Goal: Task Accomplishment & Management: Complete application form

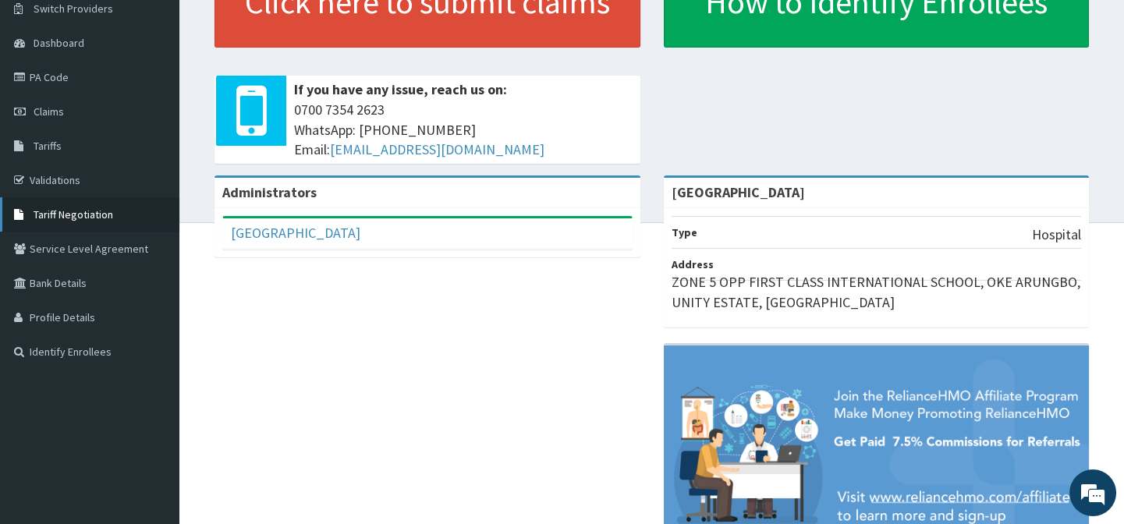
scroll to position [71, 0]
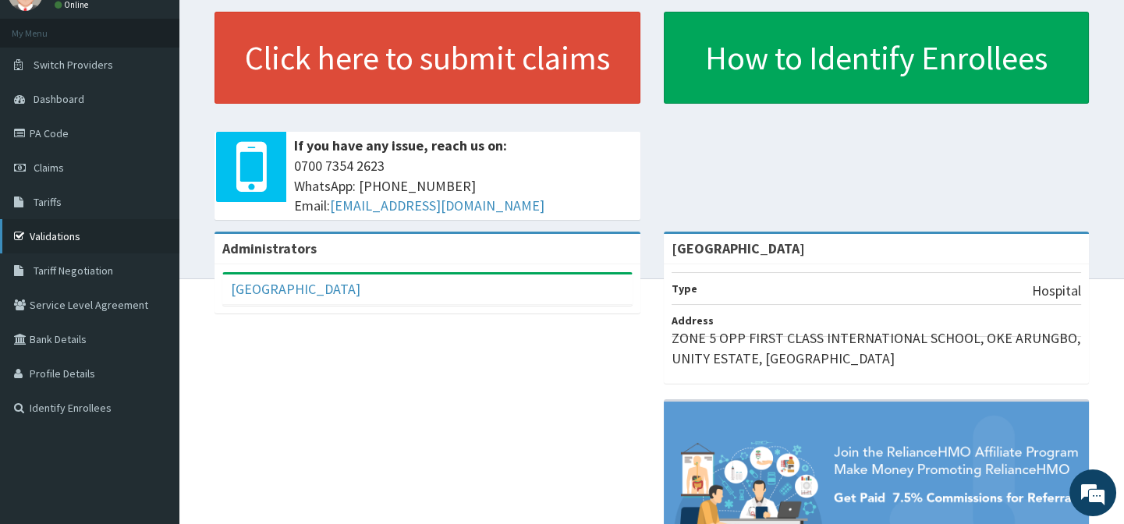
click at [70, 232] on link "Validations" at bounding box center [89, 236] width 179 height 34
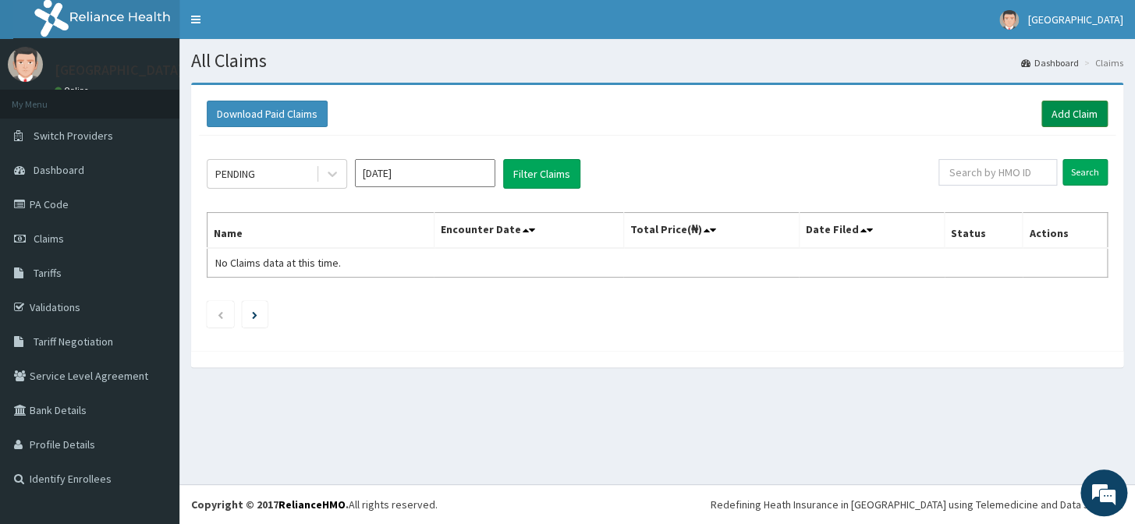
click at [1069, 105] on link "Add Claim" at bounding box center [1074, 114] width 66 height 27
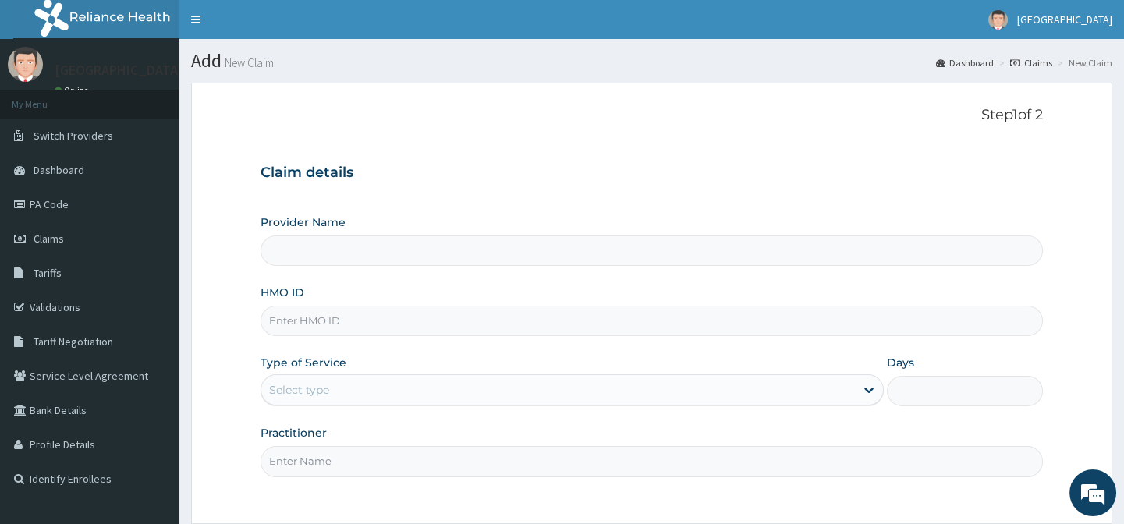
type input "EMMANUEL MEDICAL CENTRE"
click at [357, 323] on input "HMO ID" at bounding box center [650, 321] width 781 height 30
paste input "OHT/11456/A"
type input "OHT/11456/A"
click at [311, 392] on div "Select type" at bounding box center [299, 390] width 60 height 16
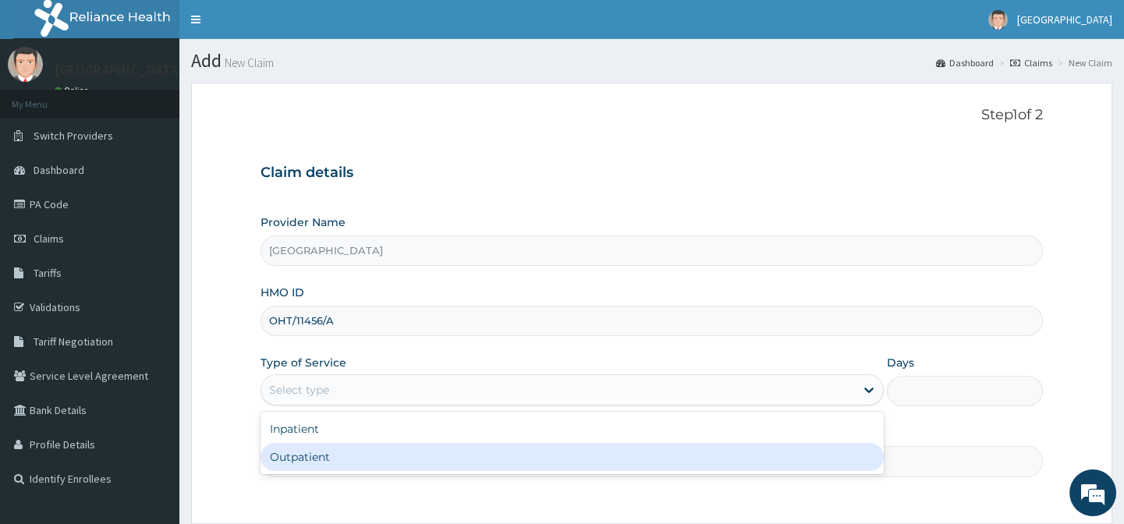
click at [299, 462] on div "Outpatient" at bounding box center [571, 457] width 623 height 28
type input "1"
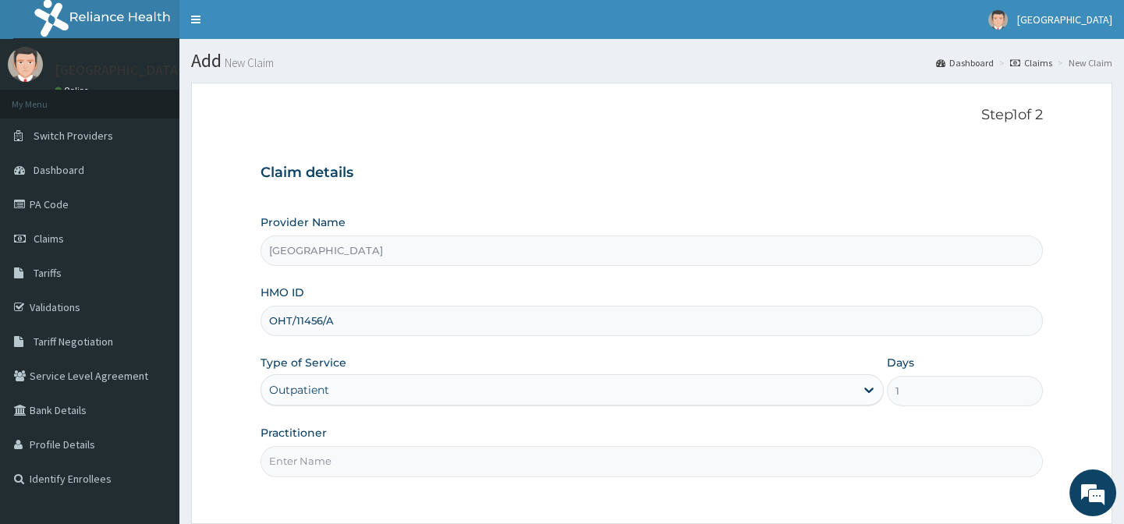
click at [303, 454] on input "Practitioner" at bounding box center [650, 461] width 781 height 30
type input "DR AFOLABI B A"
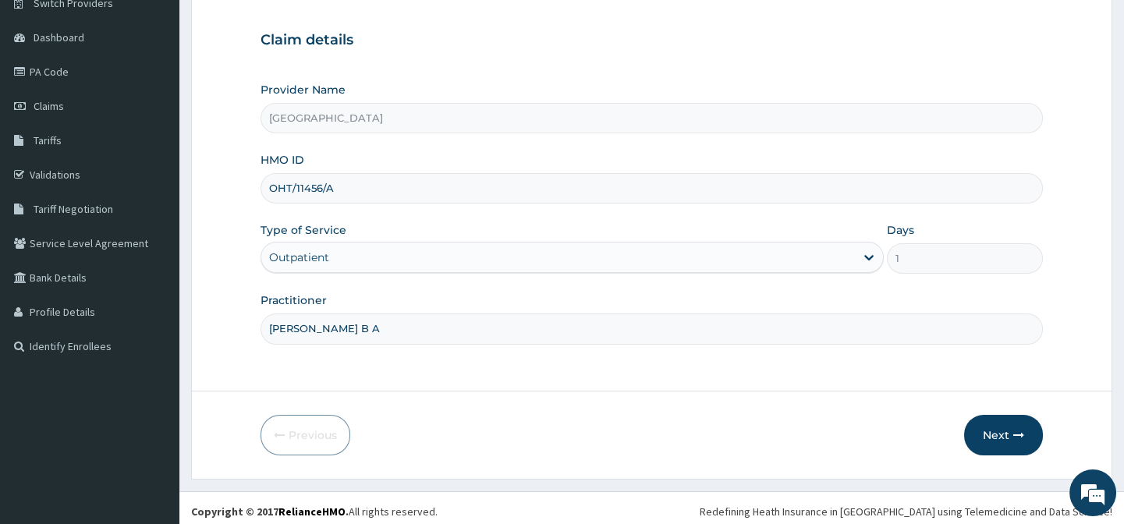
scroll to position [140, 0]
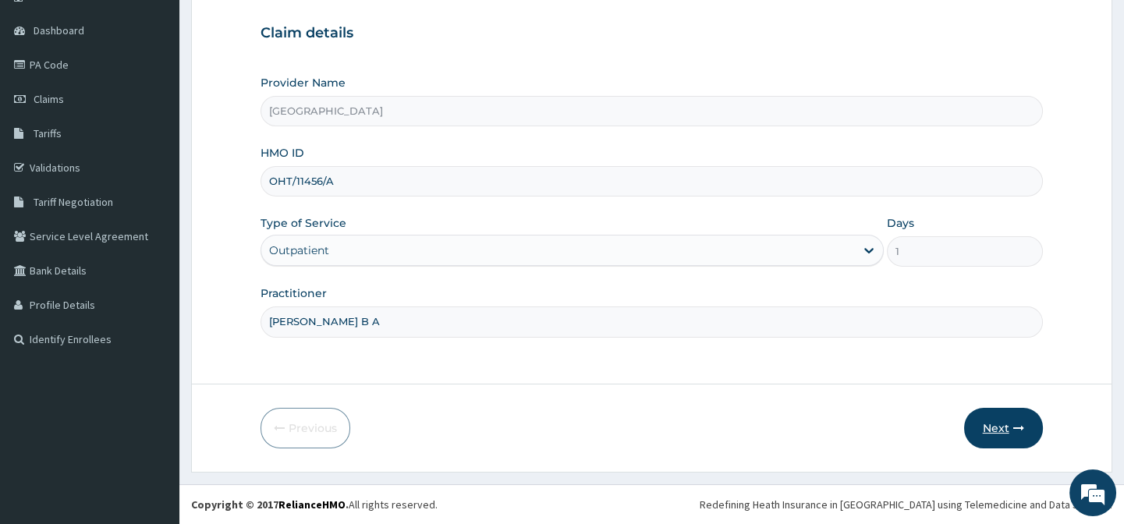
click at [982, 429] on button "Next" at bounding box center [1003, 428] width 79 height 41
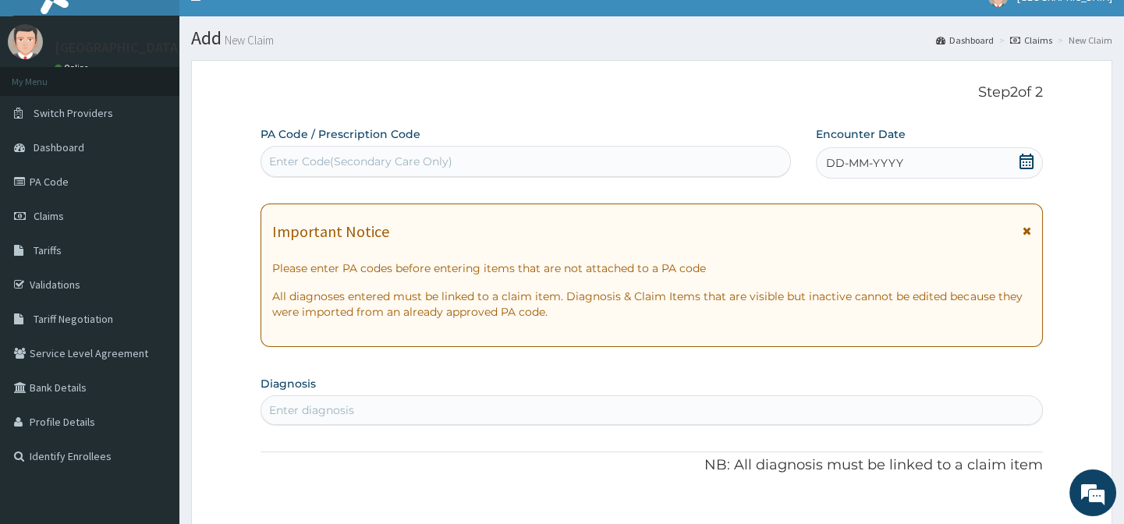
scroll to position [0, 0]
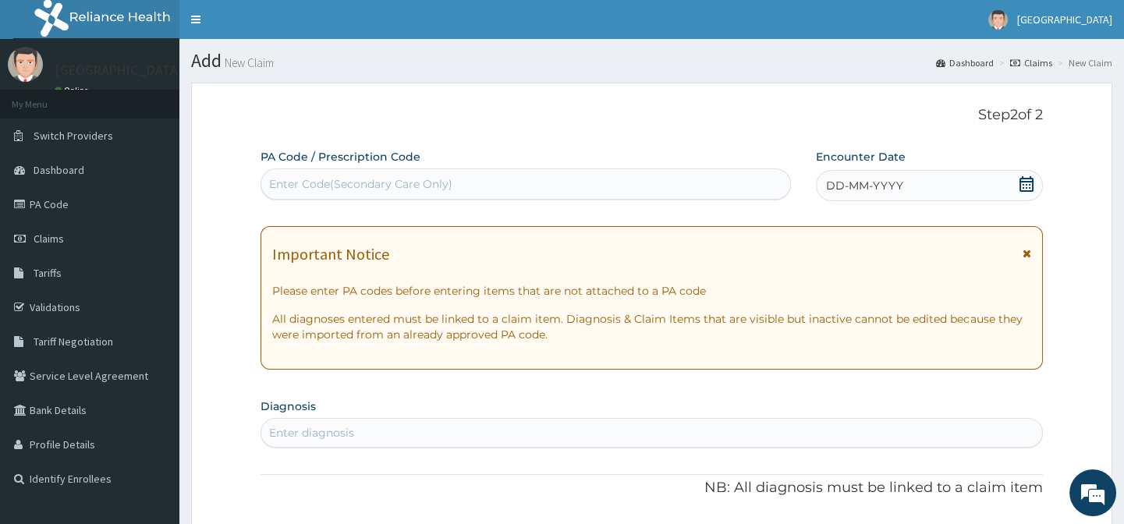
click at [1022, 182] on icon at bounding box center [1027, 184] width 16 height 16
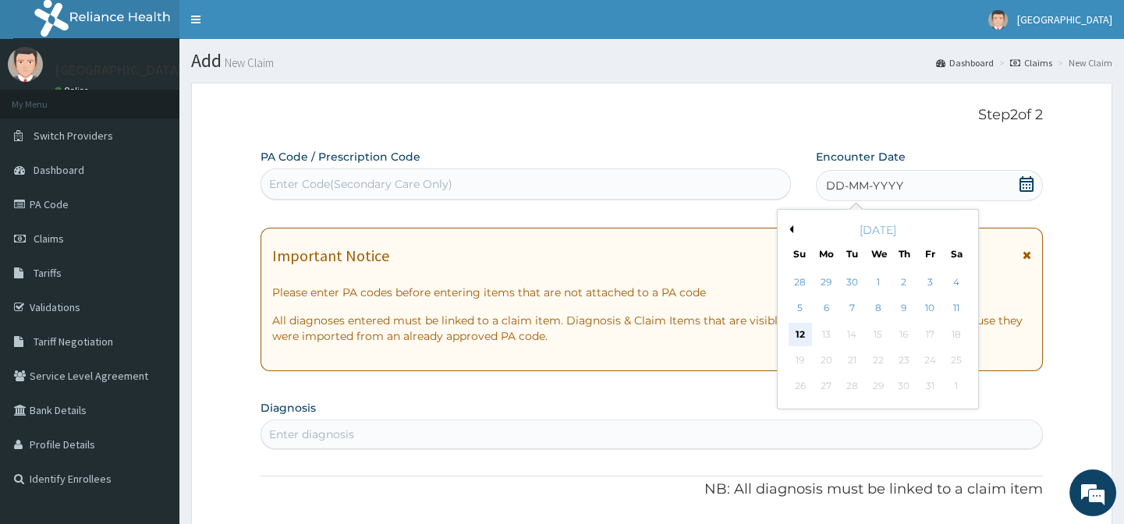
click at [793, 324] on div "12" at bounding box center [799, 334] width 23 height 23
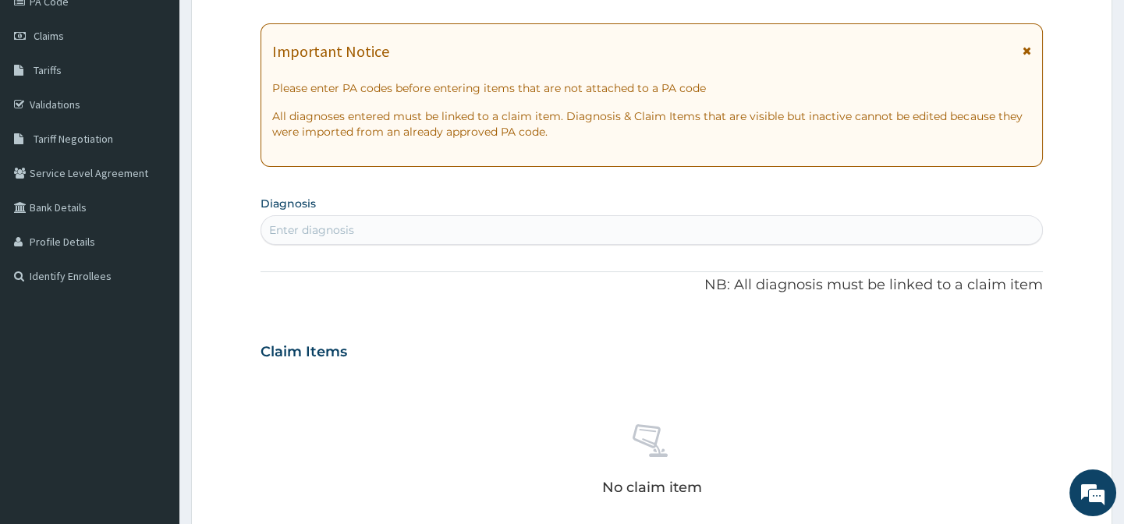
scroll to position [212, 0]
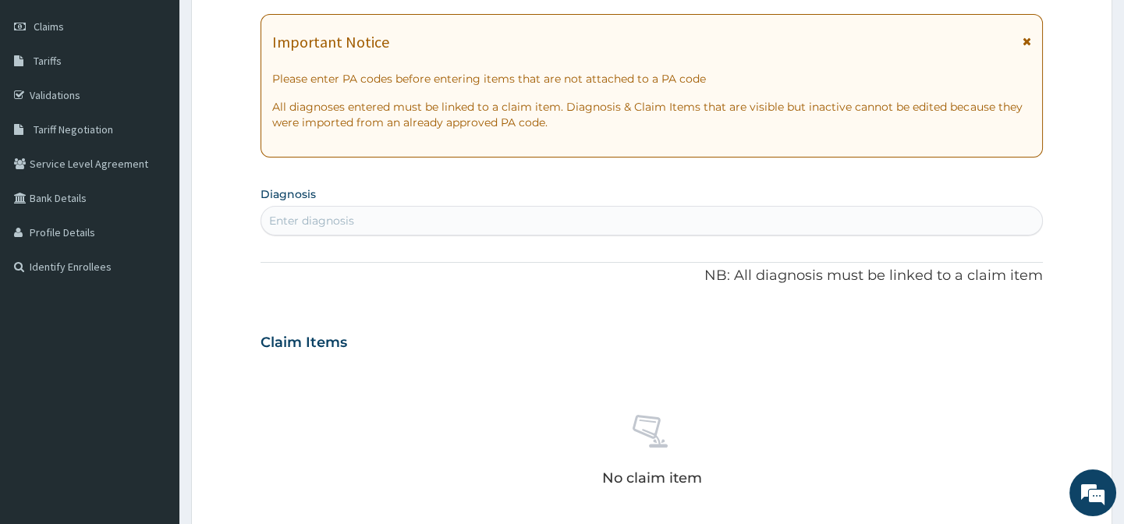
click at [352, 216] on div "Enter diagnosis" at bounding box center [311, 221] width 85 height 16
type input "b"
type input "p"
type input "tonsil"
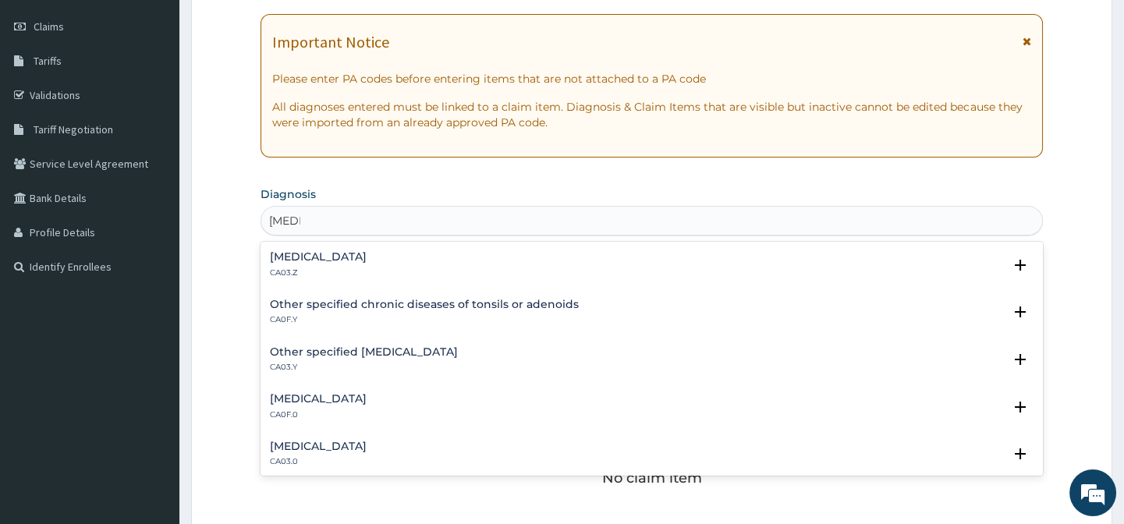
click at [341, 268] on p "CA03.Z" at bounding box center [318, 273] width 97 height 11
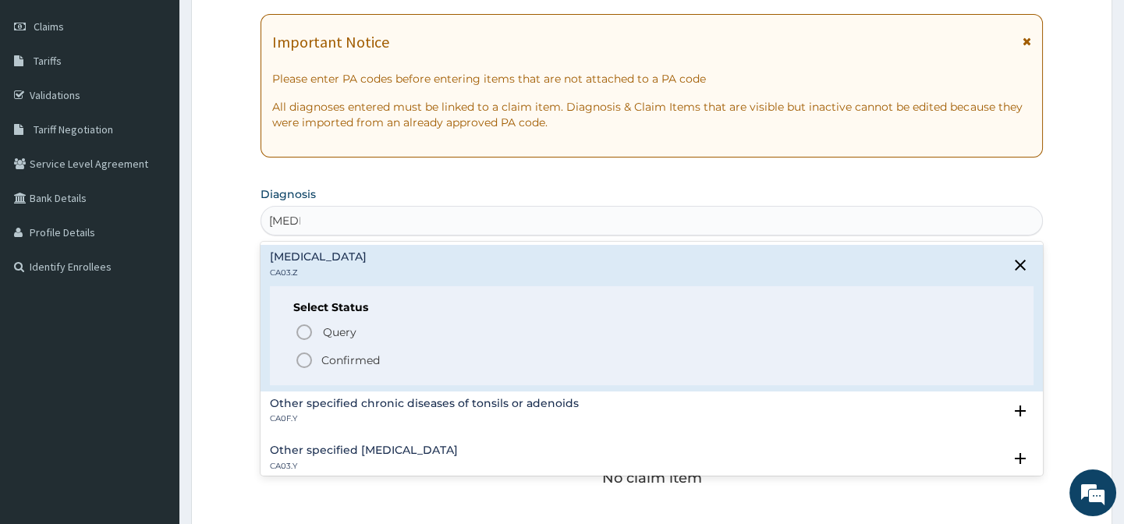
click at [303, 363] on icon "status option filled" at bounding box center [304, 360] width 19 height 19
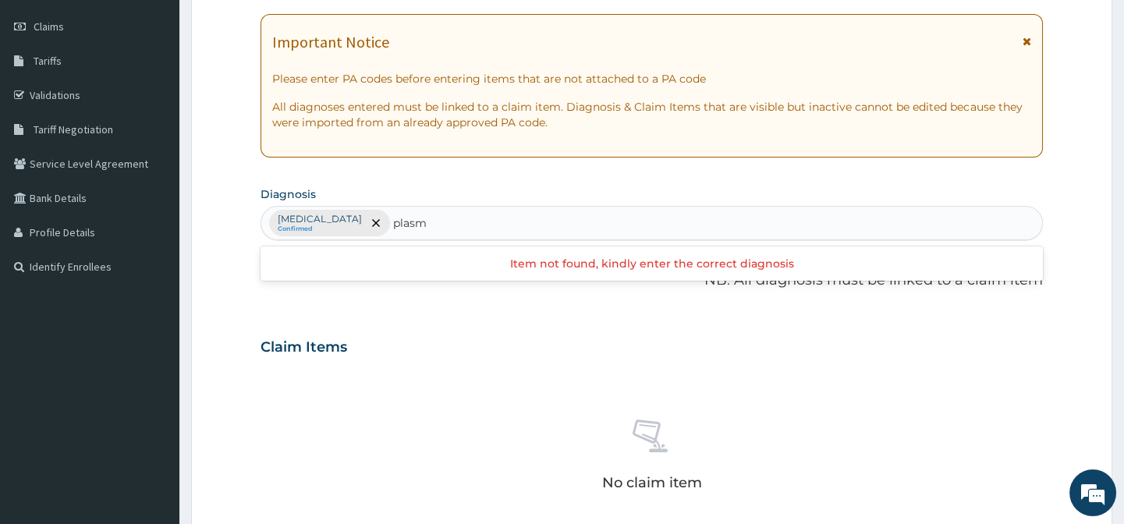
type input "plasm"
type input "fever"
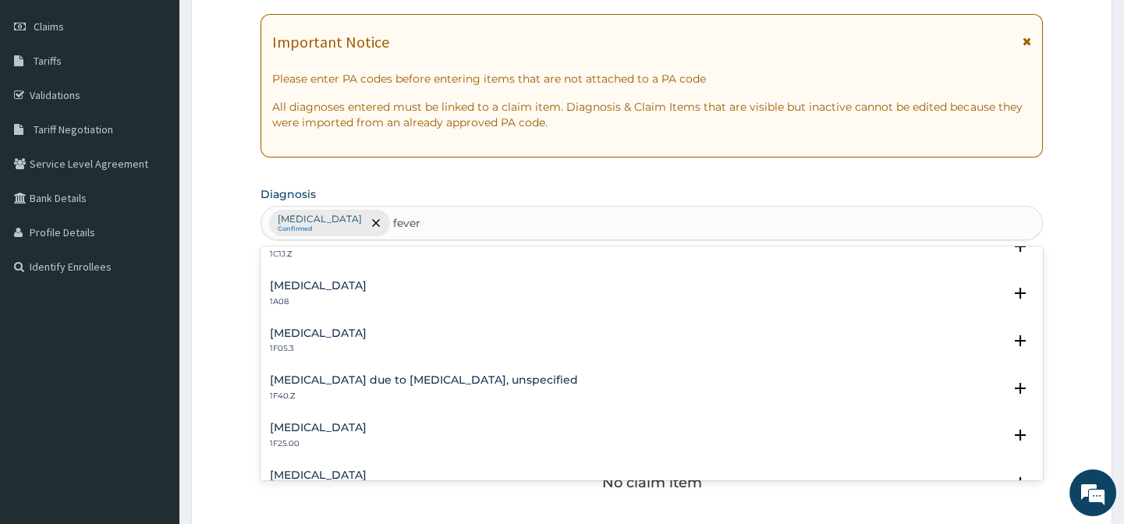
scroll to position [567, 0]
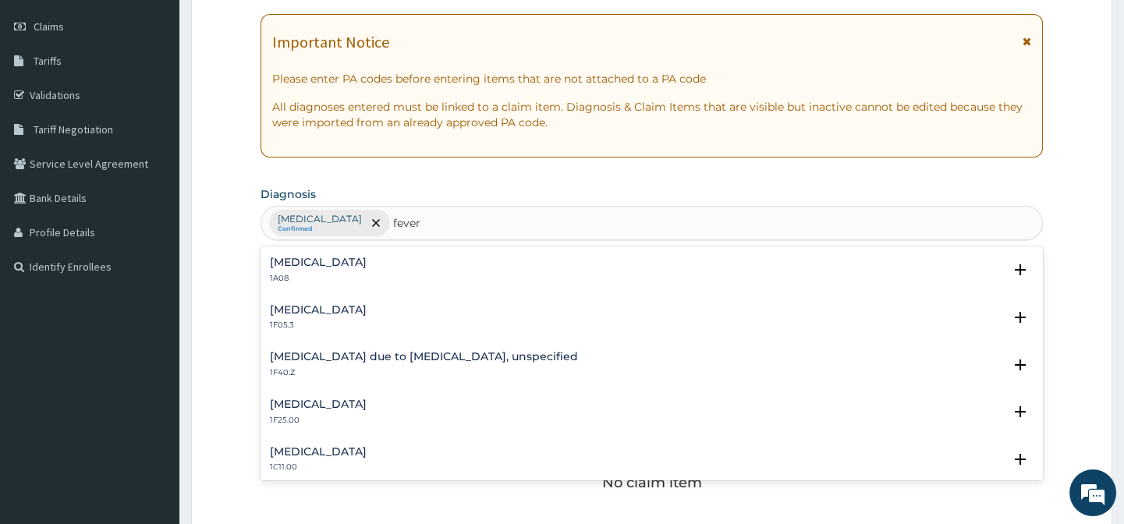
click at [313, 347] on div "Malaria due to Plasmodium falciparum, unspecified 1F40.Z Select Status Query Qu…" at bounding box center [650, 369] width 781 height 48
click at [318, 357] on h4 "Malaria due to Plasmodium falciparum, unspecified" at bounding box center [424, 357] width 308 height 12
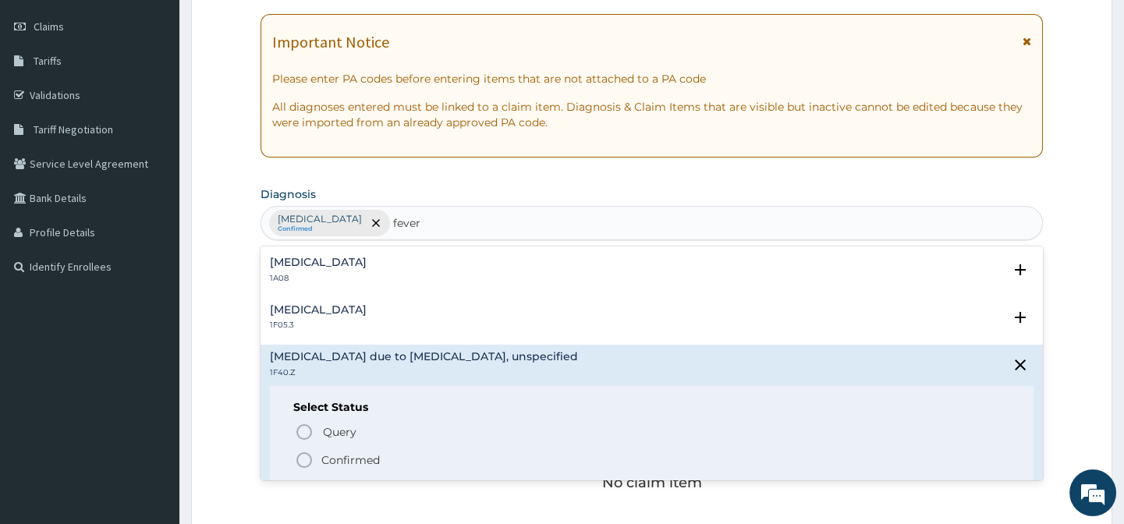
click at [301, 454] on icon "status option filled" at bounding box center [304, 460] width 19 height 19
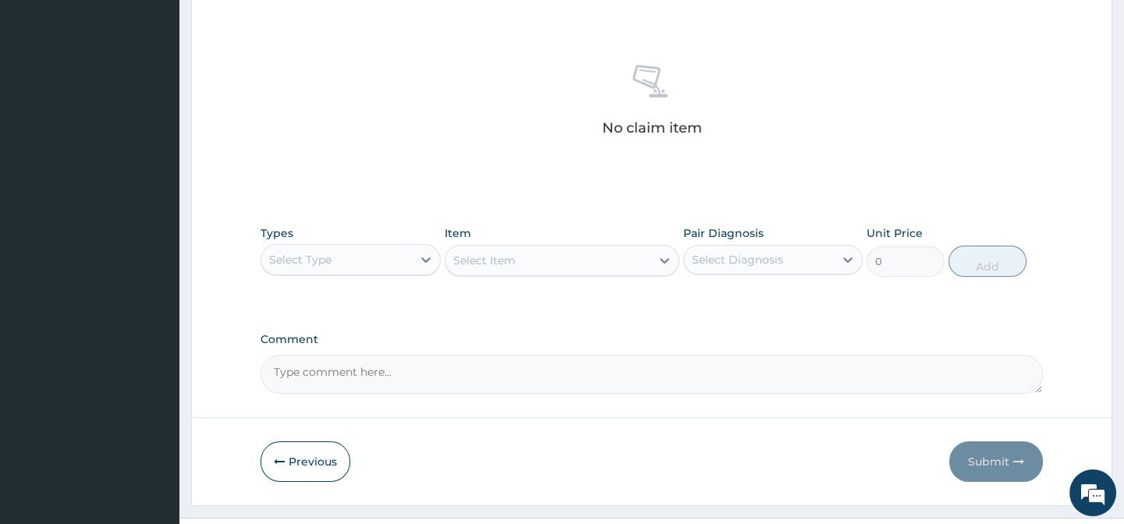
click at [381, 251] on div "Select Type" at bounding box center [336, 259] width 150 height 25
click at [366, 250] on div "Select Type" at bounding box center [336, 259] width 150 height 25
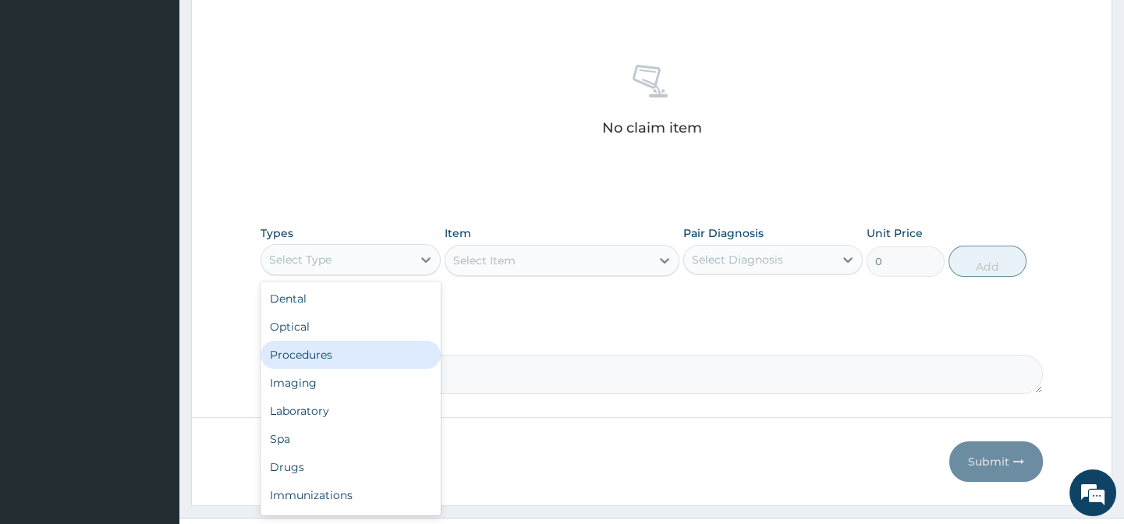
click at [317, 349] on div "Procedures" at bounding box center [349, 355] width 179 height 28
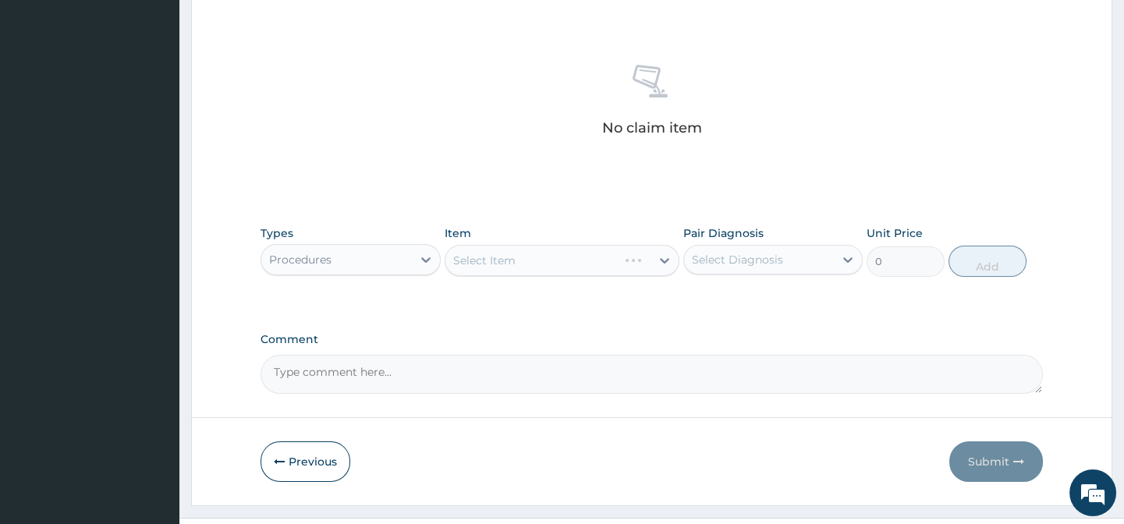
click at [498, 262] on div "Select Item" at bounding box center [562, 260] width 235 height 31
click at [792, 260] on div "Select Diagnosis" at bounding box center [759, 259] width 150 height 25
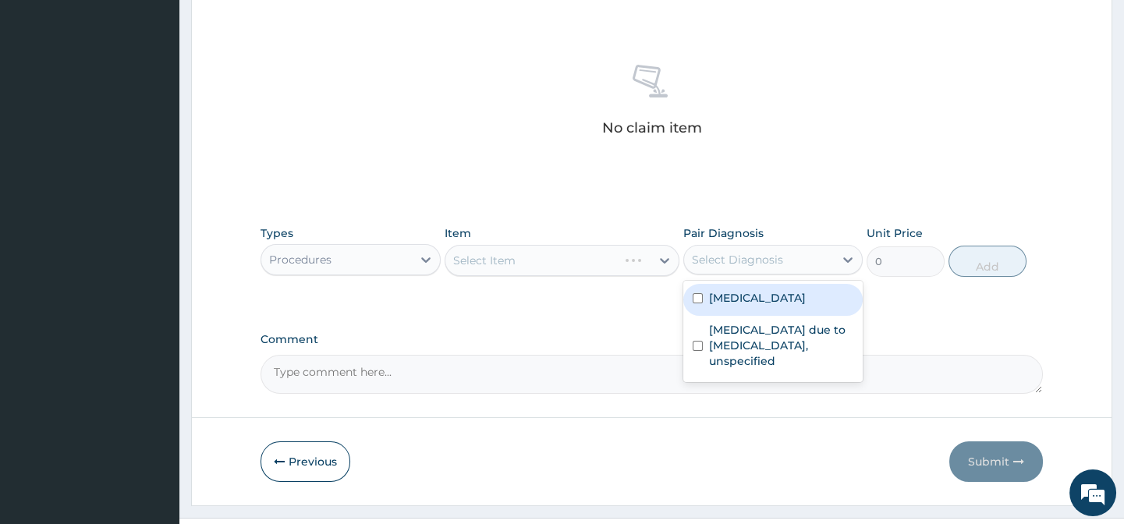
click at [782, 305] on label "Acute tonsillitis, unspecified" at bounding box center [757, 298] width 97 height 16
checkbox input "true"
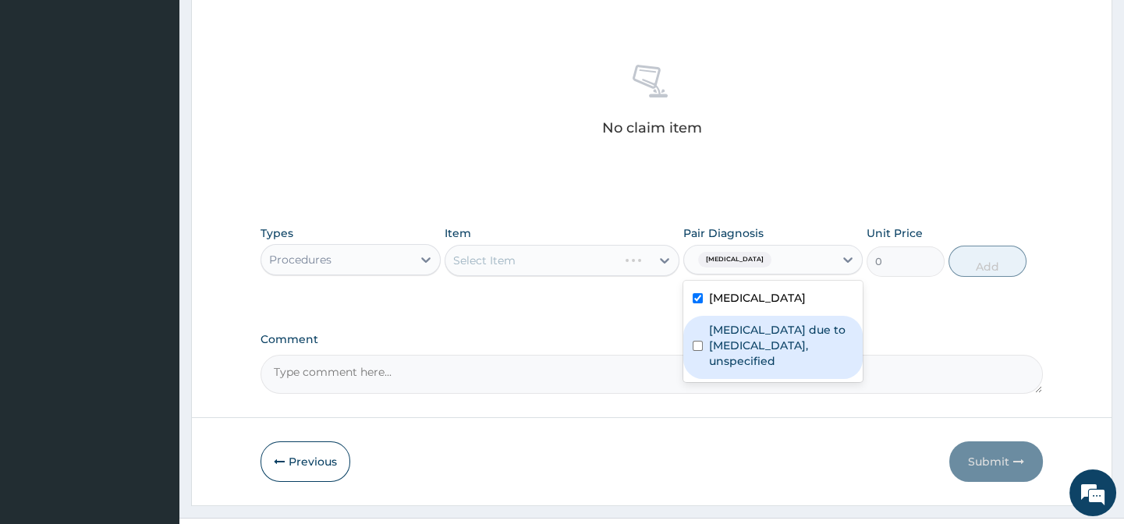
click at [771, 341] on label "Malaria due to Plasmodium falciparum, unspecified" at bounding box center [781, 345] width 144 height 47
checkbox input "true"
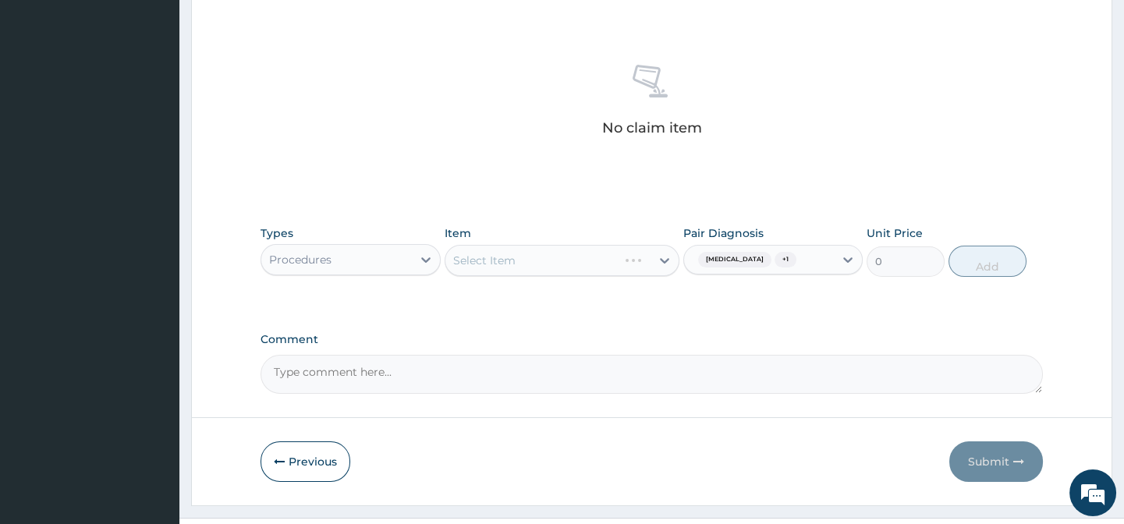
click at [591, 260] on div "Select Item" at bounding box center [562, 260] width 235 height 31
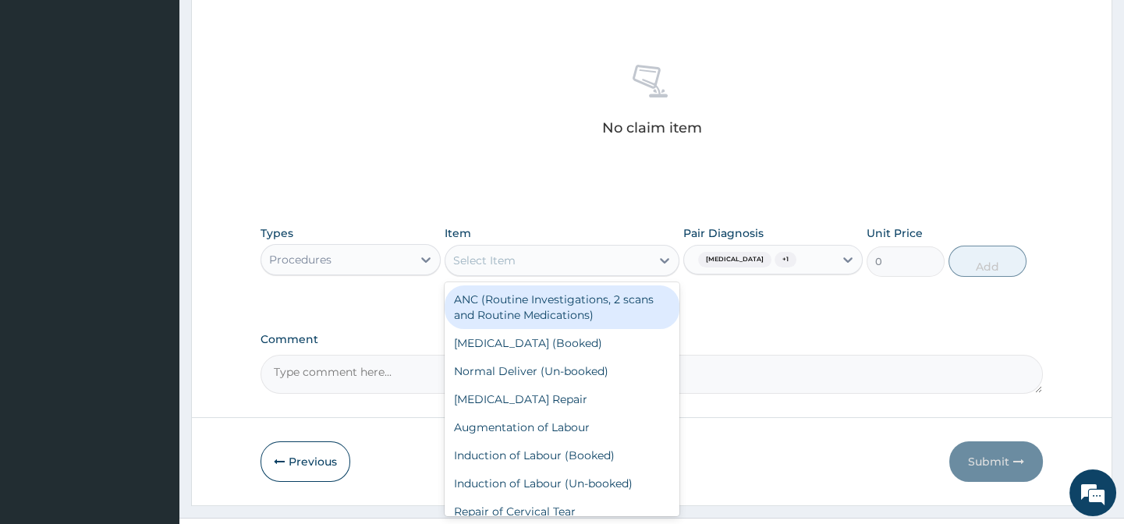
click at [608, 260] on div "Select Item" at bounding box center [547, 260] width 205 height 25
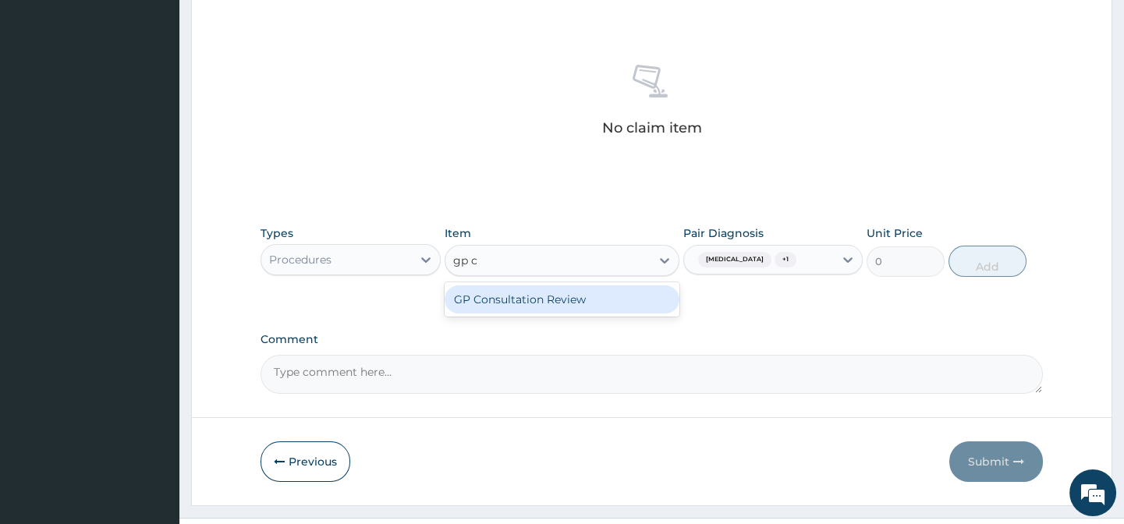
type input "gp"
click at [529, 299] on div "GP Initial Consultation" at bounding box center [562, 299] width 235 height 28
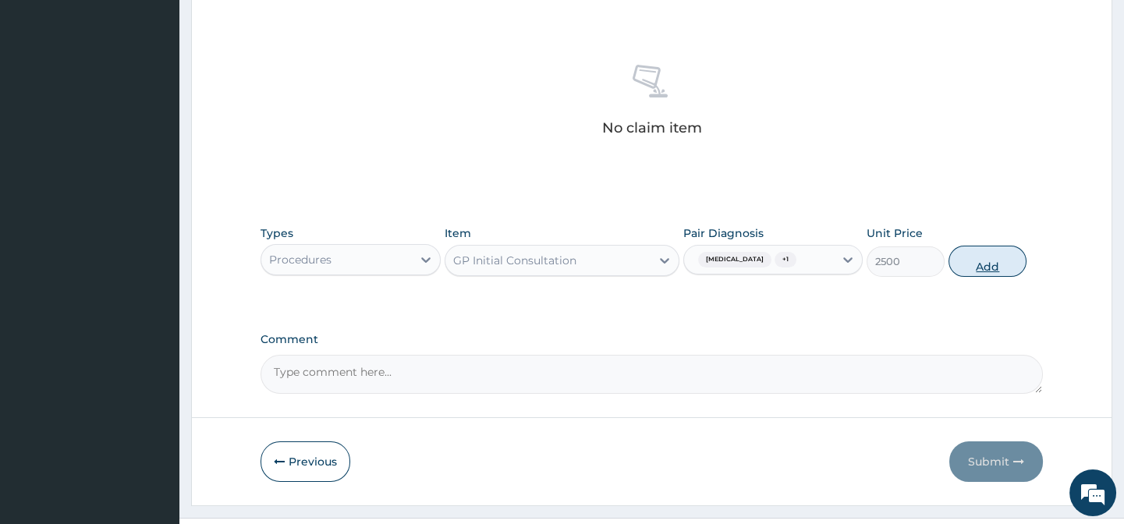
click at [997, 270] on button "Add" at bounding box center [987, 261] width 78 height 31
type input "0"
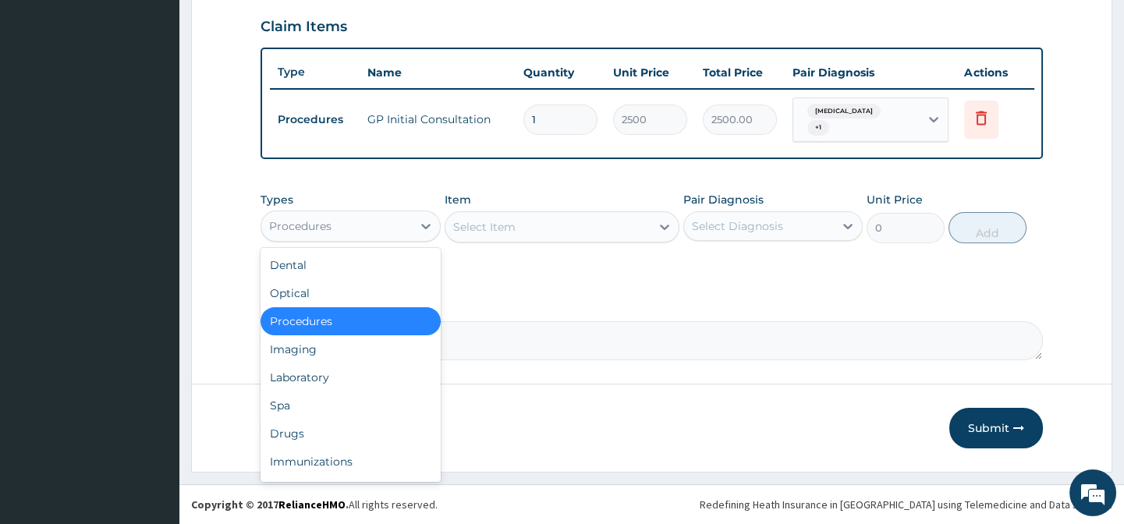
click at [296, 216] on div "Procedures" at bounding box center [336, 226] width 150 height 25
drag, startPoint x: 299, startPoint y: 432, endPoint x: 373, endPoint y: 349, distance: 111.6
click at [299, 432] on div "Drugs" at bounding box center [349, 434] width 179 height 28
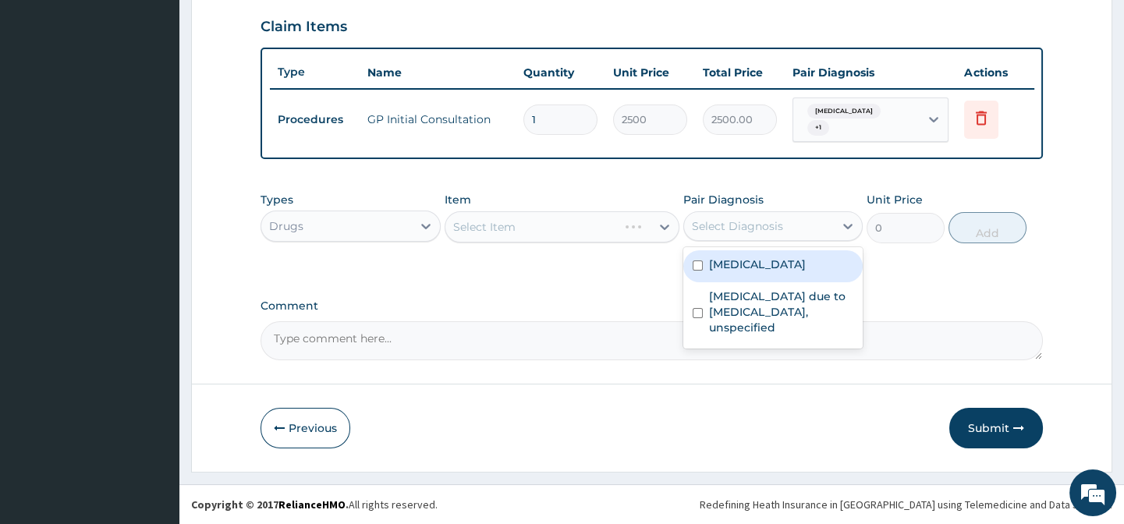
click at [721, 219] on div "Select Diagnosis" at bounding box center [737, 226] width 91 height 16
click at [716, 267] on label "Acute tonsillitis, unspecified" at bounding box center [757, 265] width 97 height 16
checkbox input "true"
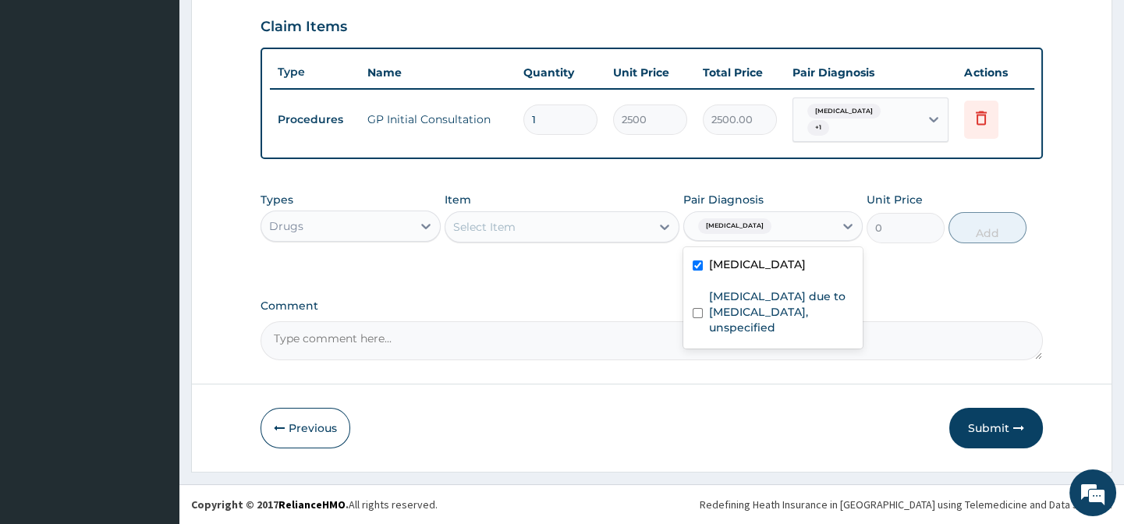
click at [569, 225] on div "Select Item" at bounding box center [547, 226] width 205 height 25
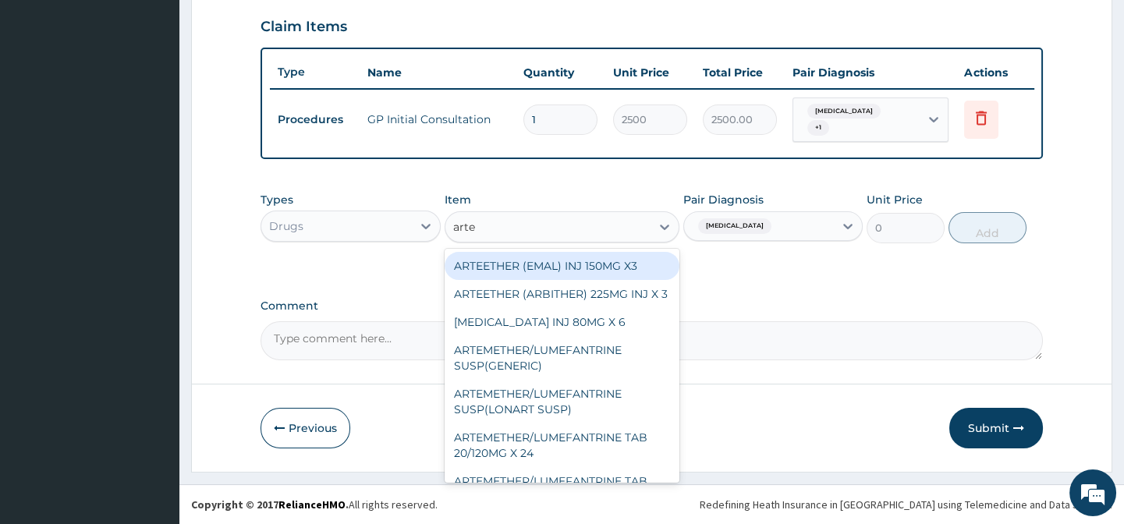
type input "artem"
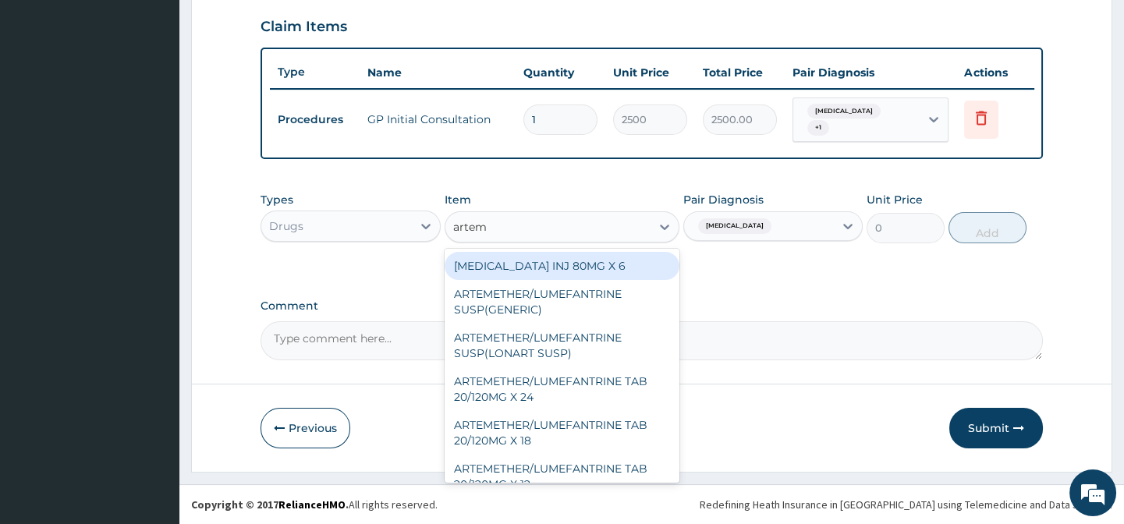
click at [558, 257] on div "ARTEMETHER INJ 80MG X 6" at bounding box center [562, 266] width 235 height 28
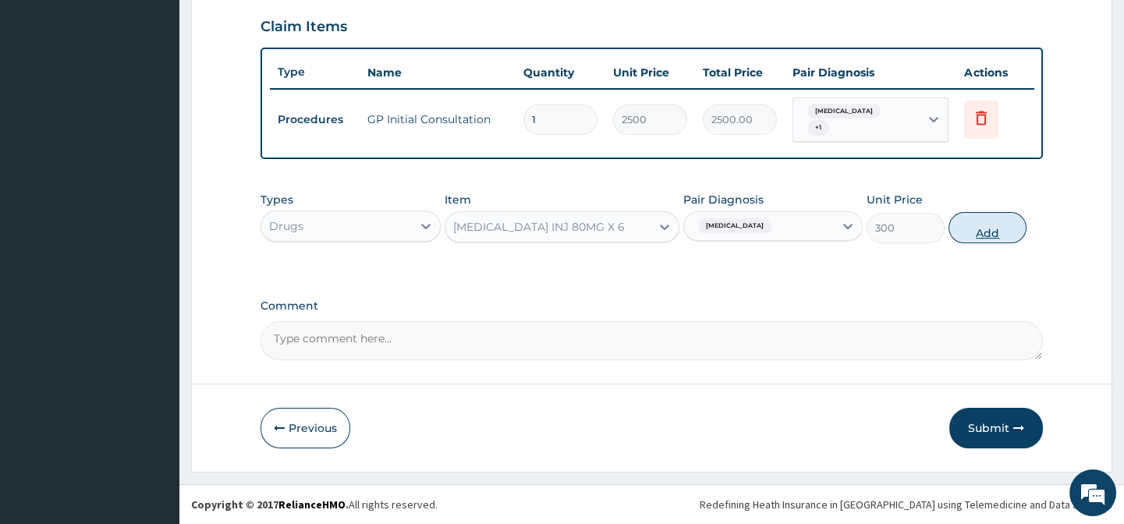
click at [991, 222] on button "Add" at bounding box center [987, 227] width 78 height 31
type input "0"
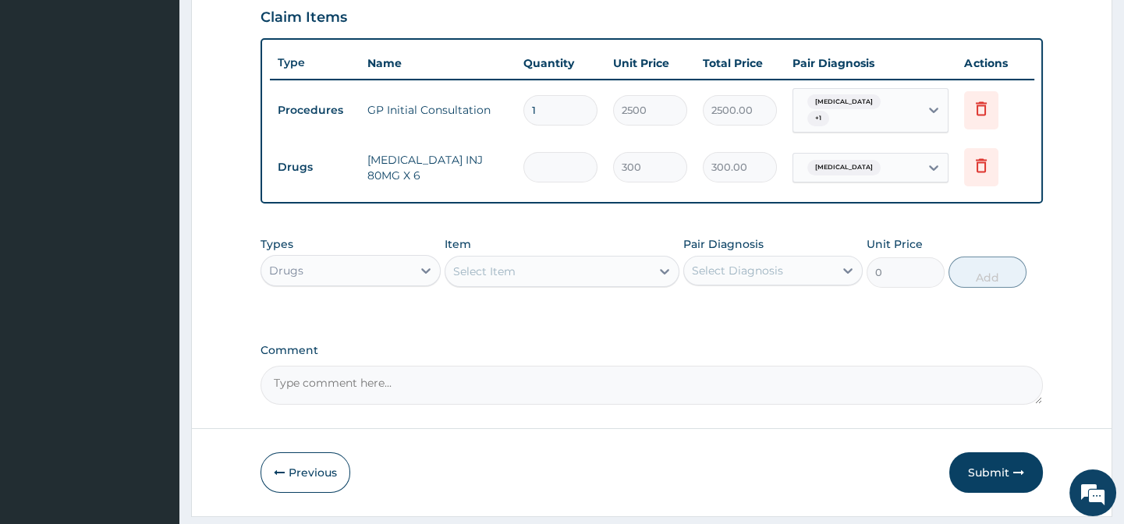
type input "0.00"
type input "6"
type input "1800.00"
type input "6"
click at [508, 278] on div "Select Item" at bounding box center [484, 272] width 62 height 16
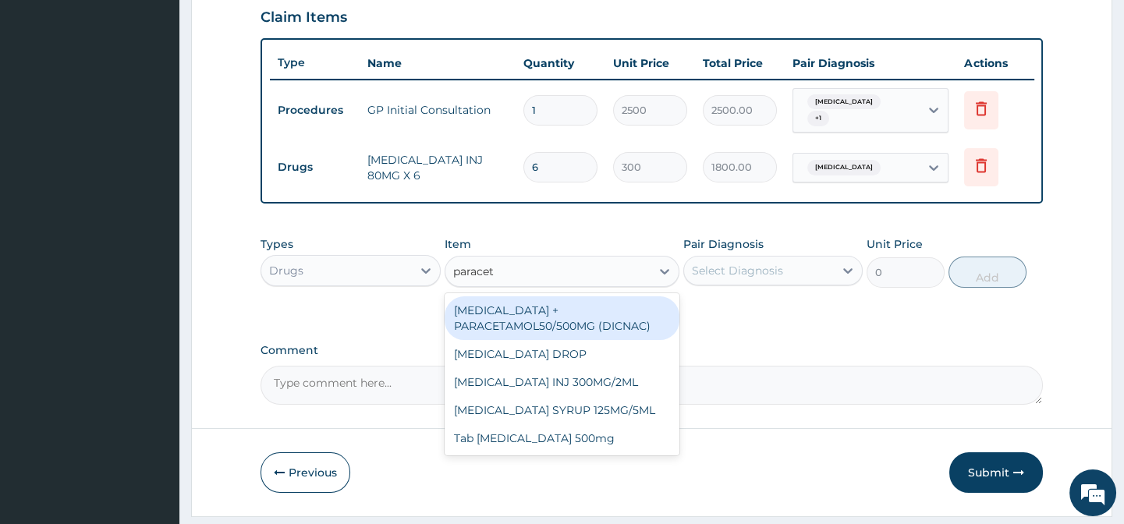
type input "paraceta"
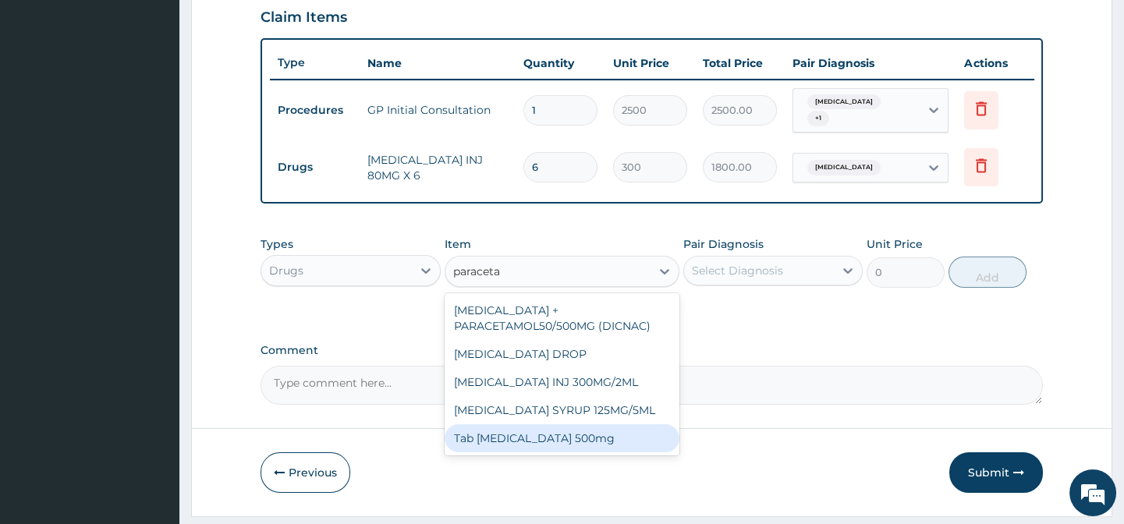
click at [540, 441] on div "Tab Paracetamol 500mg" at bounding box center [562, 438] width 235 height 28
type input "40"
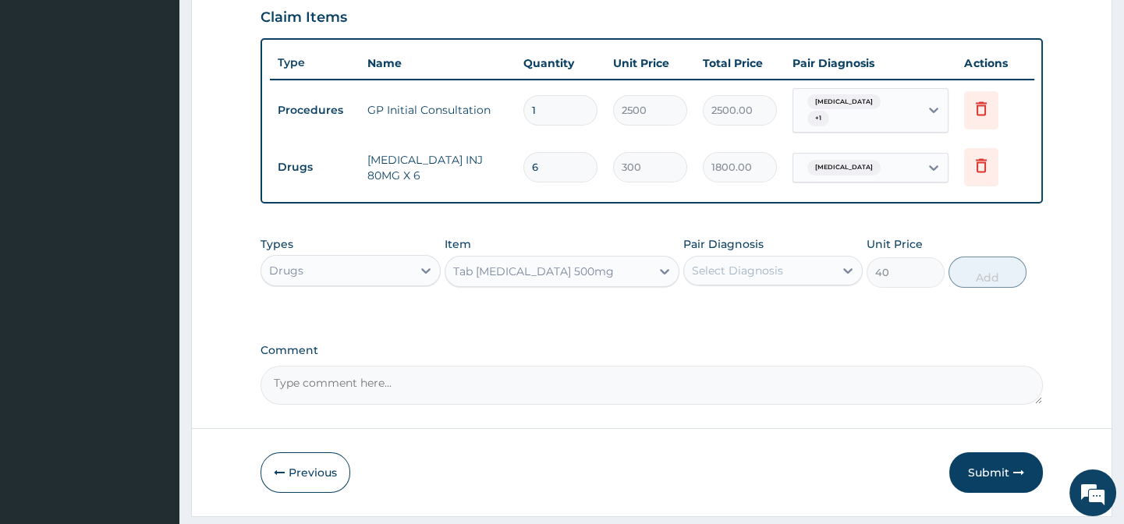
click at [750, 278] on div "Select Diagnosis" at bounding box center [737, 271] width 91 height 16
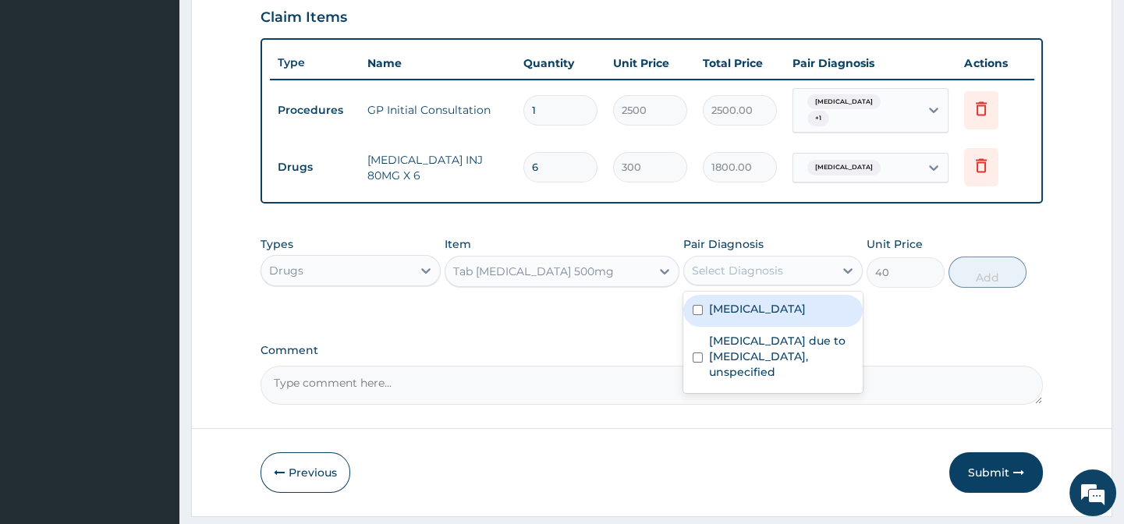
click at [746, 315] on label "Acute tonsillitis, unspecified" at bounding box center [757, 309] width 97 height 16
checkbox input "true"
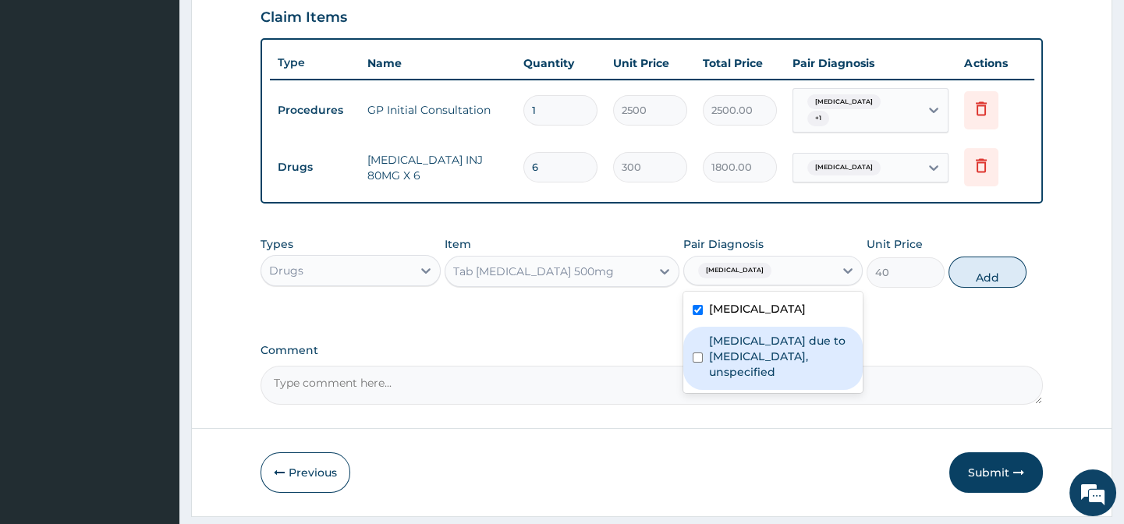
click at [737, 368] on label "Malaria due to Plasmodium falciparum, unspecified" at bounding box center [781, 356] width 144 height 47
checkbox input "true"
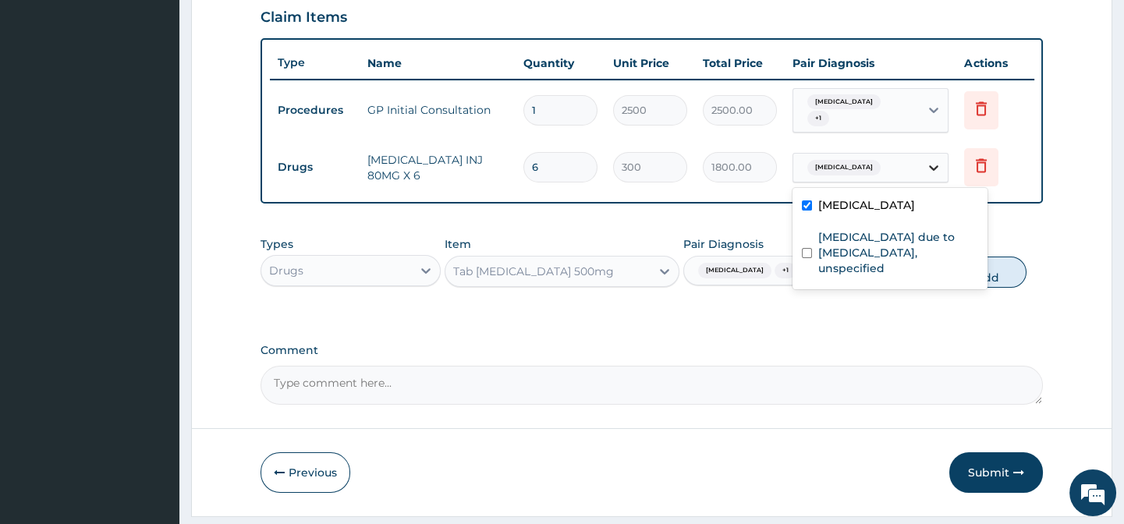
click at [939, 168] on icon at bounding box center [934, 168] width 16 height 16
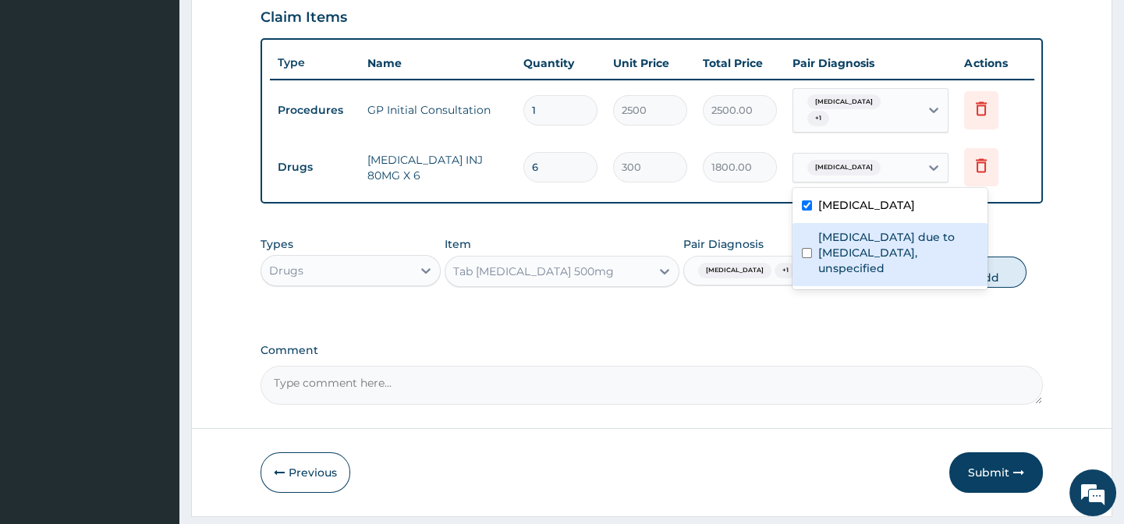
click at [874, 255] on label "Malaria due to Plasmodium falciparum, unspecified" at bounding box center [898, 252] width 160 height 47
checkbox input "true"
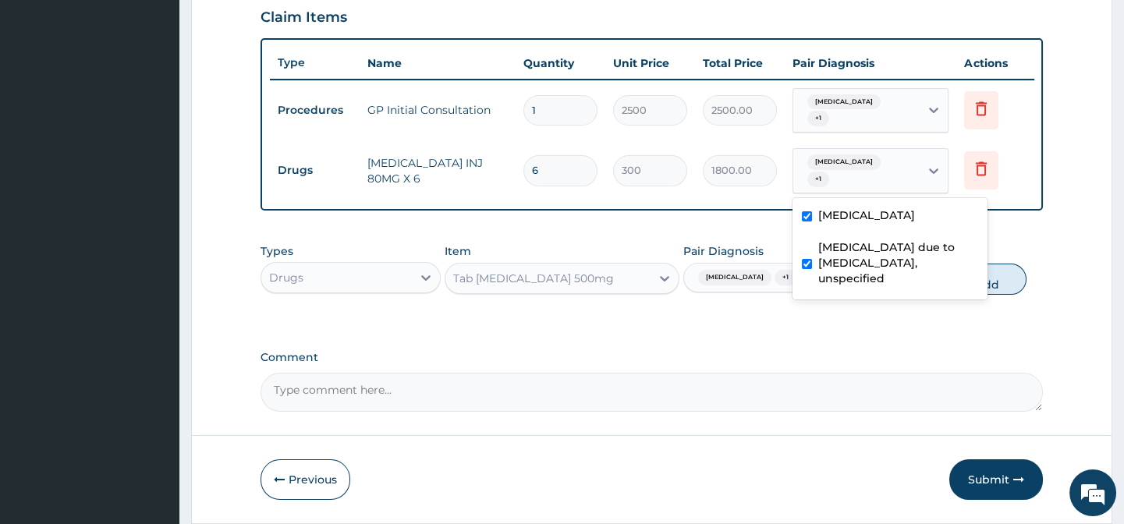
click at [851, 221] on label "Acute tonsillitis, unspecified" at bounding box center [866, 215] width 97 height 16
checkbox input "false"
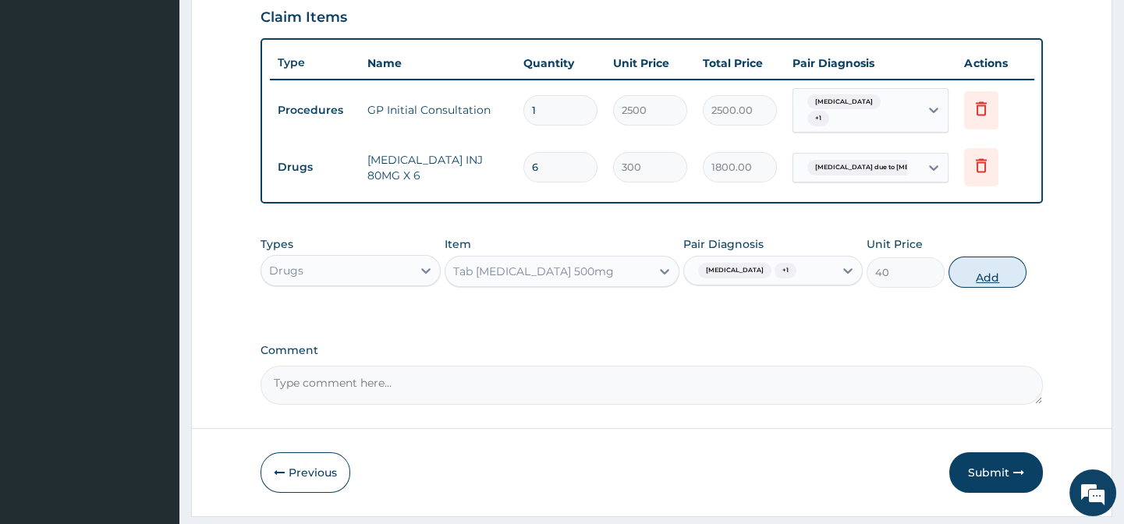
click at [954, 288] on button "Add" at bounding box center [987, 272] width 78 height 31
type input "0"
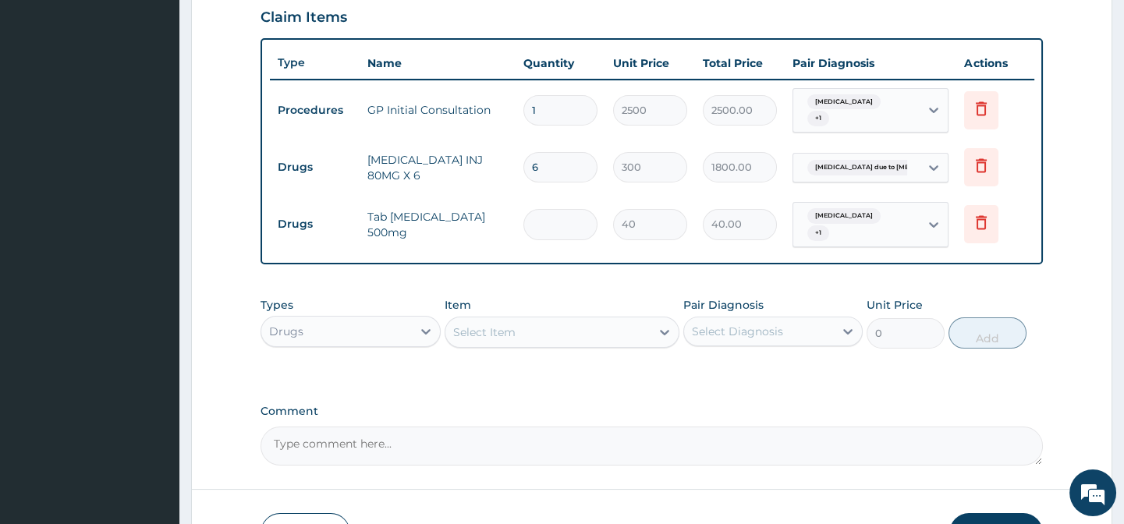
type input "0.00"
type input "3"
type input "120.00"
type input "30"
type input "1200.00"
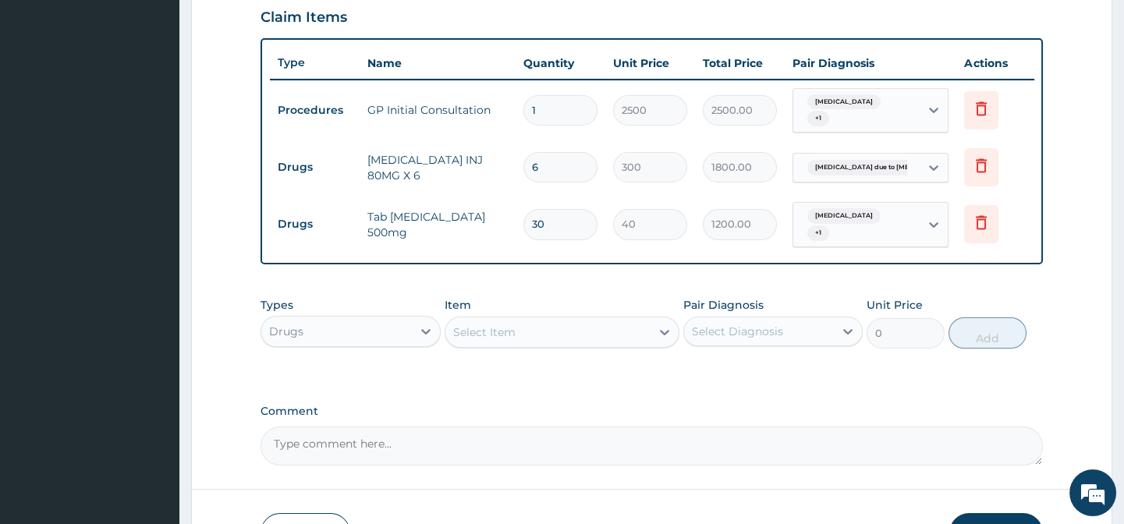
type input "30"
click at [545, 345] on div "Select Item" at bounding box center [547, 332] width 205 height 25
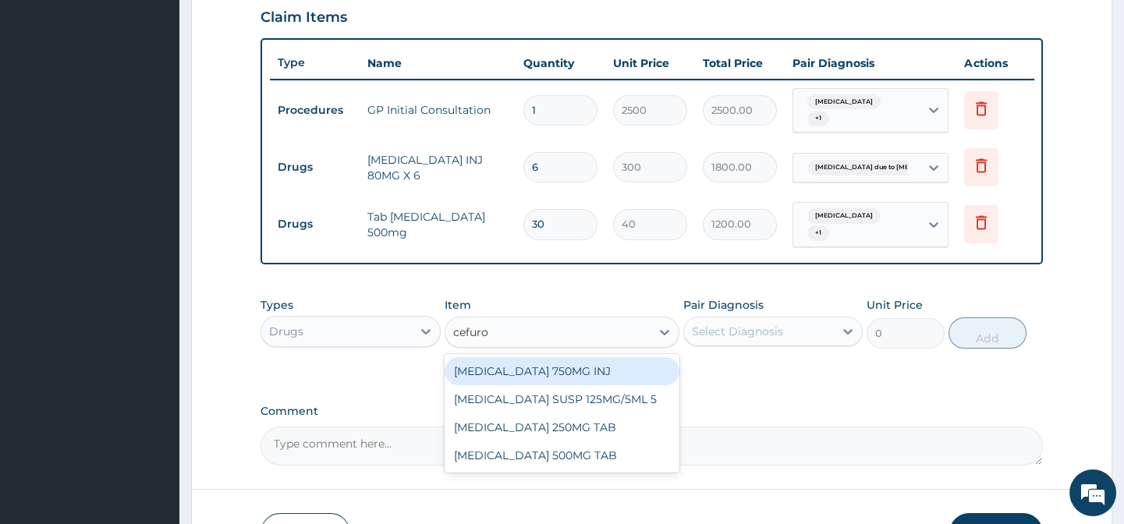
type input "cefurox"
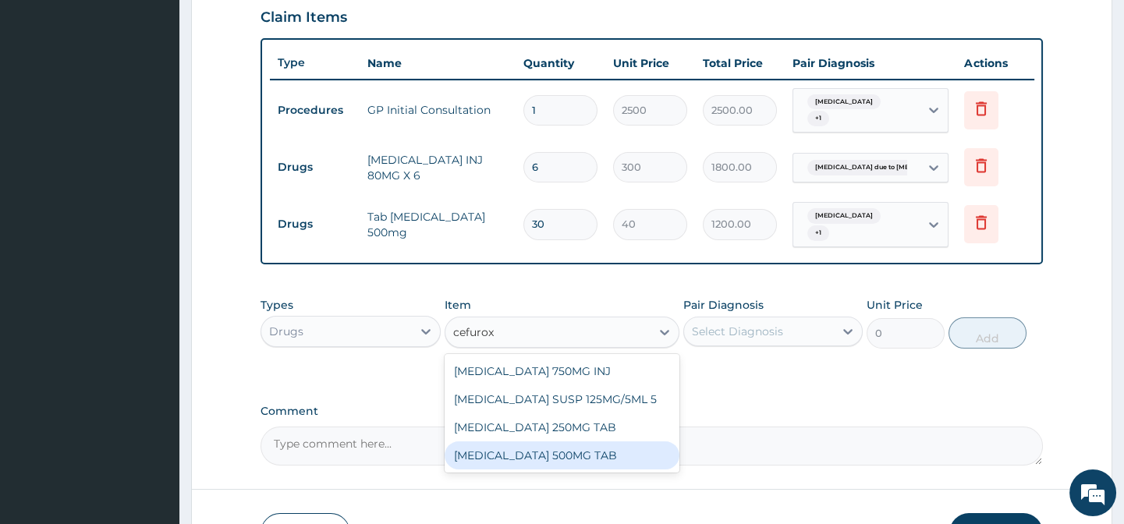
click at [536, 460] on div "CEFUROXIME 500MG TAB" at bounding box center [562, 455] width 235 height 28
type input "170"
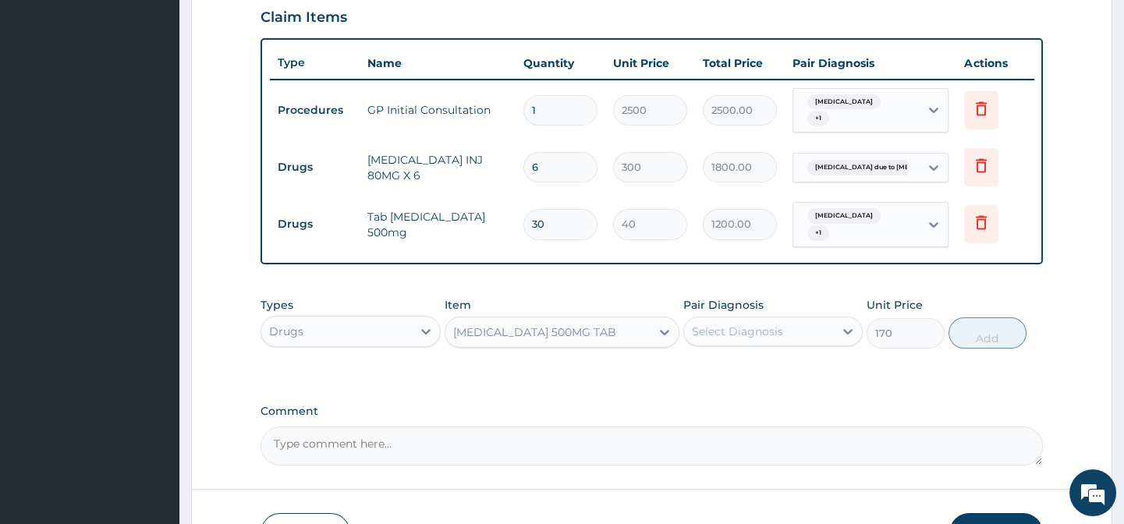
click at [700, 337] on div "Select Diagnosis" at bounding box center [737, 332] width 91 height 16
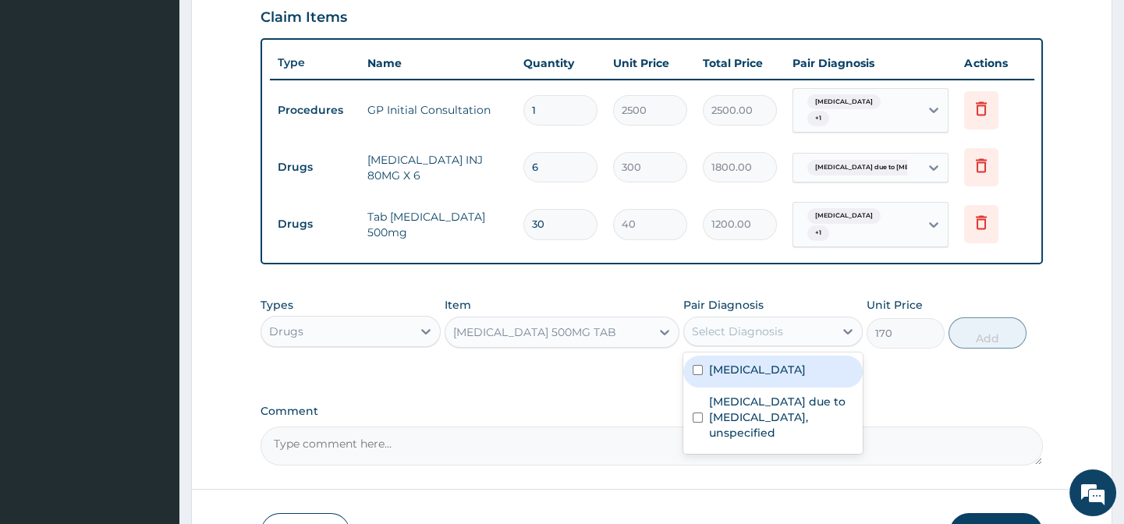
click at [709, 374] on label "Acute tonsillitis, unspecified" at bounding box center [757, 370] width 97 height 16
checkbox input "true"
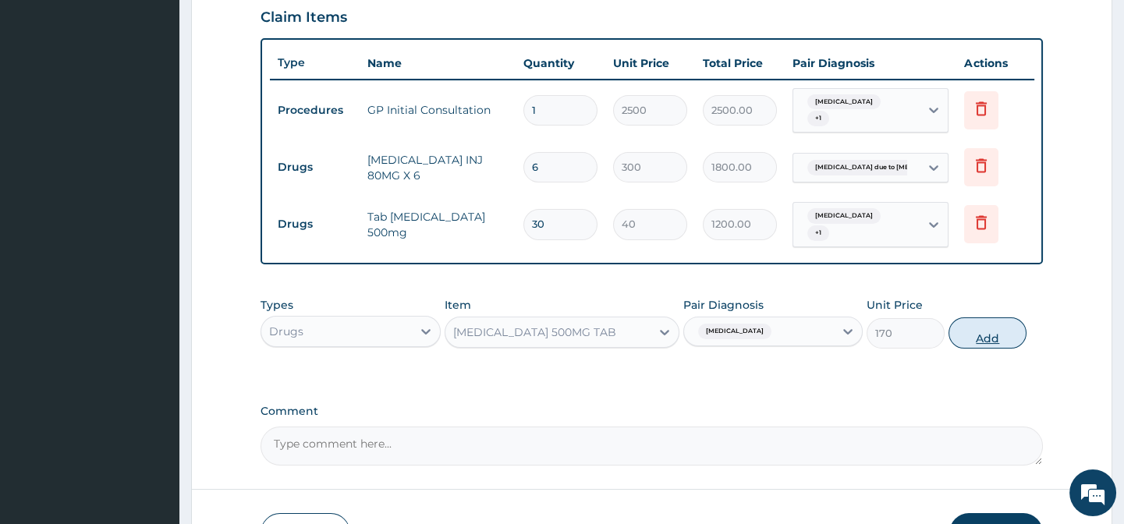
click at [968, 335] on button "Add" at bounding box center [987, 332] width 78 height 31
type input "0"
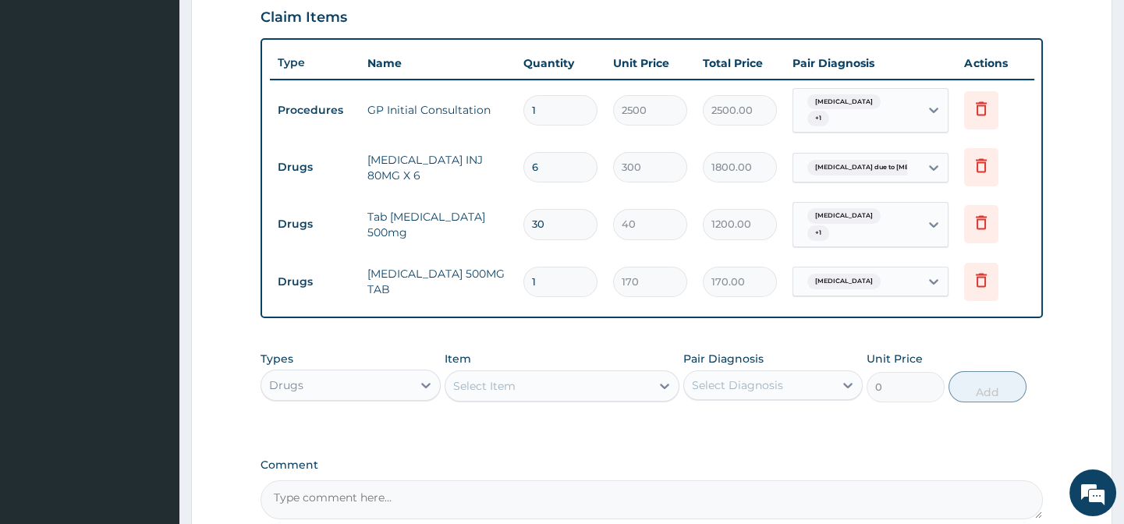
type input "10"
type input "1700.00"
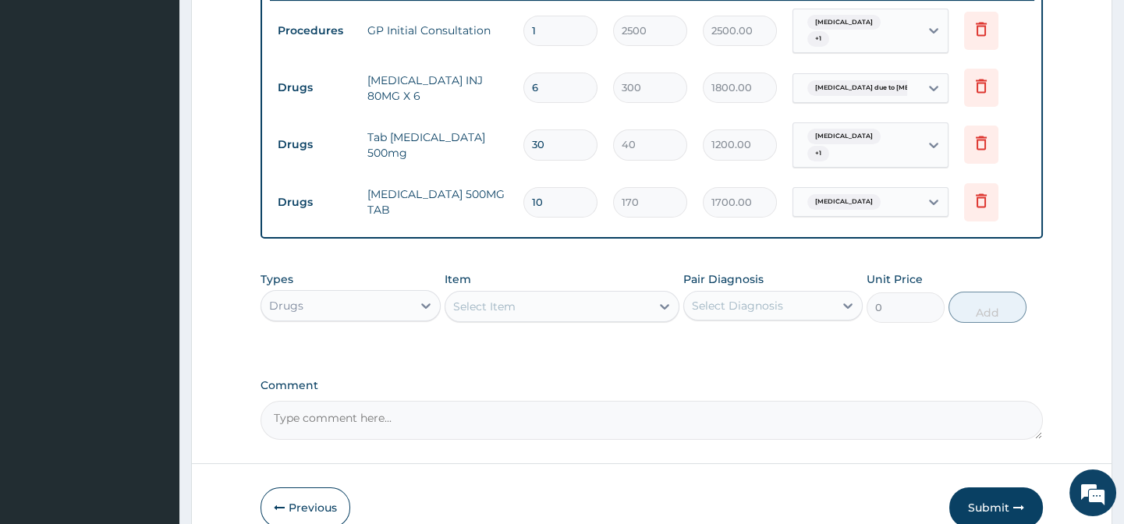
scroll to position [711, 0]
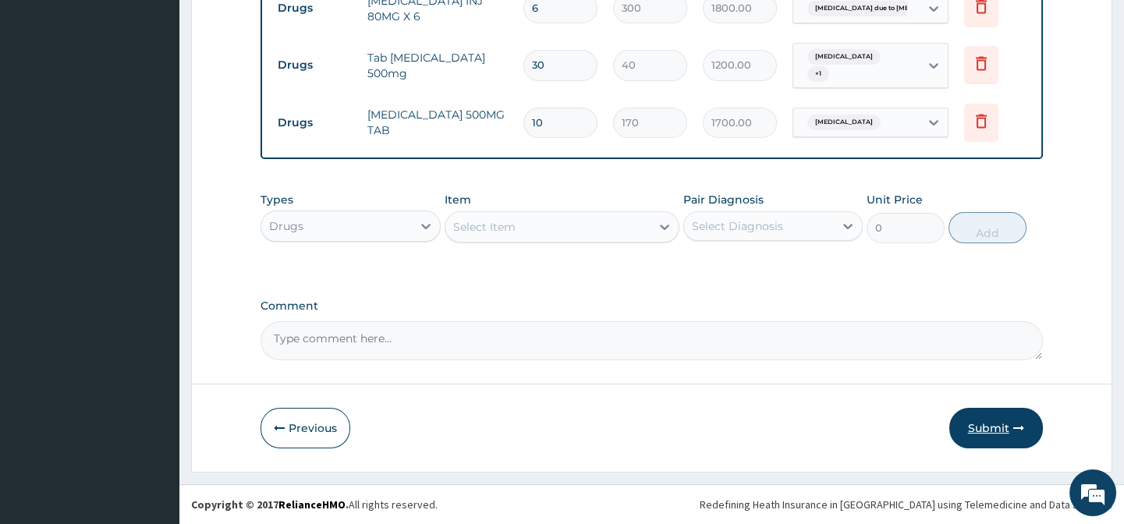
type input "10"
click at [986, 416] on button "Submit" at bounding box center [996, 428] width 94 height 41
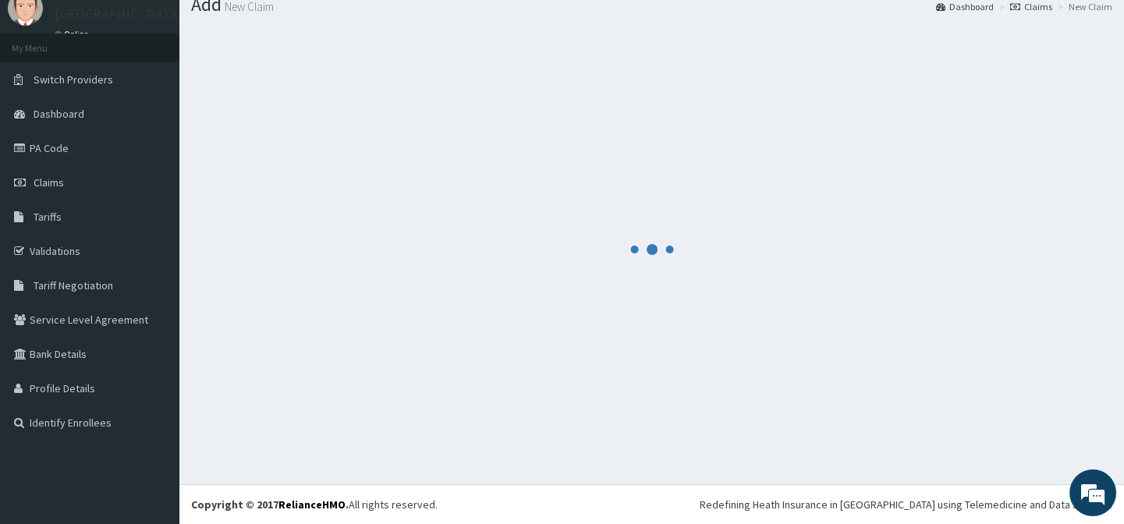
scroll to position [55, 0]
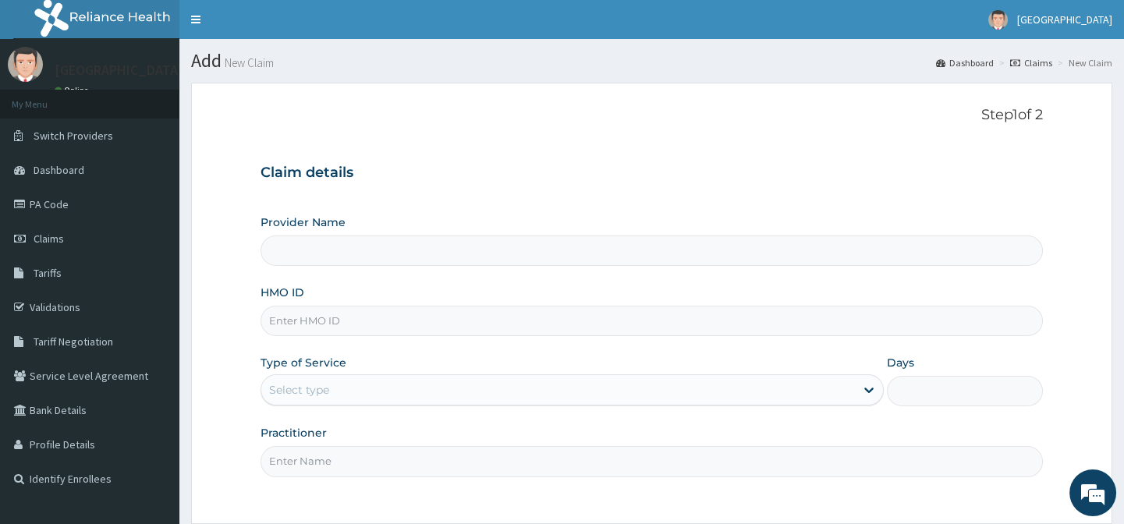
type input "[GEOGRAPHIC_DATA]"
click at [342, 327] on input "HMO ID" at bounding box center [650, 321] width 781 height 30
type input "NPM/10054/C"
click at [344, 393] on div "Select type" at bounding box center [558, 389] width 594 height 25
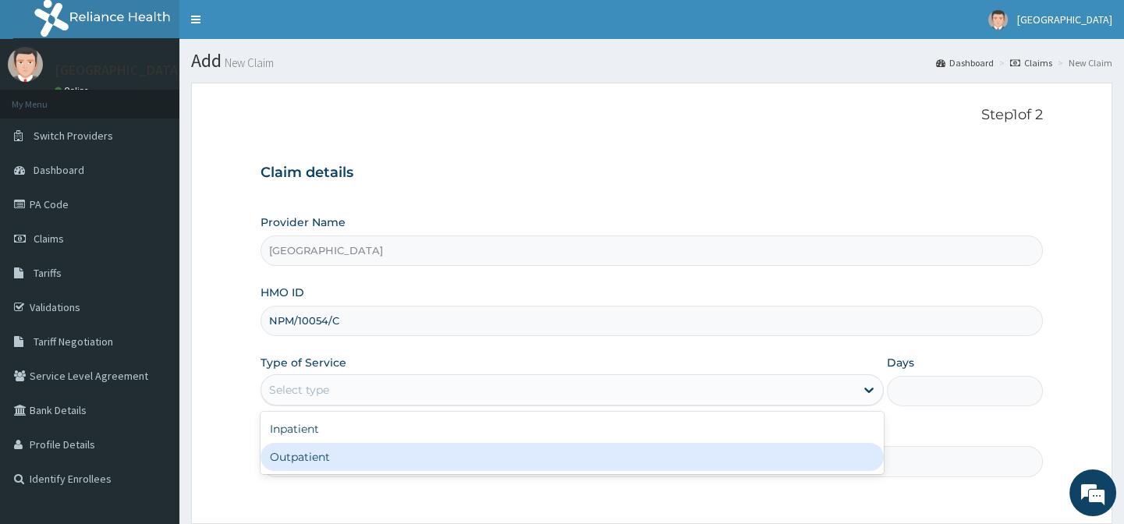
click at [331, 452] on div "Outpatient" at bounding box center [571, 457] width 623 height 28
type input "1"
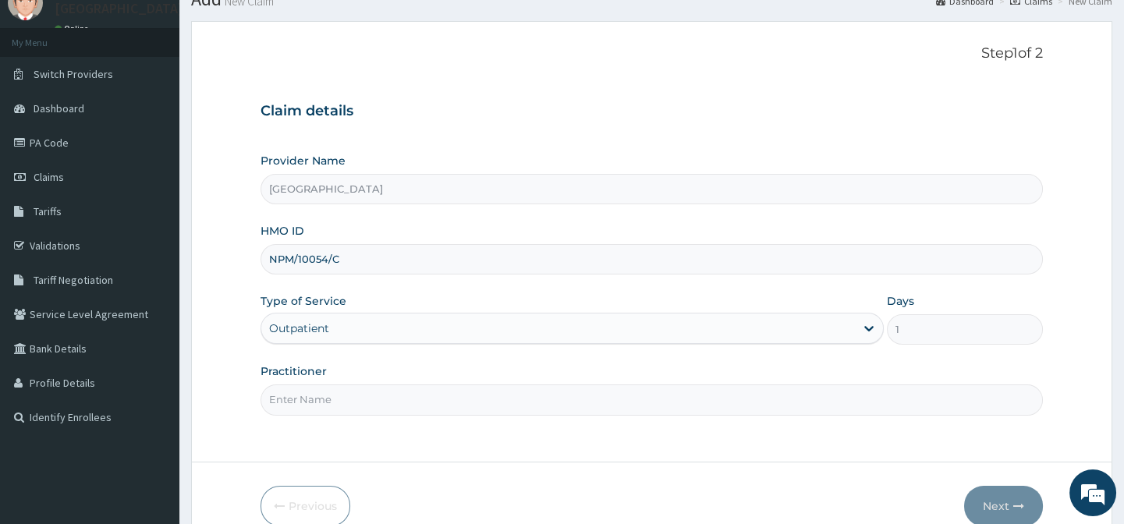
scroll to position [70, 0]
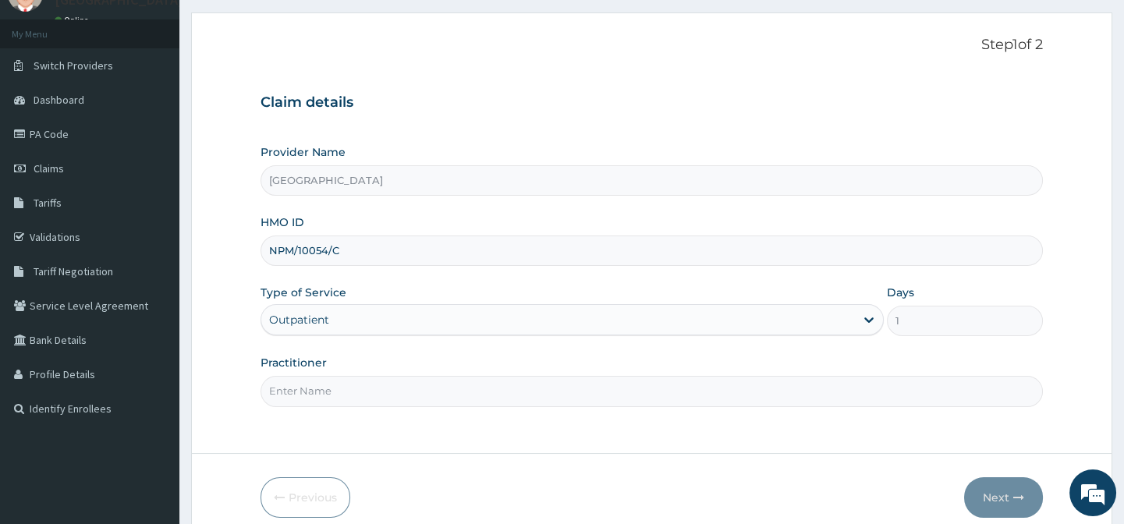
drag, startPoint x: 364, startPoint y: 370, endPoint x: 361, endPoint y: 381, distance: 10.6
click at [361, 378] on div "Practitioner" at bounding box center [650, 380] width 781 height 51
click at [361, 381] on input "Practitioner" at bounding box center [650, 391] width 781 height 30
type input "dr ba afolabi"
click at [1015, 494] on icon "button" at bounding box center [1018, 497] width 11 height 11
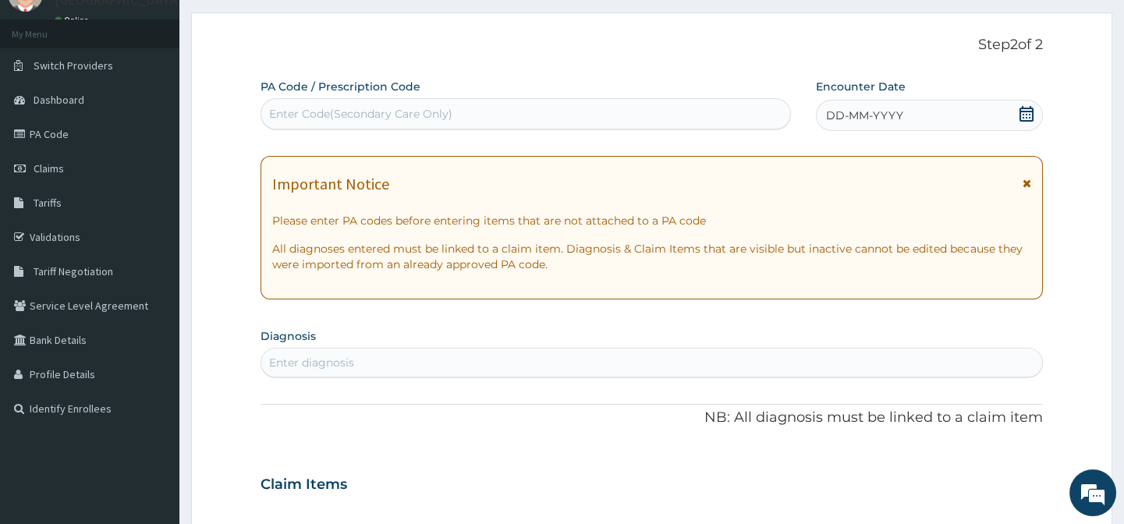
click at [1022, 108] on icon at bounding box center [1027, 114] width 16 height 16
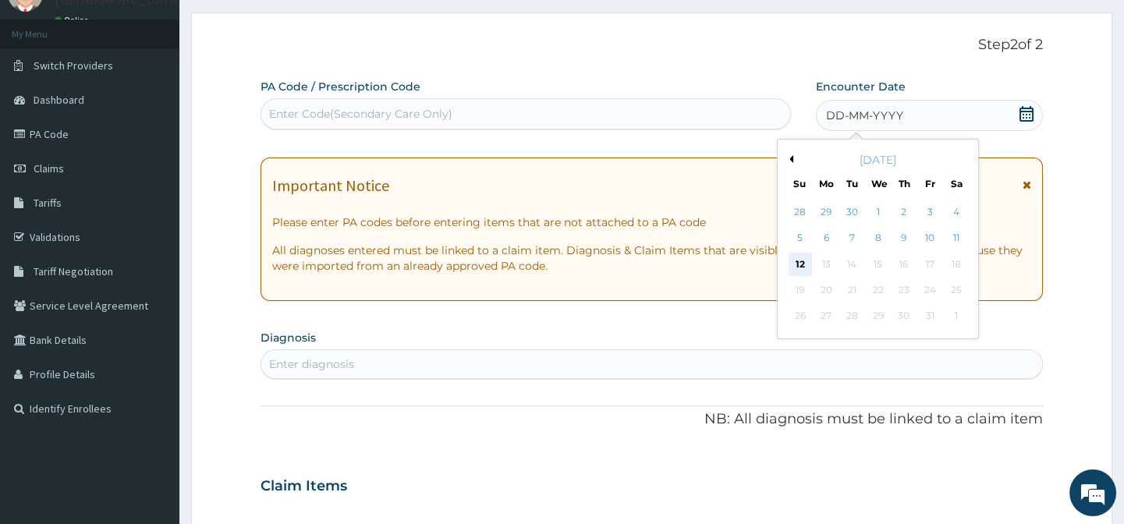
click at [807, 264] on div "12" at bounding box center [799, 264] width 23 height 23
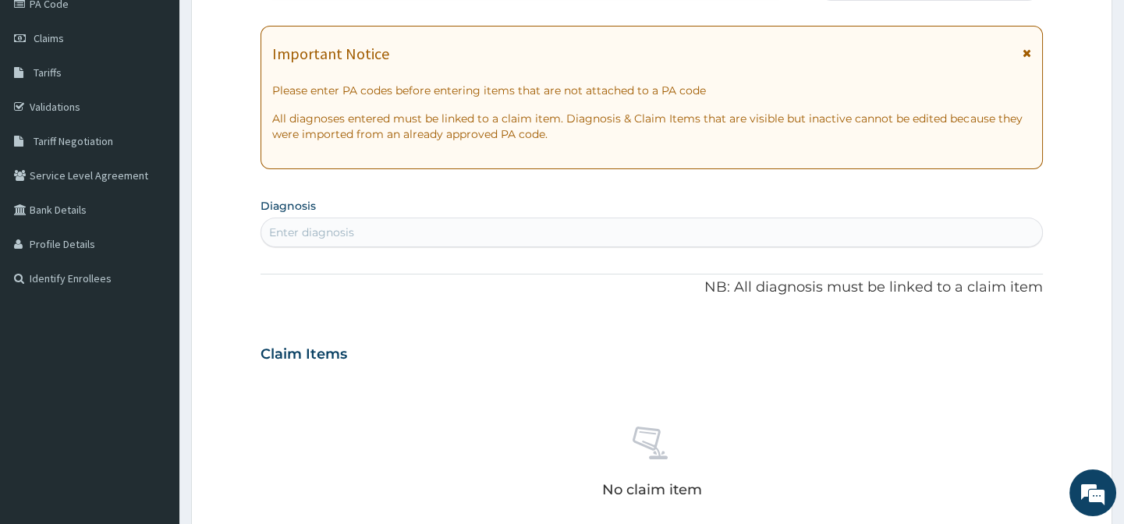
scroll to position [212, 0]
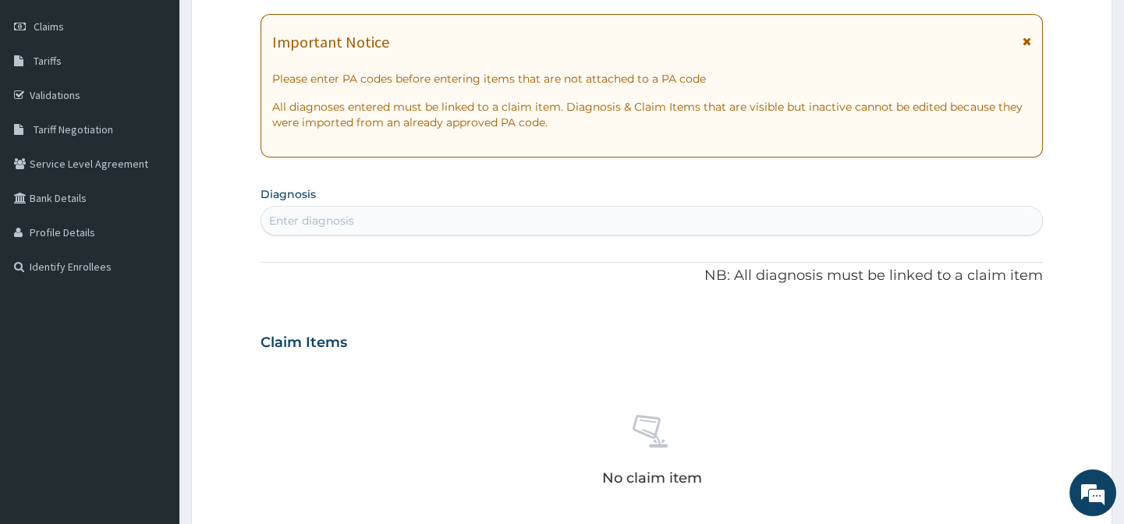
click at [571, 225] on div "Enter diagnosis" at bounding box center [651, 220] width 780 height 25
type input "u"
type input "r"
type input "fever"
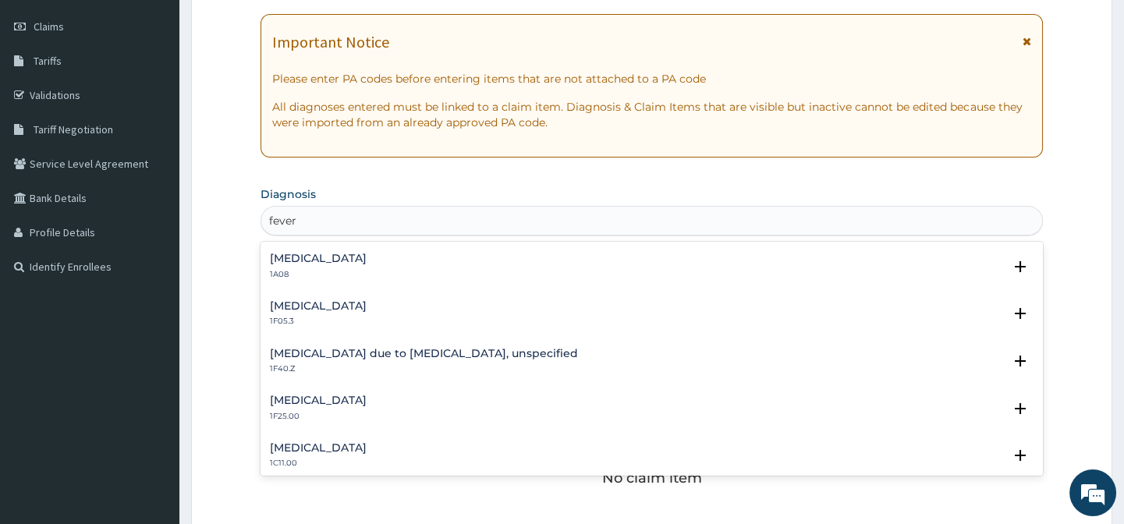
scroll to position [567, 0]
click at [420, 354] on h4 "Malaria due to Plasmodium falciparum, unspecified" at bounding box center [424, 353] width 308 height 12
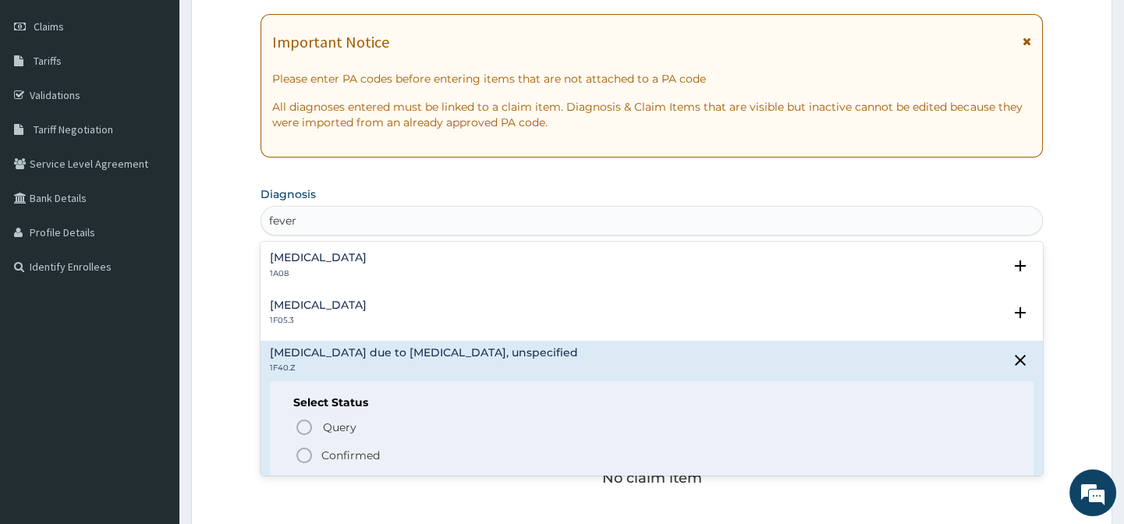
click at [300, 452] on icon "status option filled" at bounding box center [304, 455] width 19 height 19
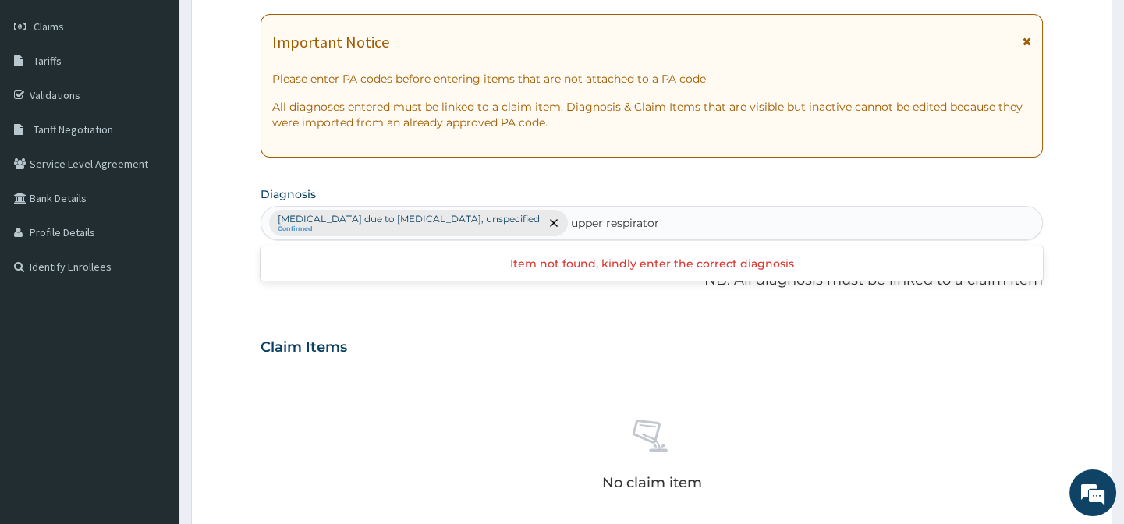
click at [585, 221] on input "upper respirator" at bounding box center [616, 223] width 90 height 16
type input "upper respirator"
drag, startPoint x: 565, startPoint y: 210, endPoint x: 551, endPoint y: 211, distance: 14.8
click at [551, 211] on div "Malaria due to Plasmodium falciparum, unspecified Confirmed" at bounding box center [651, 223] width 780 height 33
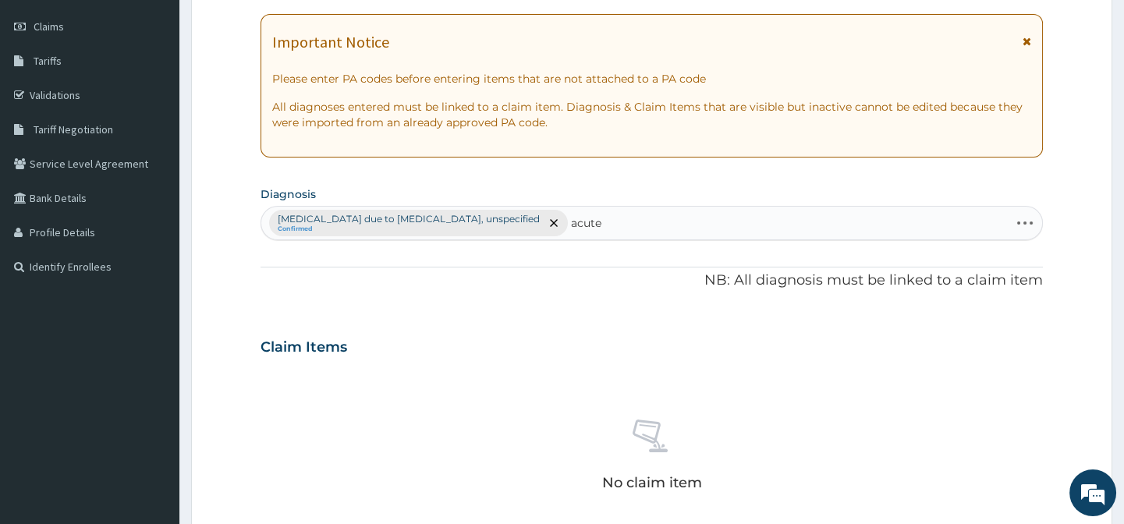
type input "acute"
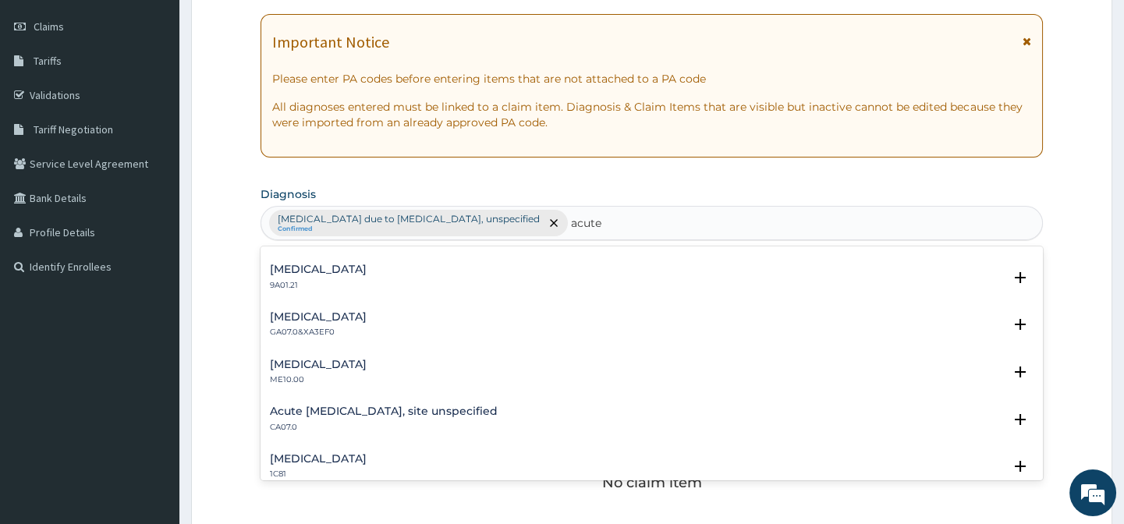
scroll to position [1560, 0]
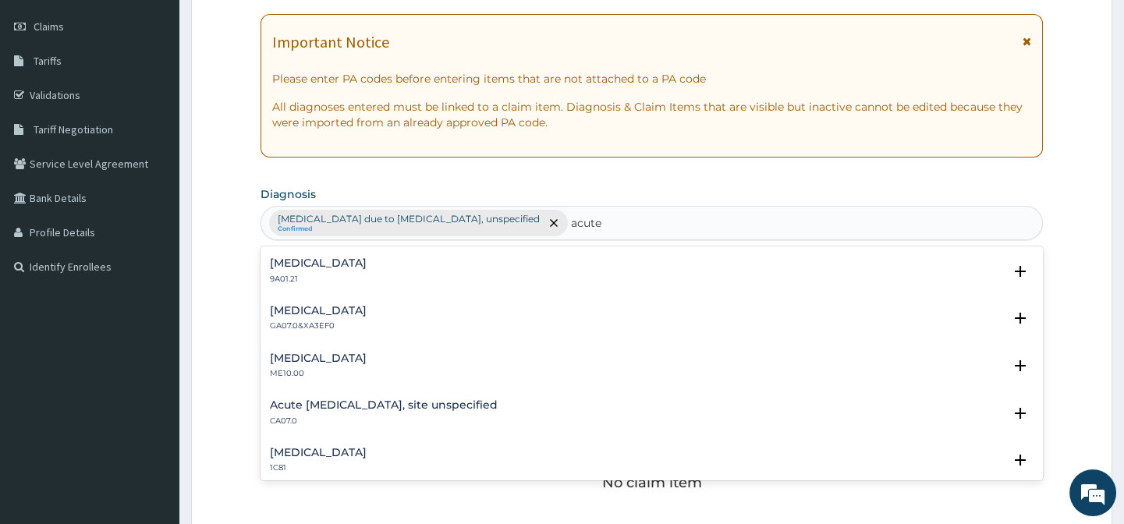
click at [434, 402] on h4 "Acute upper respiratory infection, site unspecified" at bounding box center [384, 405] width 228 height 12
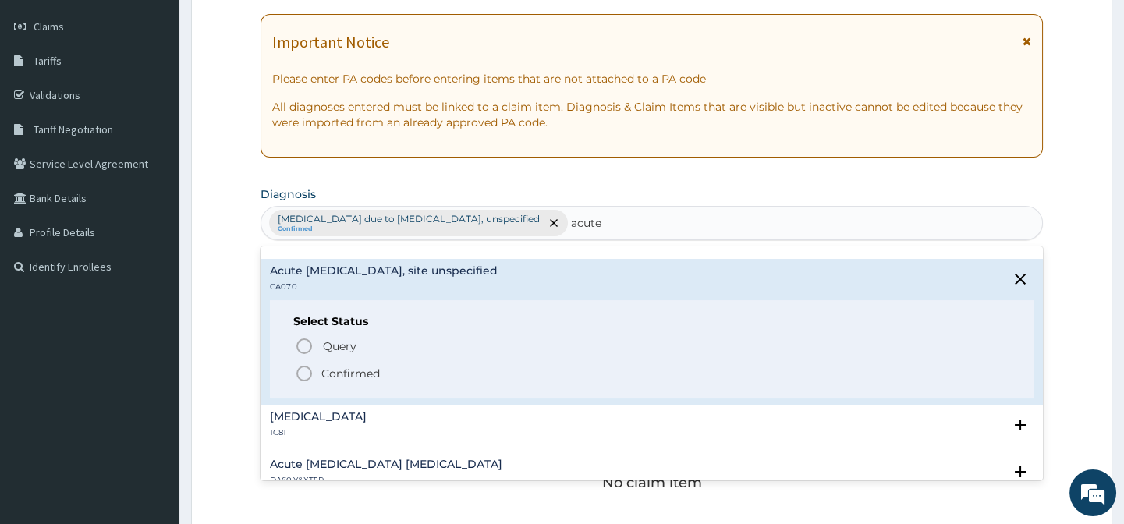
scroll to position [1701, 0]
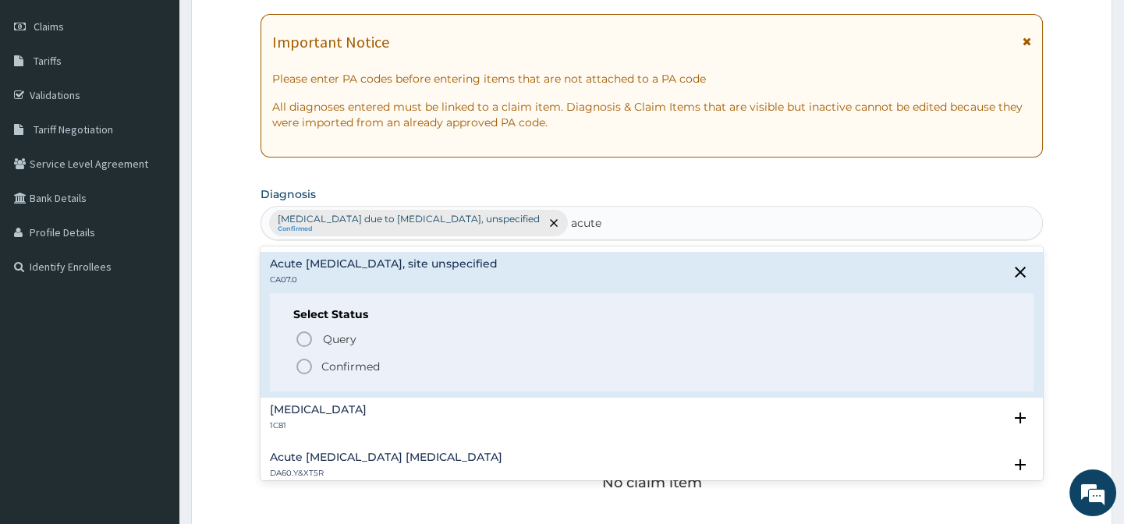
click at [306, 367] on icon "status option filled" at bounding box center [304, 366] width 19 height 19
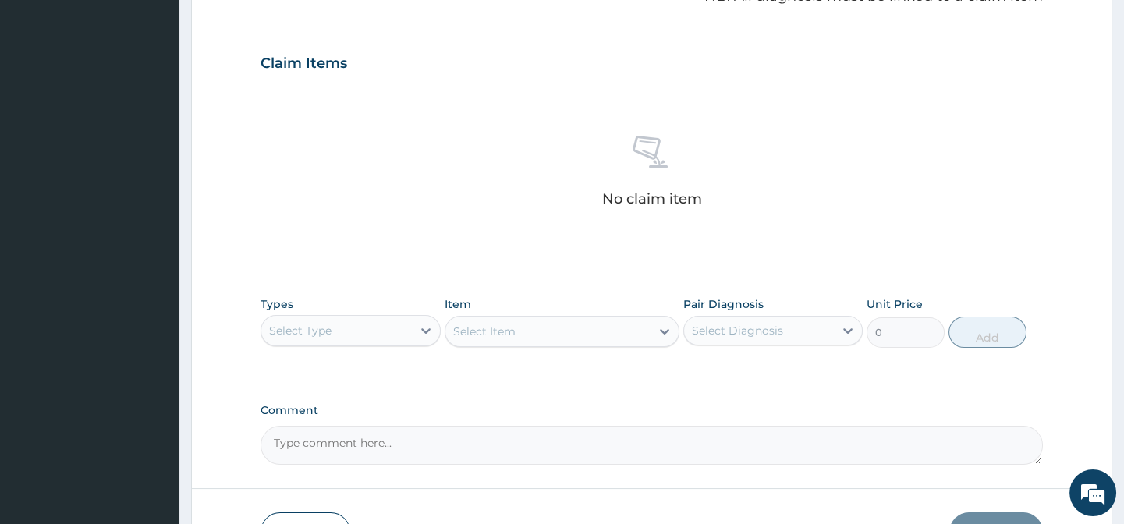
scroll to position [567, 0]
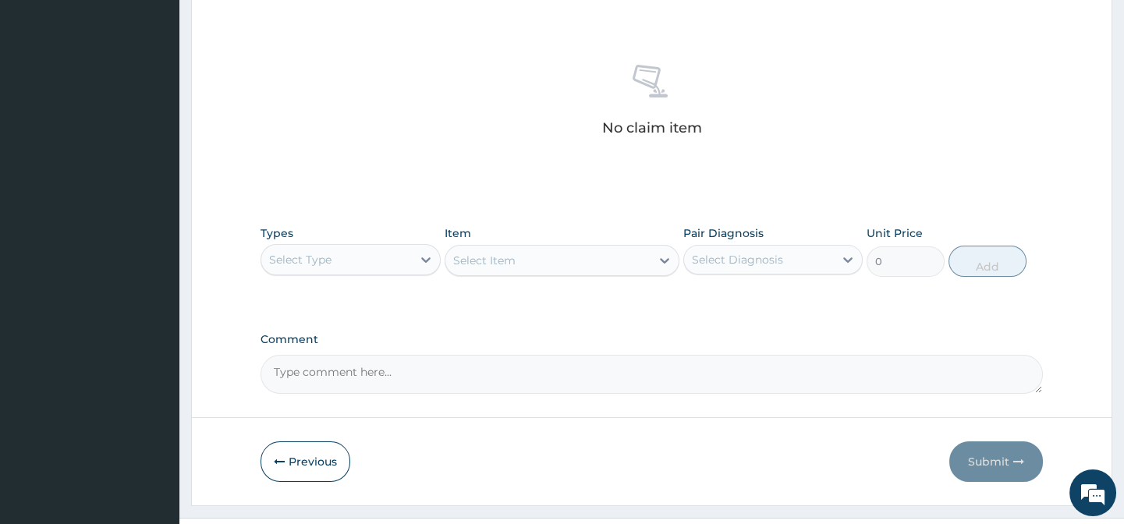
click at [349, 268] on div "Select Type" at bounding box center [336, 259] width 150 height 25
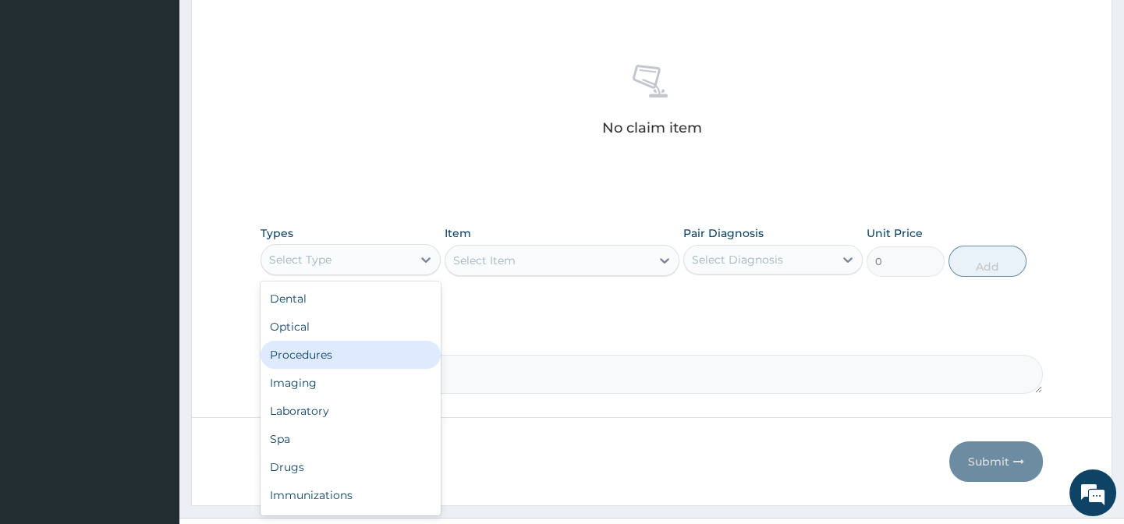
click at [324, 349] on div "Procedures" at bounding box center [349, 355] width 179 height 28
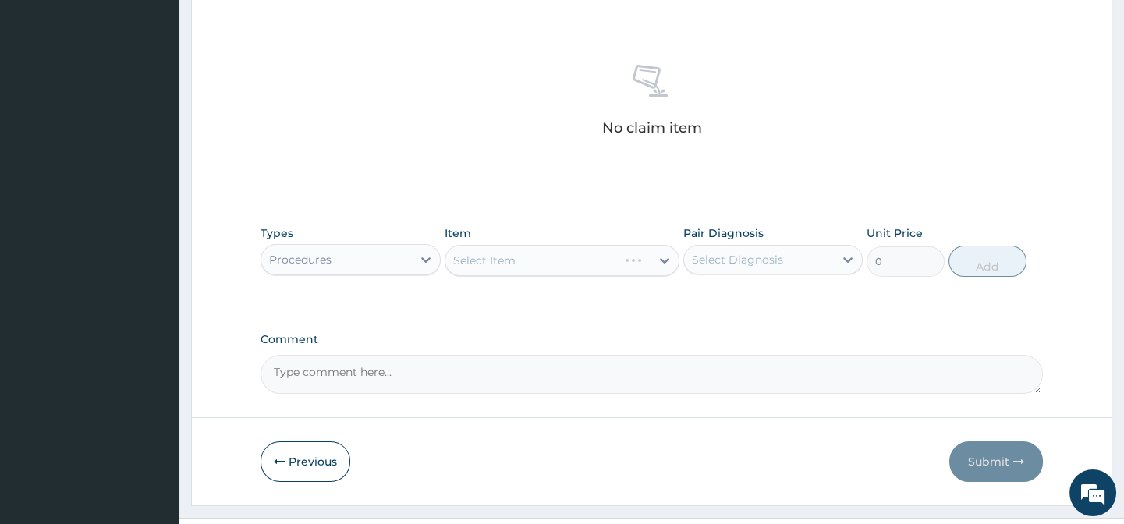
click at [748, 248] on div "Select Diagnosis" at bounding box center [759, 259] width 150 height 25
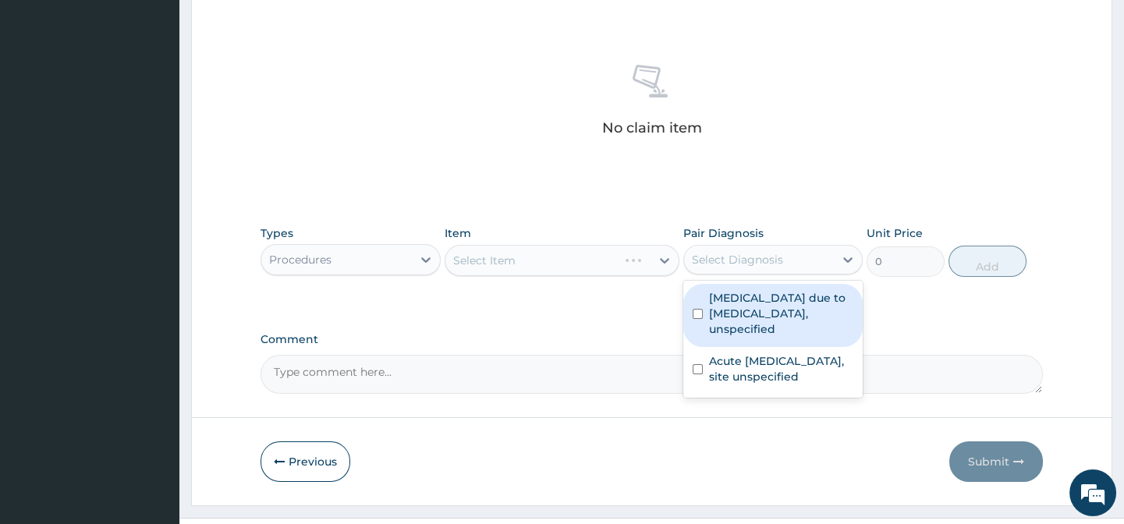
click at [731, 295] on label "Malaria due to Plasmodium falciparum, unspecified" at bounding box center [781, 313] width 144 height 47
checkbox input "true"
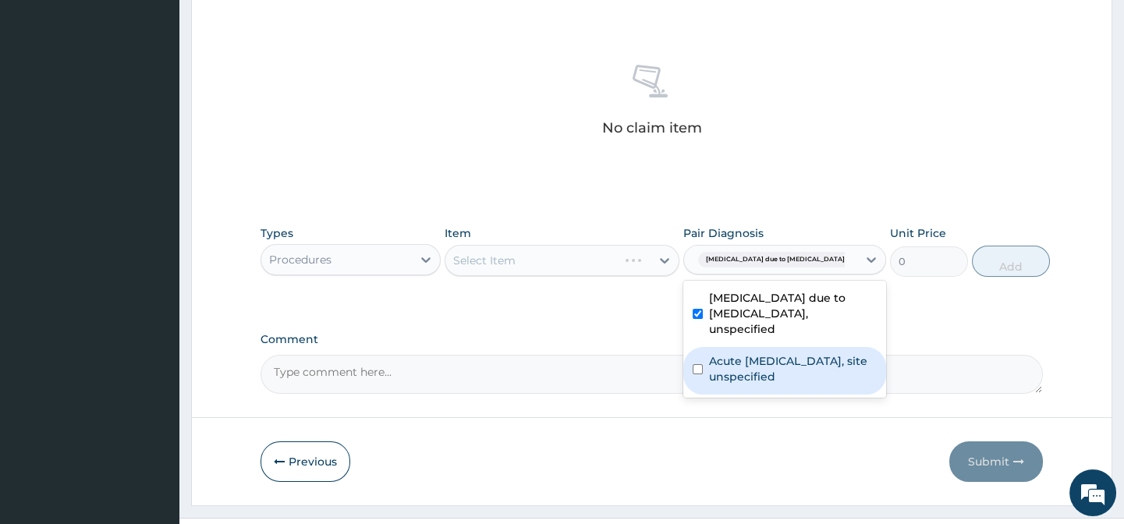
click at [719, 353] on label "Acute upper respiratory infection, site unspecified" at bounding box center [793, 368] width 168 height 31
checkbox input "true"
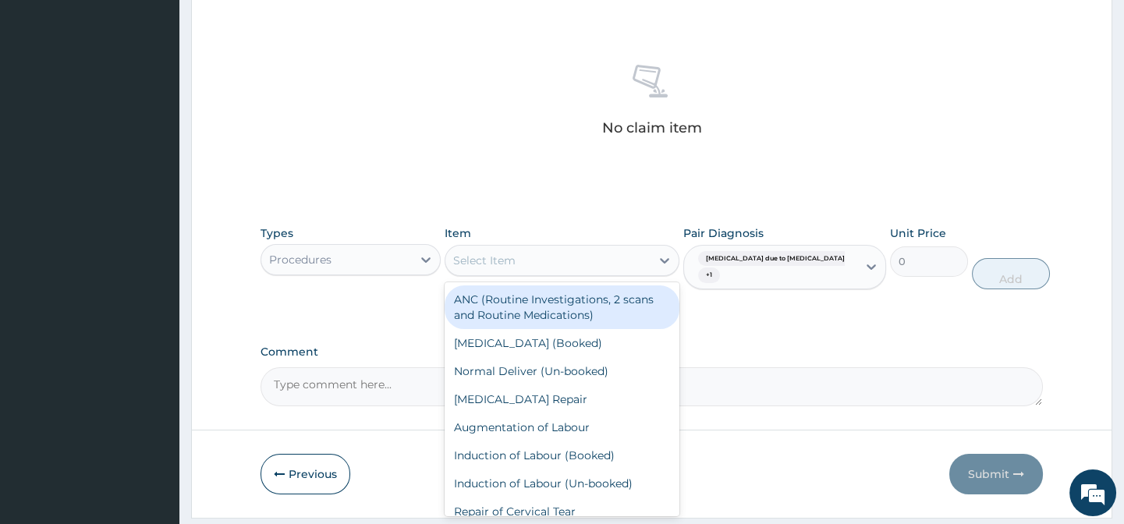
click at [631, 268] on div "Select Item" at bounding box center [547, 260] width 205 height 25
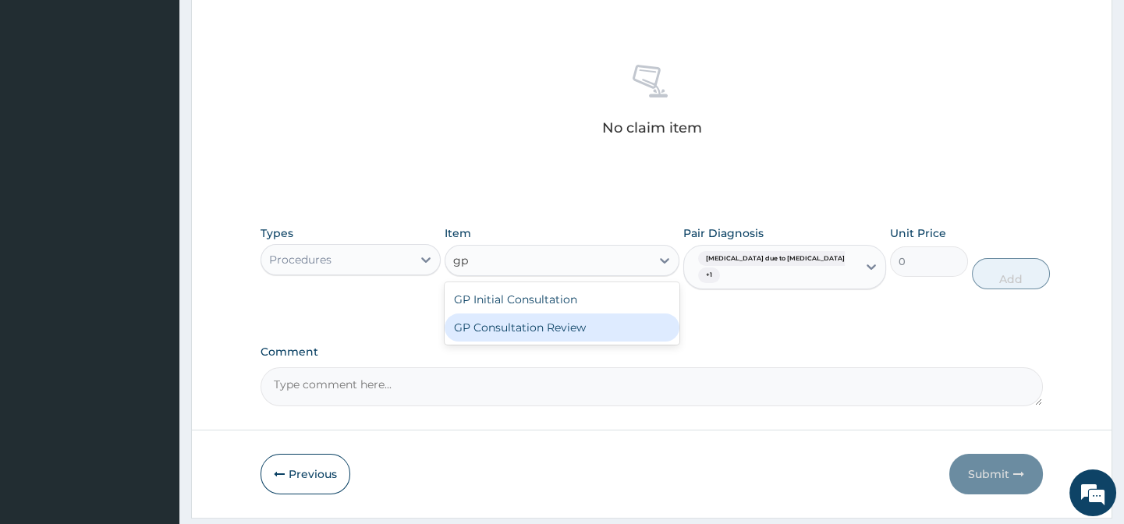
type input "gp"
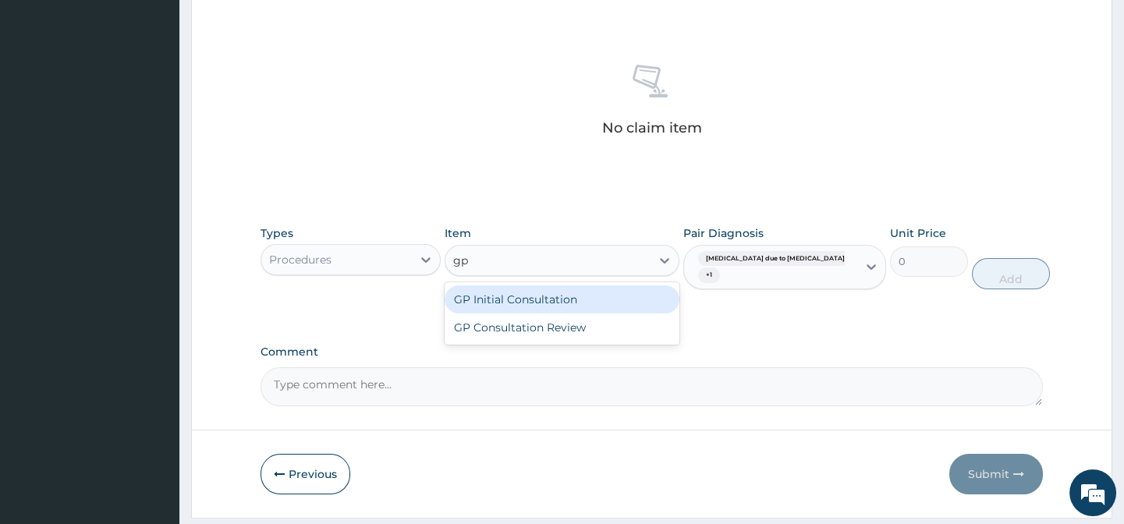
click at [579, 302] on div "GP Initial Consultation" at bounding box center [562, 299] width 235 height 28
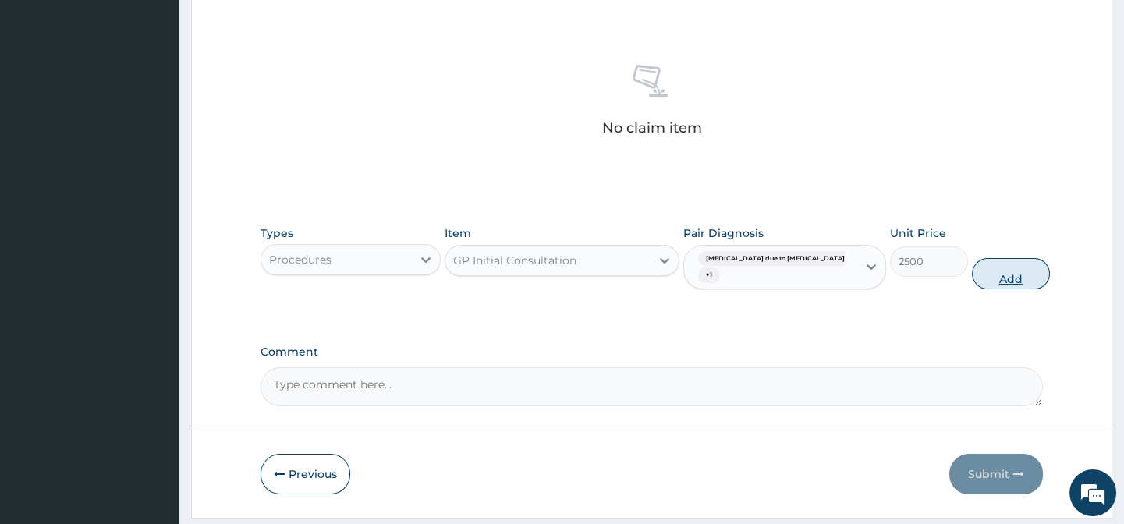
click at [990, 272] on button "Add" at bounding box center [1011, 273] width 78 height 31
type input "0"
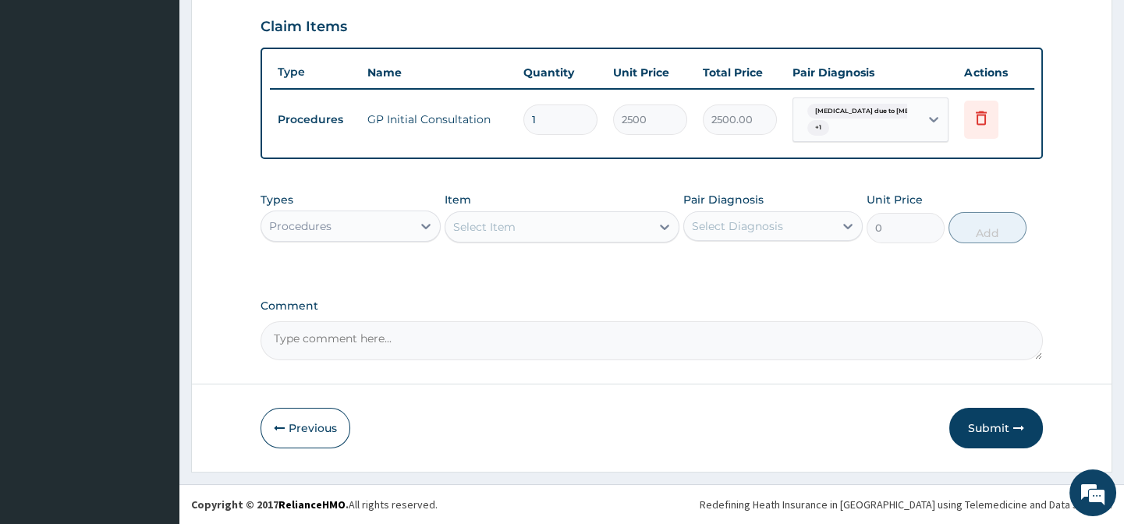
scroll to position [542, 0]
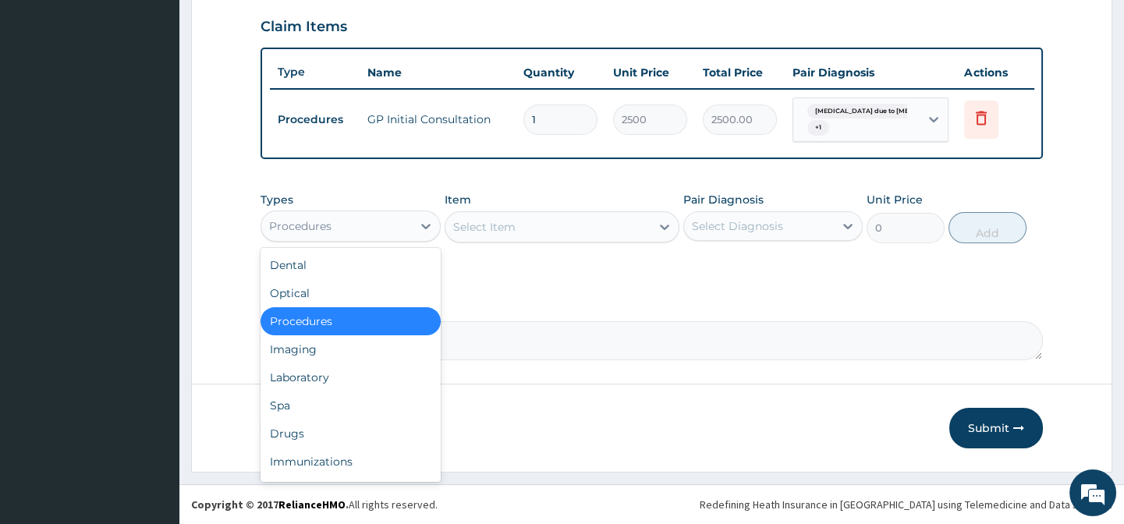
click at [349, 218] on div "Procedures" at bounding box center [336, 226] width 150 height 25
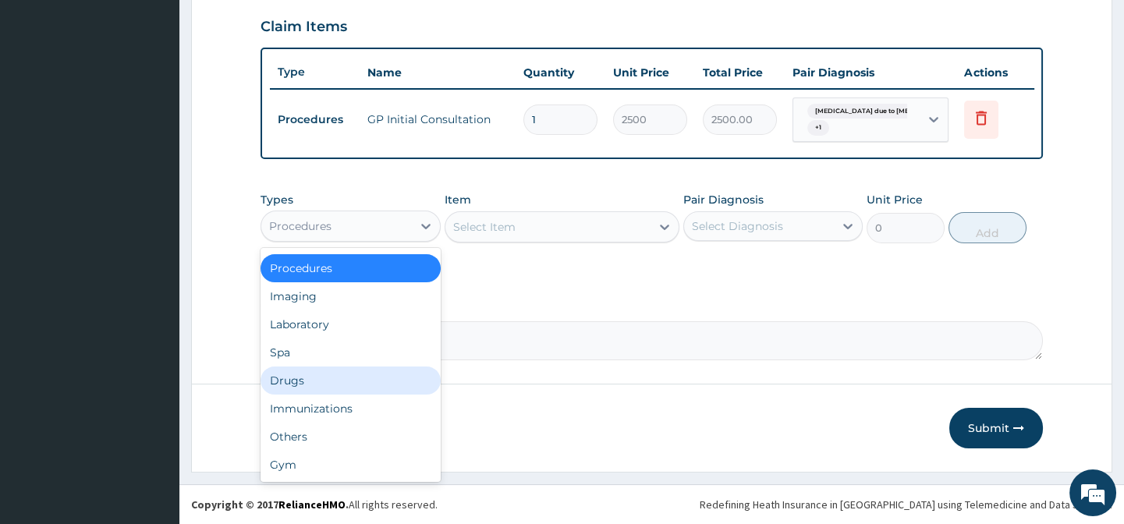
click at [328, 374] on div "Drugs" at bounding box center [349, 381] width 179 height 28
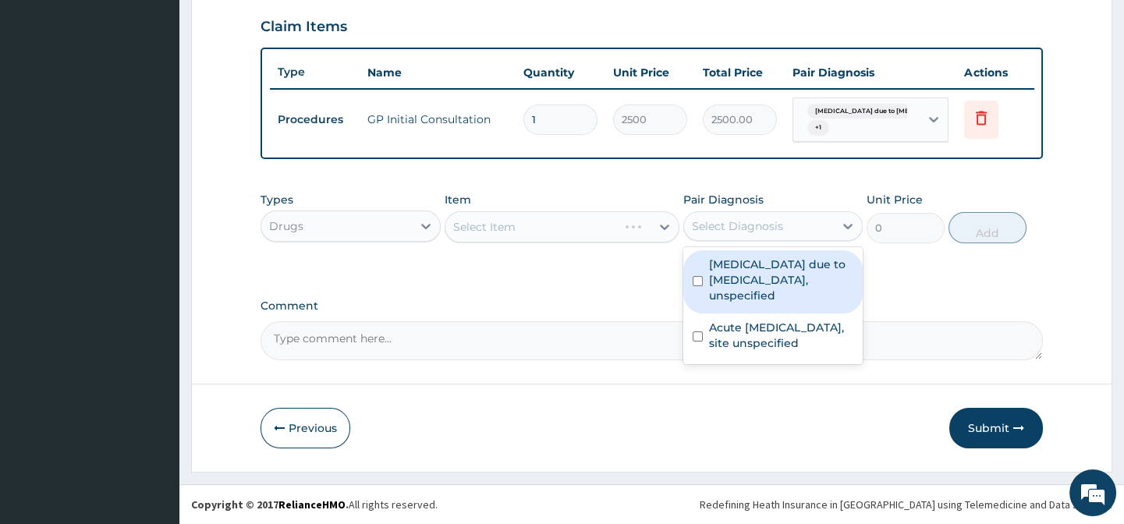
click at [726, 216] on div "Select Diagnosis" at bounding box center [759, 226] width 150 height 25
click at [723, 267] on label "Malaria due to Plasmodium falciparum, unspecified" at bounding box center [781, 280] width 144 height 47
checkbox input "true"
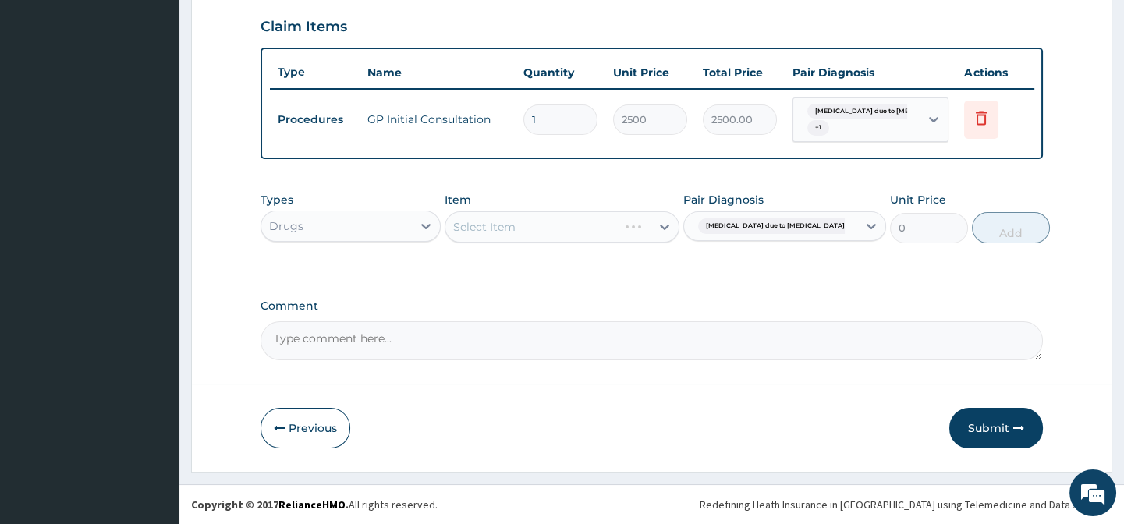
click at [489, 225] on div "Select Item" at bounding box center [562, 226] width 235 height 31
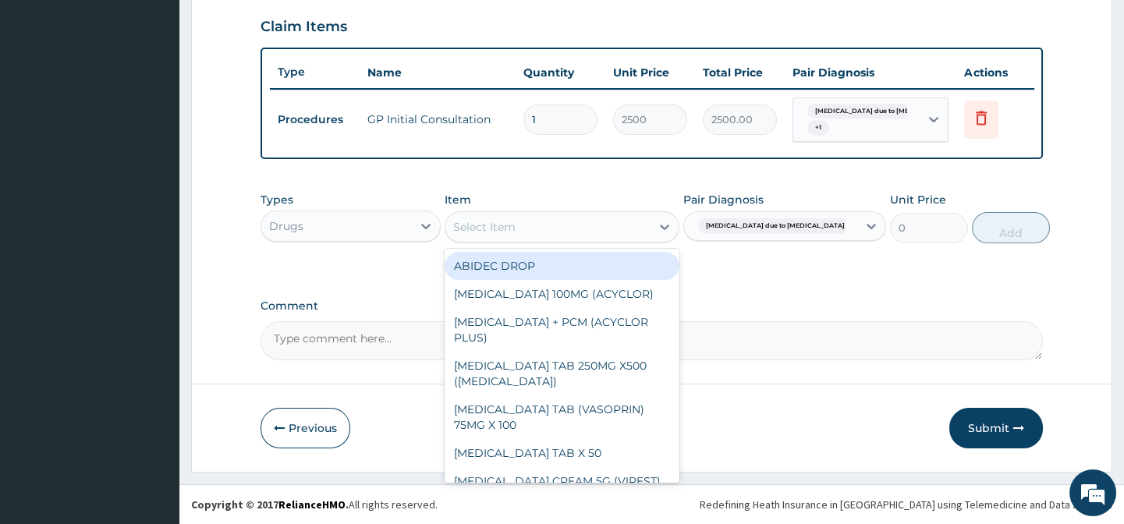
click at [586, 226] on div "Select Item" at bounding box center [547, 226] width 205 height 25
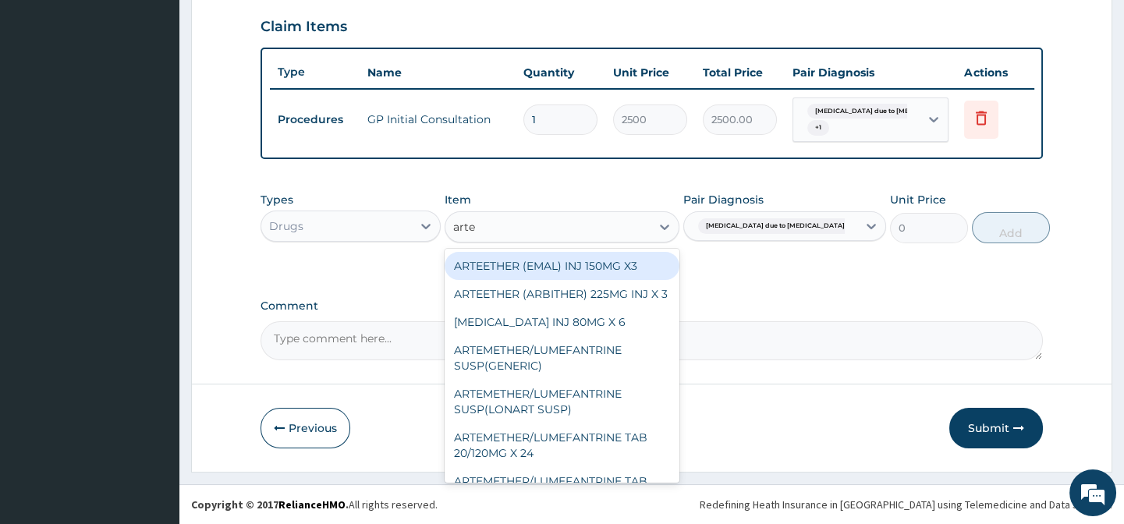
type input "artem"
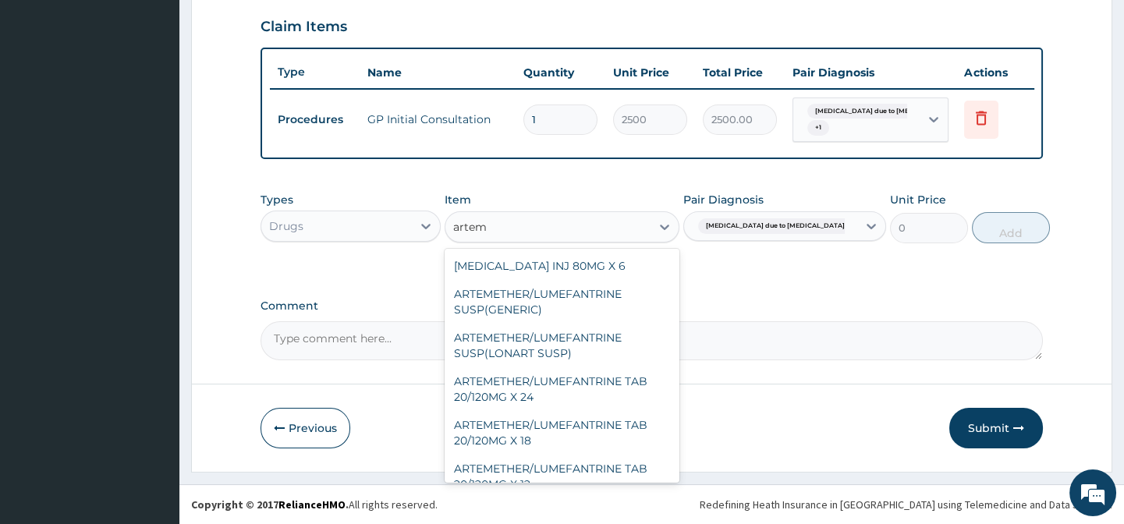
scroll to position [0, 0]
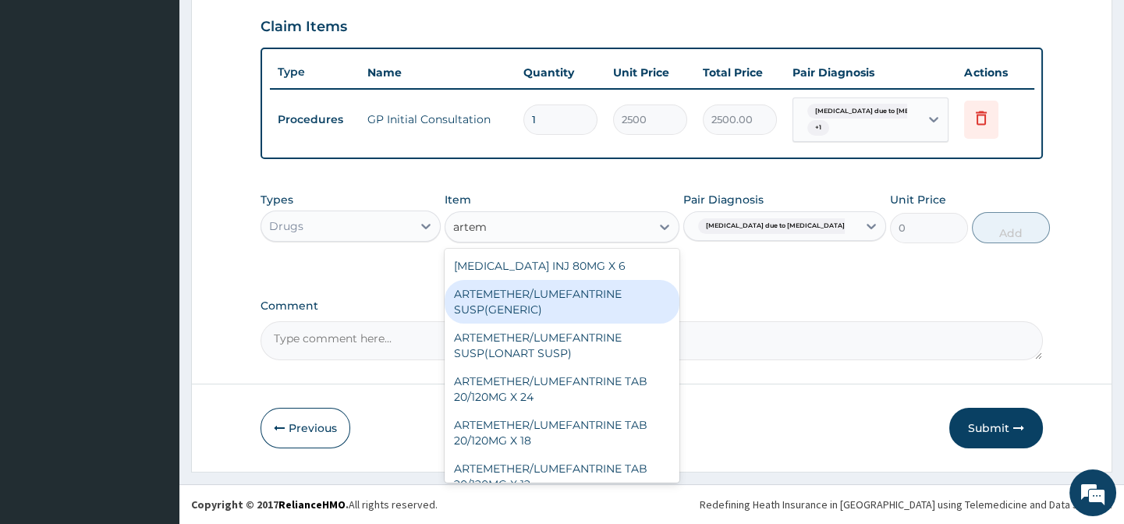
click at [549, 304] on div "ARTEMETHER/LUMEFANTRINE SUSP(GENERIC)" at bounding box center [562, 302] width 235 height 44
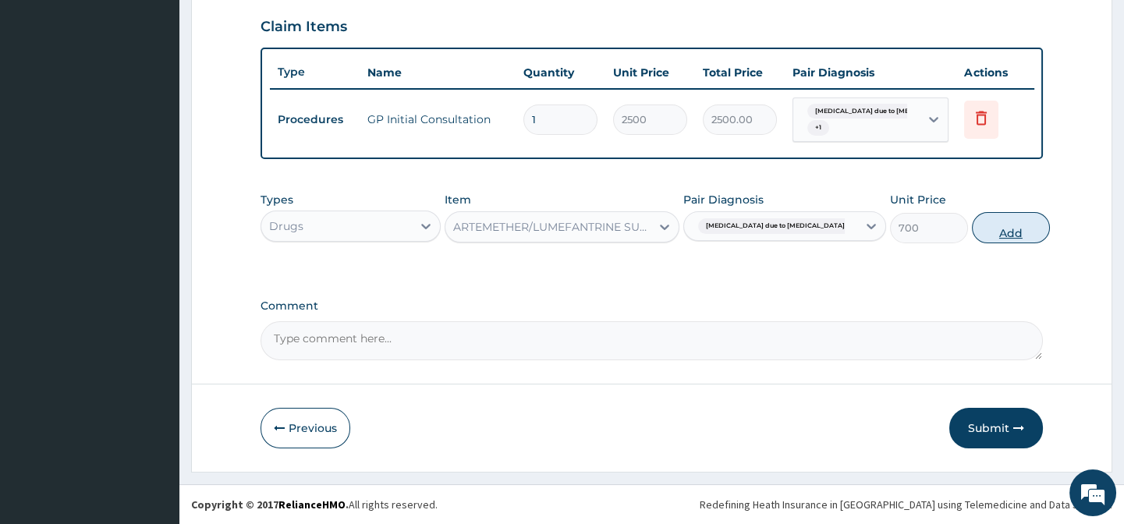
click at [972, 232] on button "Add" at bounding box center [1011, 227] width 78 height 31
type input "0"
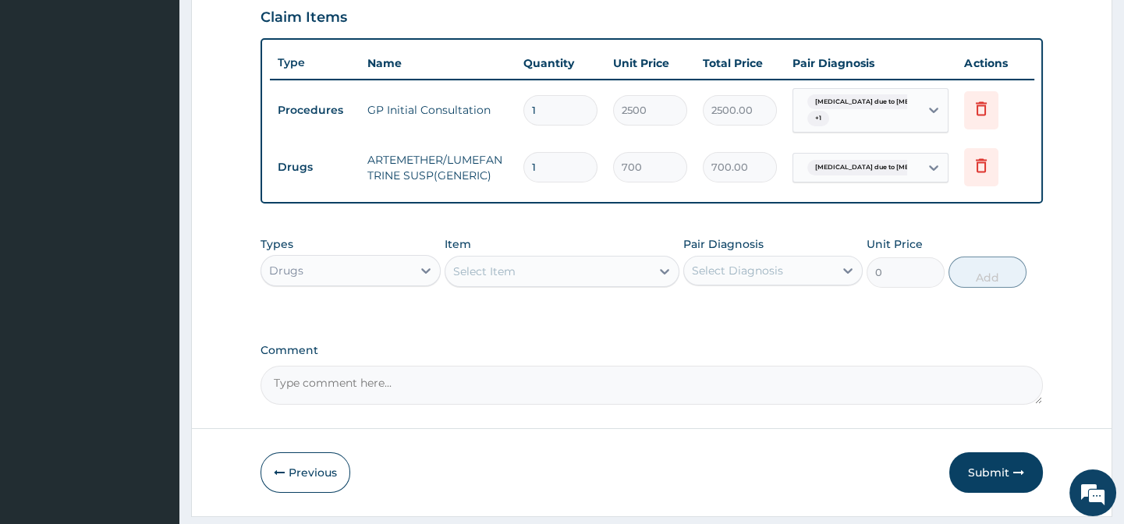
click at [507, 275] on div "Select Item" at bounding box center [484, 272] width 62 height 16
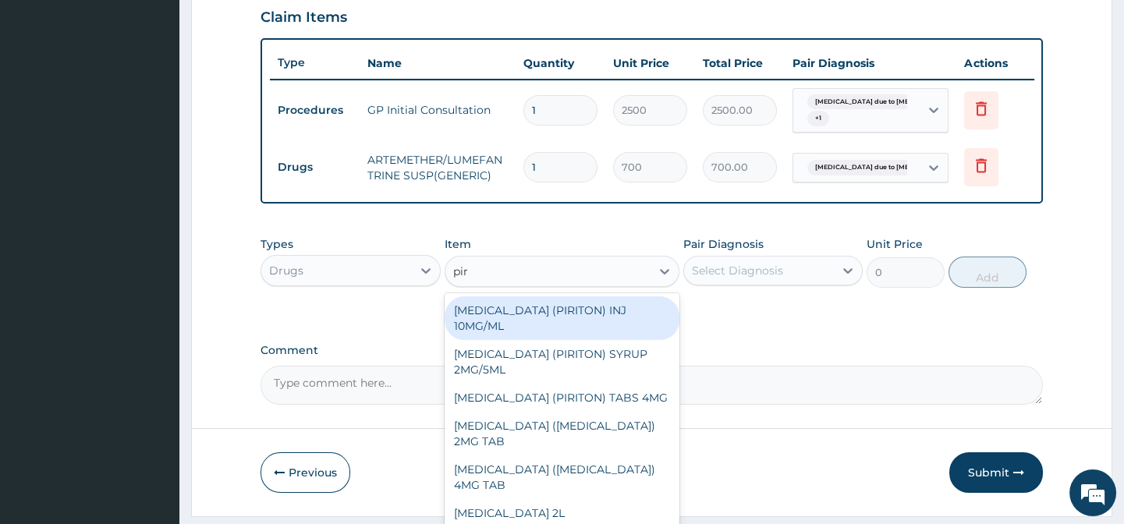
type input "piri"
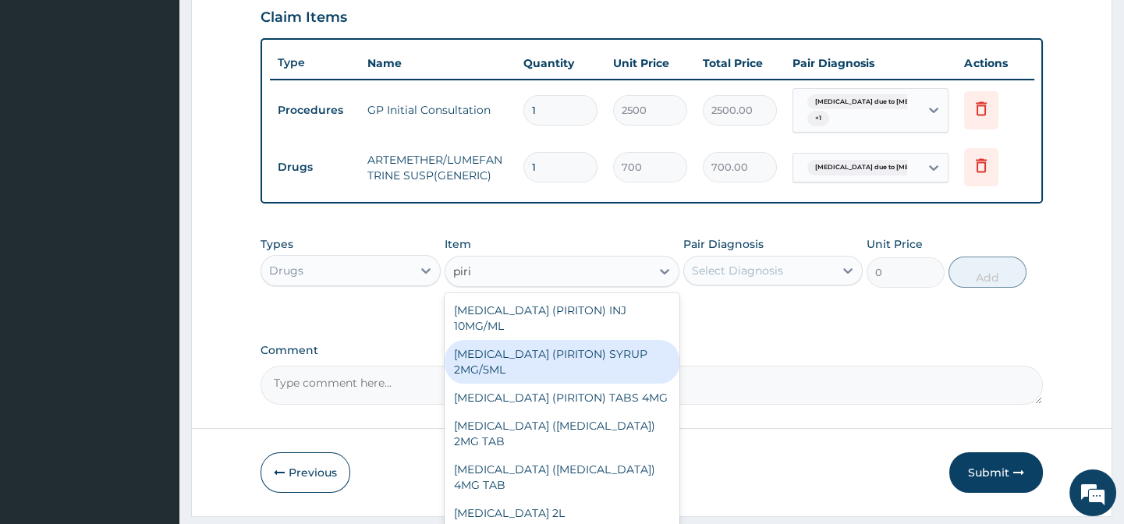
click at [541, 377] on div "CHLORPHENIRAMINE (PIRITON) SYRUP 2MG/5ML" at bounding box center [562, 362] width 235 height 44
type input "400"
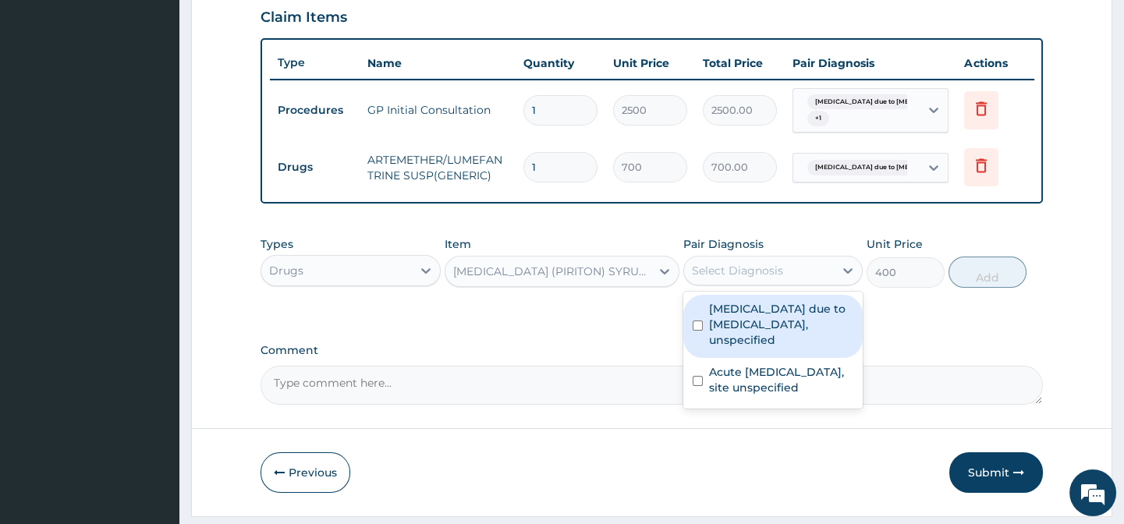
click at [740, 275] on div "Select Diagnosis" at bounding box center [737, 271] width 91 height 16
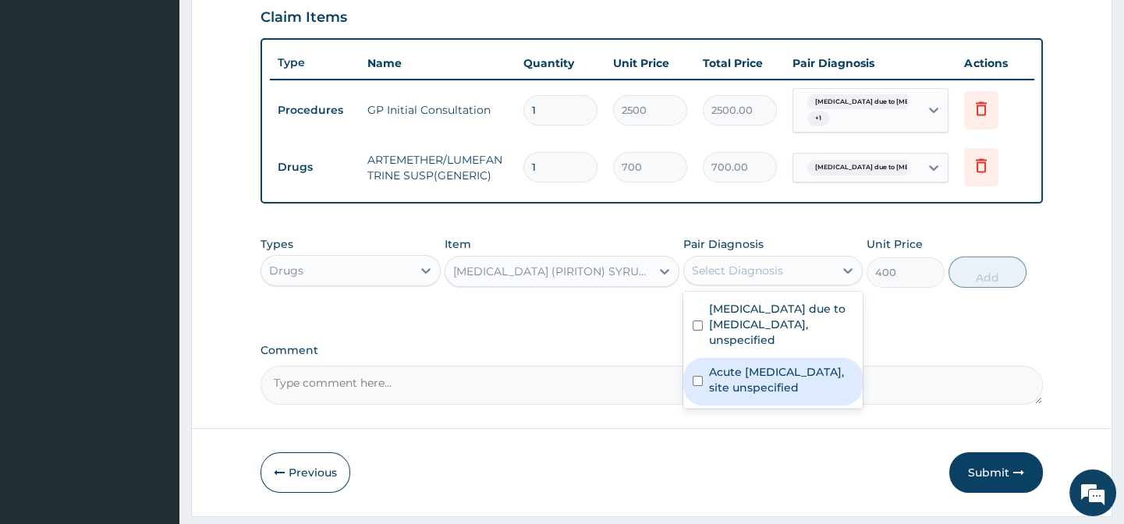
click at [731, 380] on label "Acute upper respiratory infection, site unspecified" at bounding box center [781, 379] width 144 height 31
checkbox input "true"
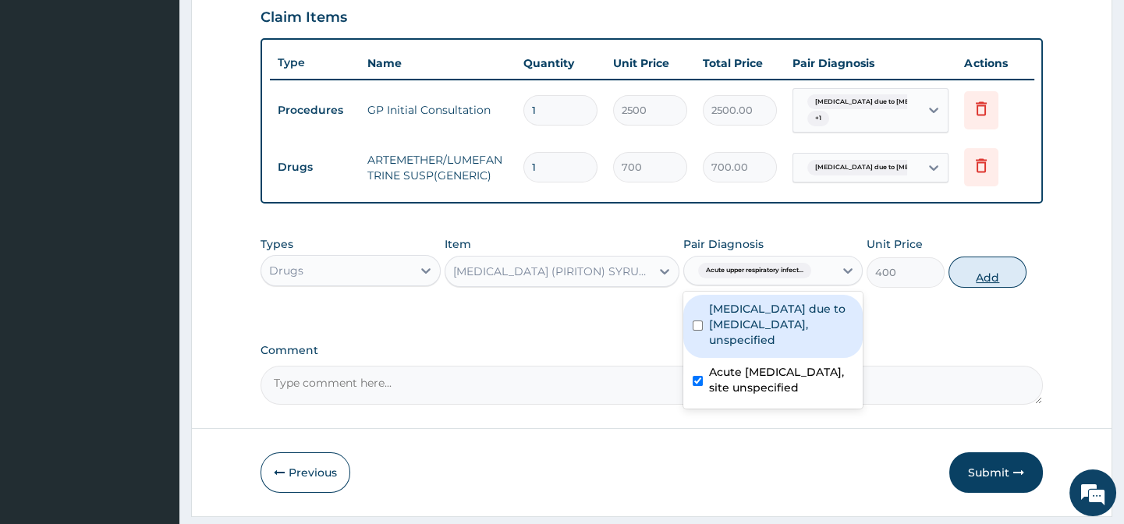
click at [985, 288] on button "Add" at bounding box center [987, 272] width 78 height 31
type input "0"
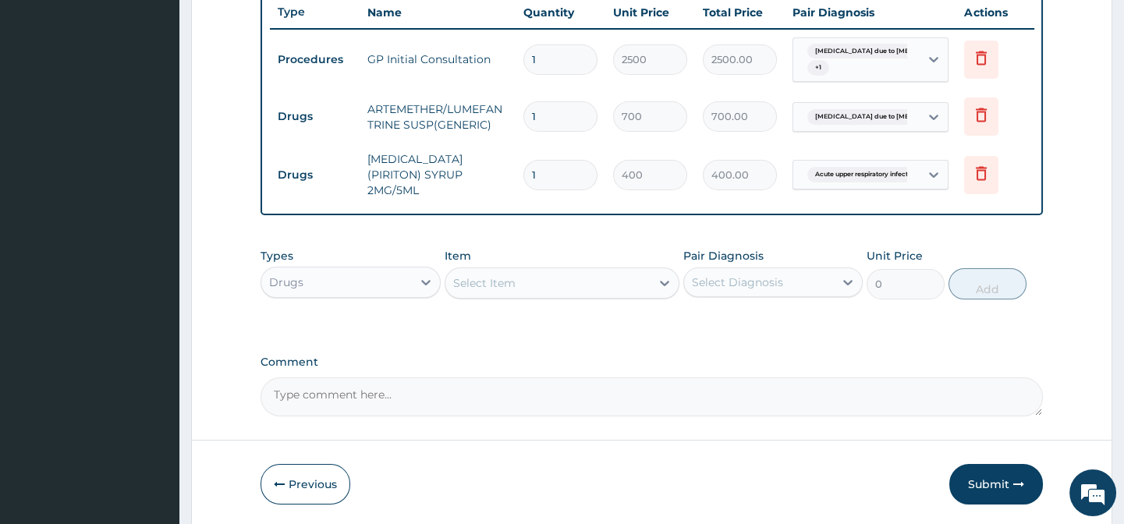
scroll to position [658, 0]
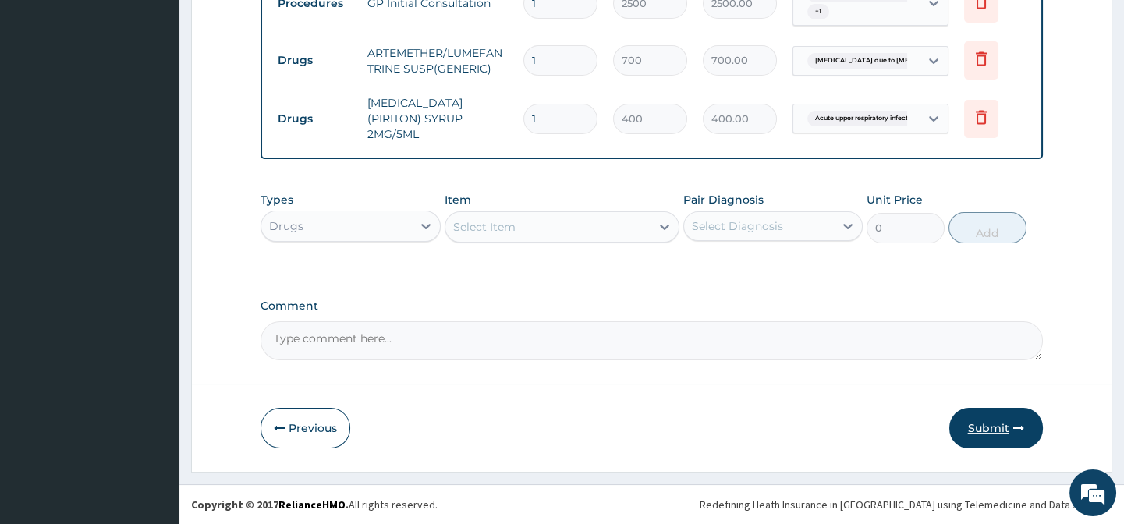
click at [980, 432] on button "Submit" at bounding box center [996, 428] width 94 height 41
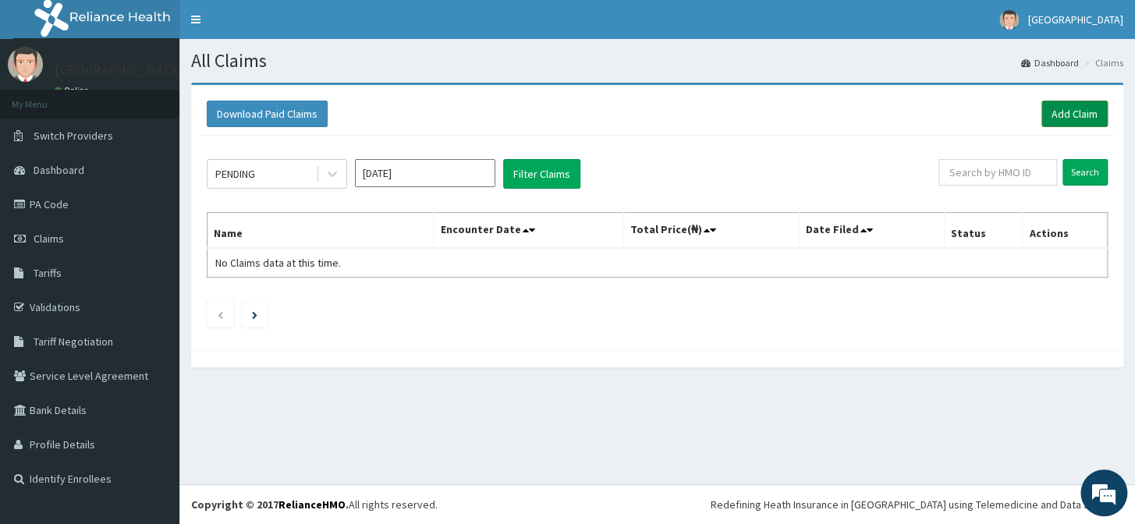
click at [1068, 107] on link "Add Claim" at bounding box center [1074, 114] width 66 height 27
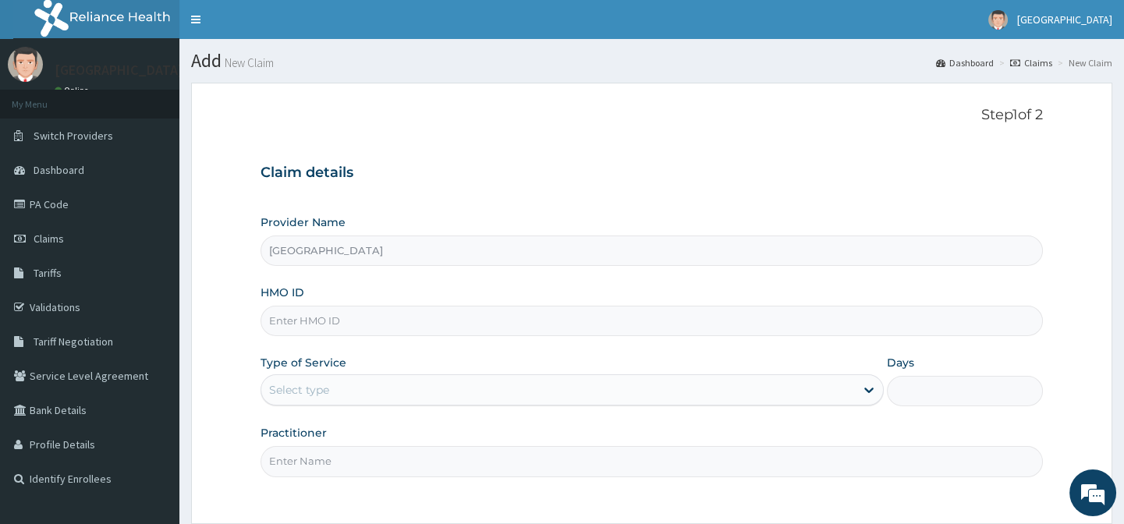
type input "[GEOGRAPHIC_DATA]"
click at [339, 325] on input "HMO ID" at bounding box center [650, 321] width 781 height 30
type input "tmq/10095/a"
drag, startPoint x: 349, startPoint y: 326, endPoint x: 264, endPoint y: 318, distance: 85.4
click at [264, 318] on input "tmq/10095/a" at bounding box center [650, 321] width 781 height 30
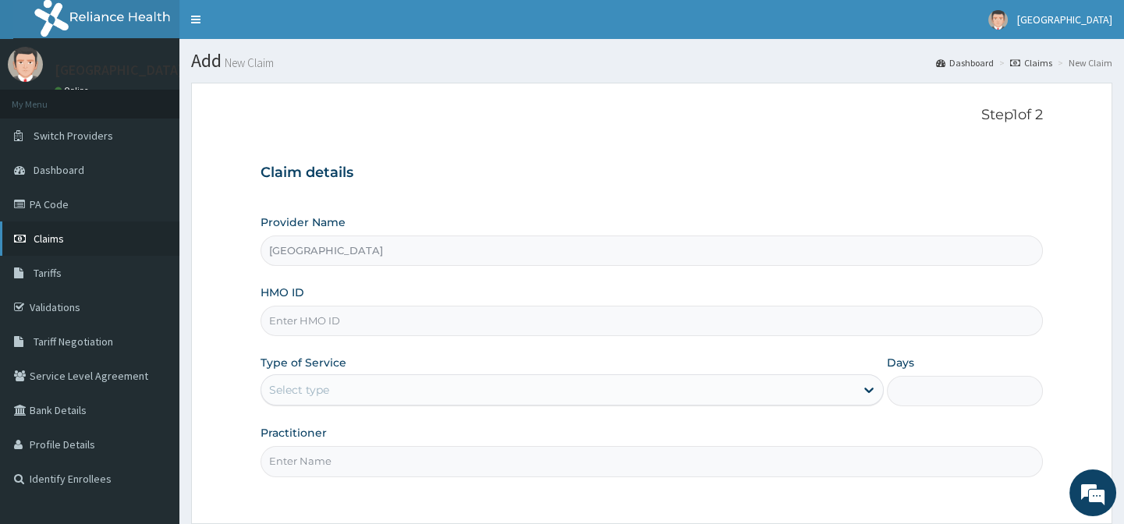
click at [90, 232] on link "Claims" at bounding box center [89, 238] width 179 height 34
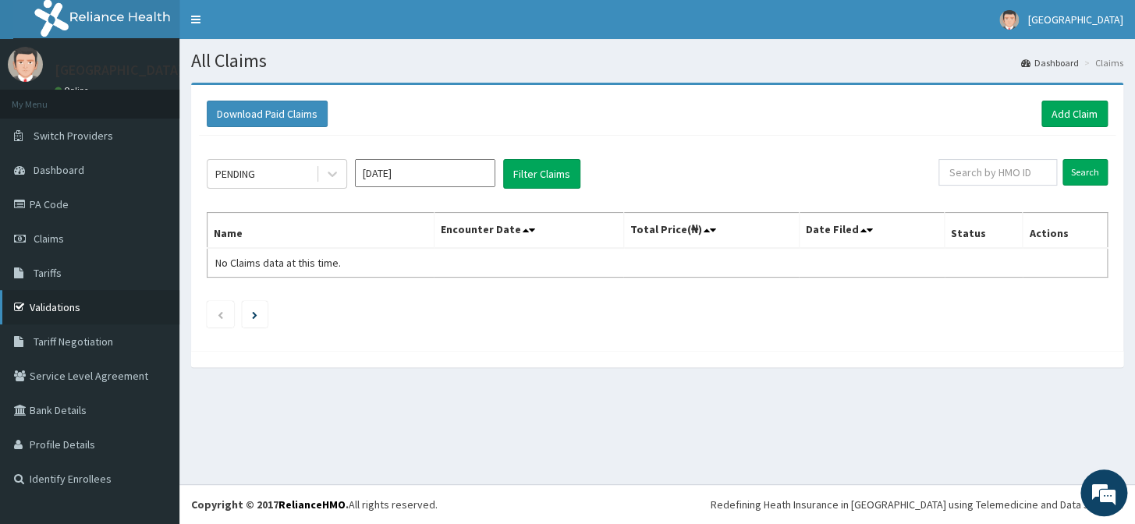
click at [94, 303] on link "Validations" at bounding box center [89, 307] width 179 height 34
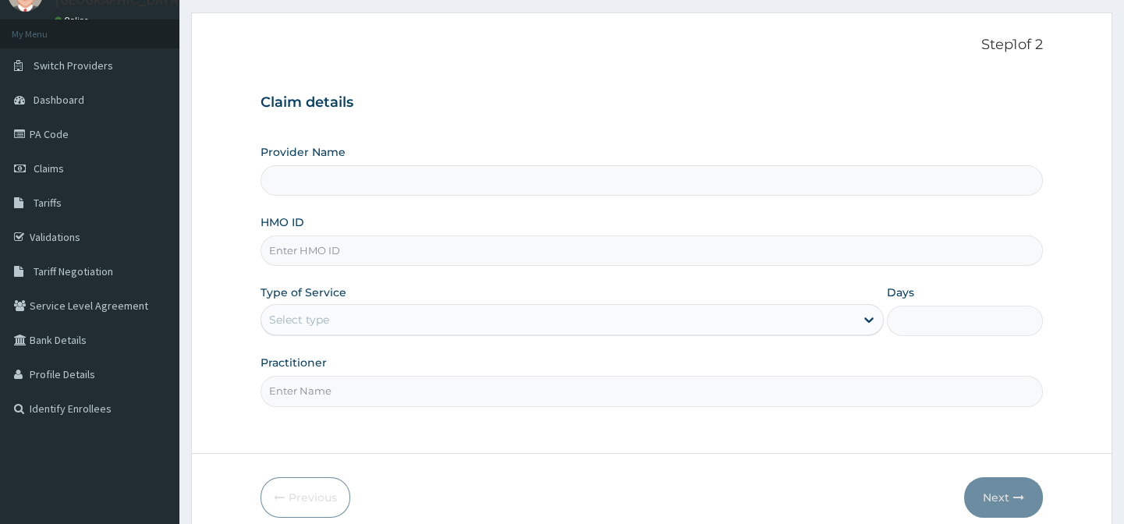
scroll to position [140, 0]
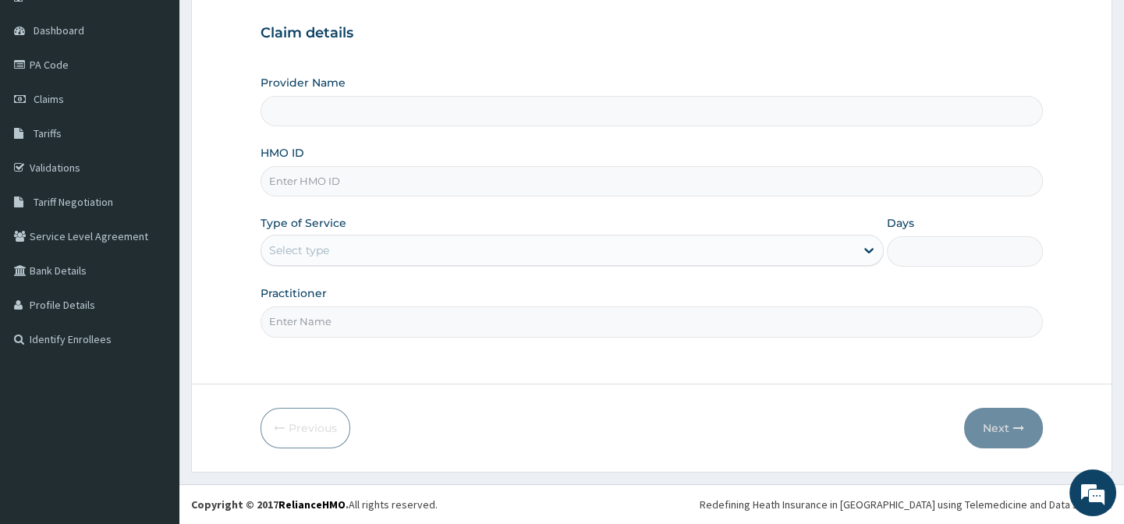
type input "EMMANUEL MEDICAL CENTRE"
click at [328, 180] on input "HMO ID" at bounding box center [650, 181] width 781 height 30
paste input "tmq/10095/a"
type input "tmq/10095/a"
click at [350, 252] on div "Select type" at bounding box center [558, 250] width 594 height 25
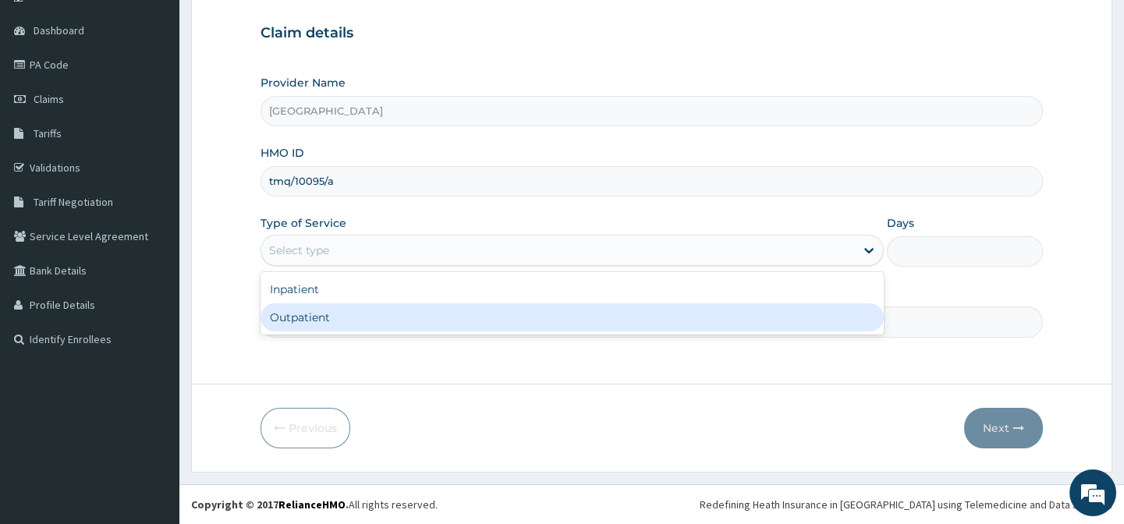
click at [334, 322] on div "Outpatient" at bounding box center [571, 317] width 623 height 28
type input "1"
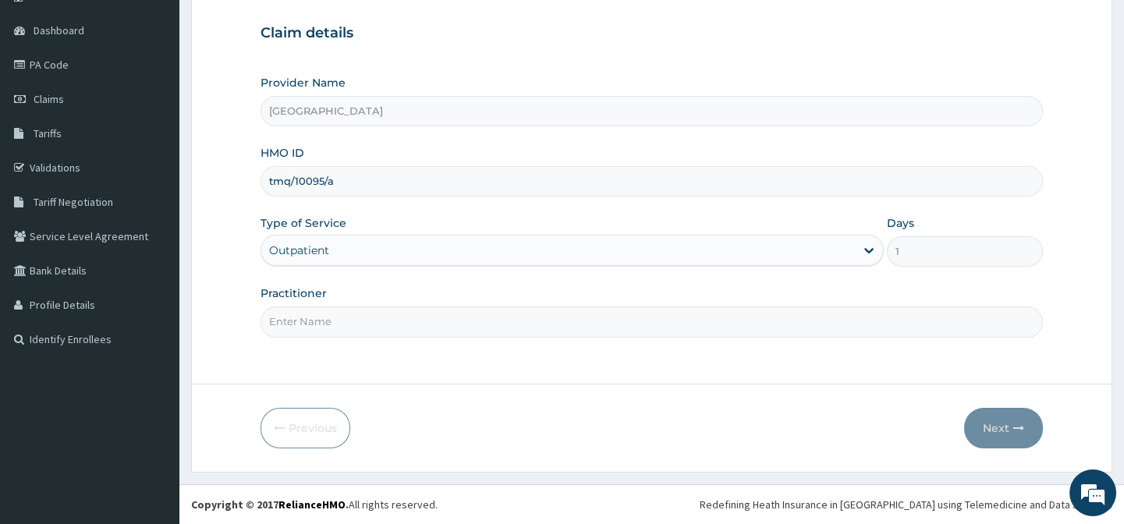
click at [334, 324] on input "Practitioner" at bounding box center [650, 322] width 781 height 30
type input "DR AFOLABI B A"
click at [1001, 428] on button "Next" at bounding box center [1003, 428] width 79 height 41
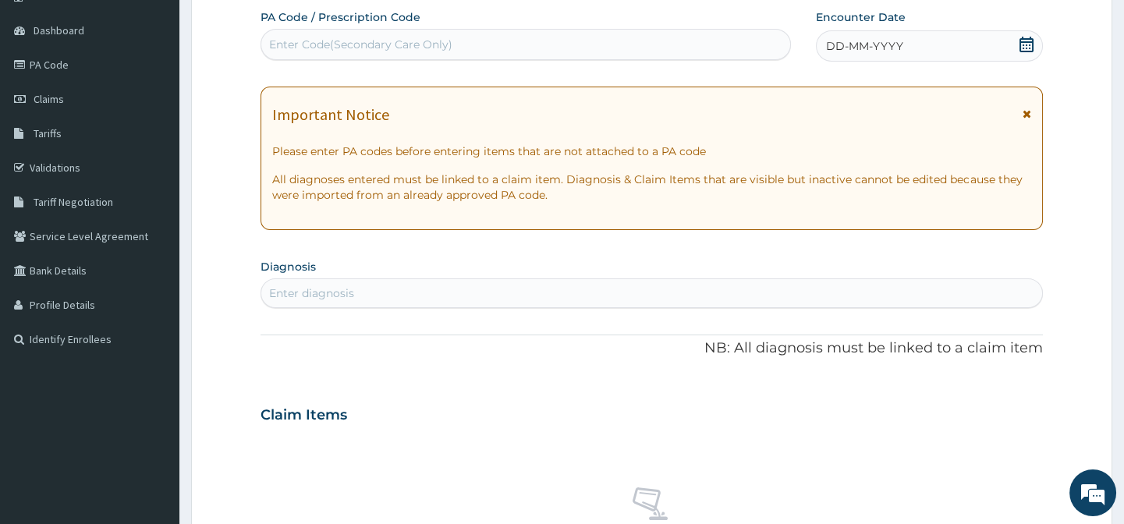
click at [1027, 42] on icon at bounding box center [1027, 45] width 16 height 16
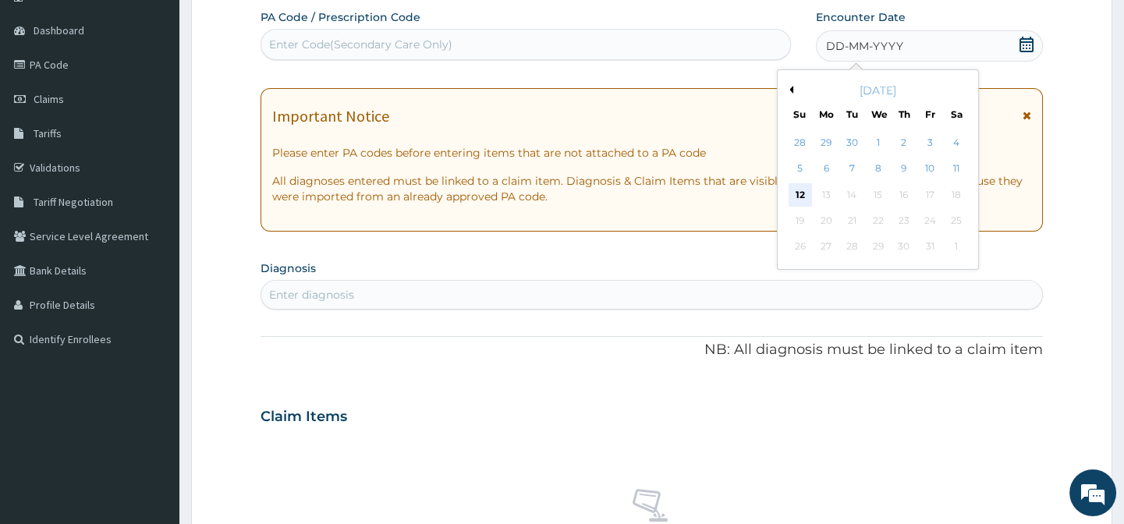
click at [800, 185] on div "12" at bounding box center [799, 194] width 23 height 23
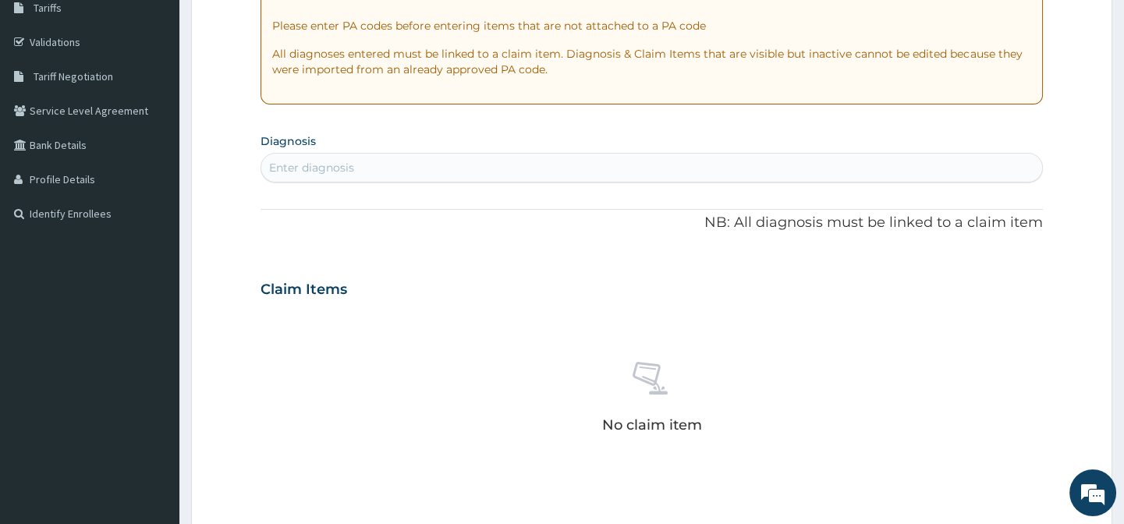
scroll to position [281, 0]
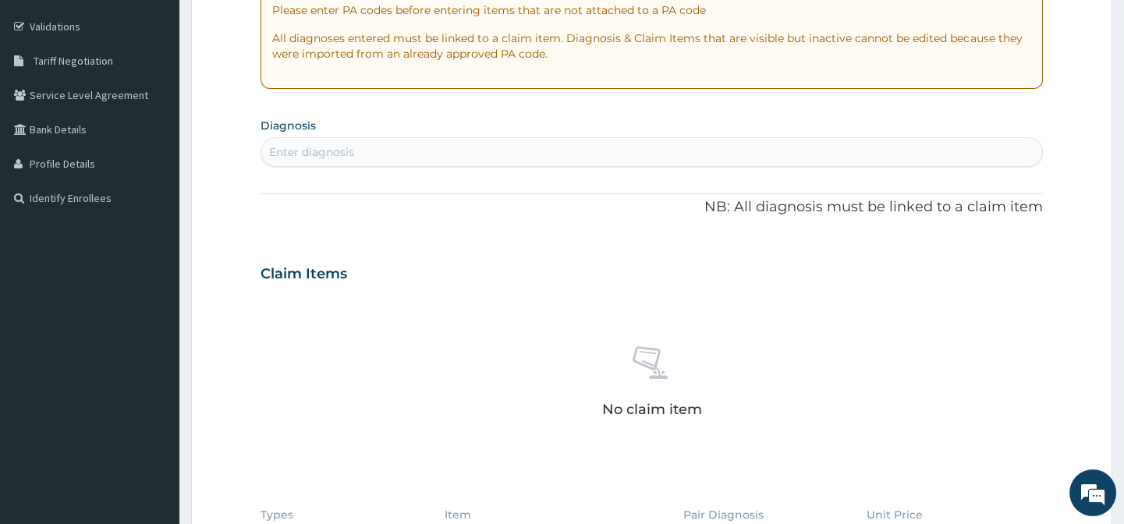
click at [764, 154] on div "Enter diagnosis" at bounding box center [651, 152] width 780 height 25
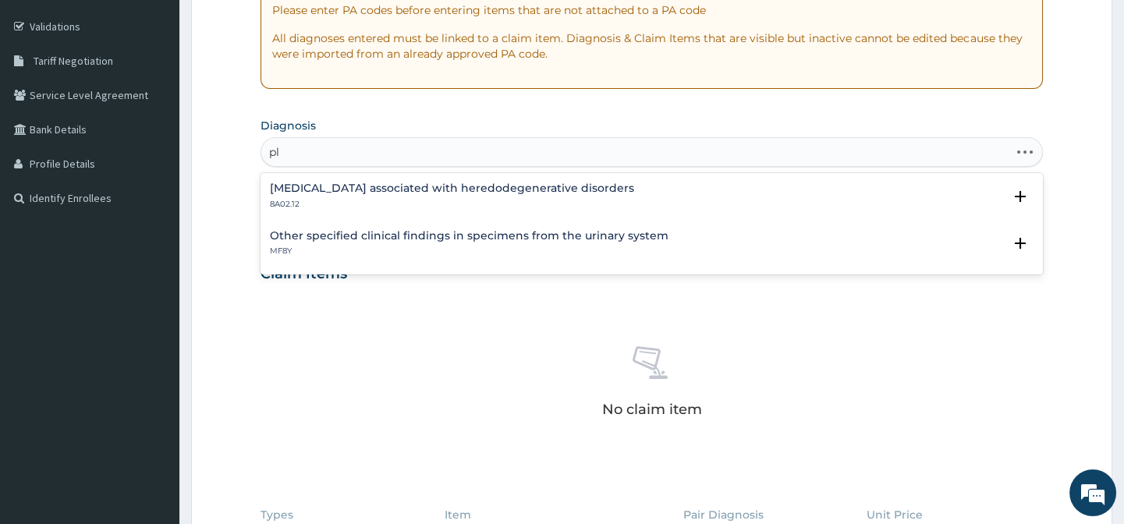
type input "p"
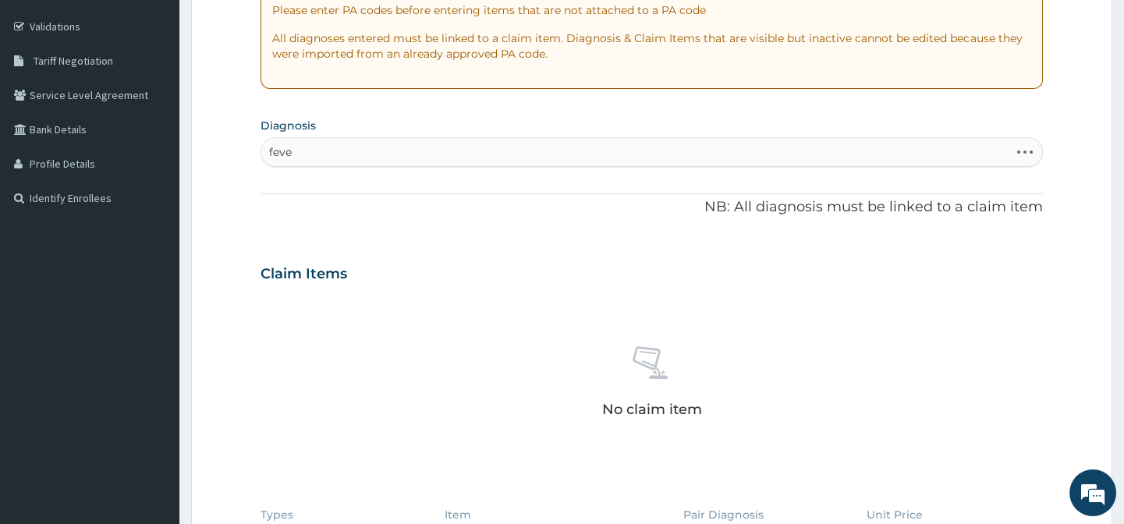
type input "fever"
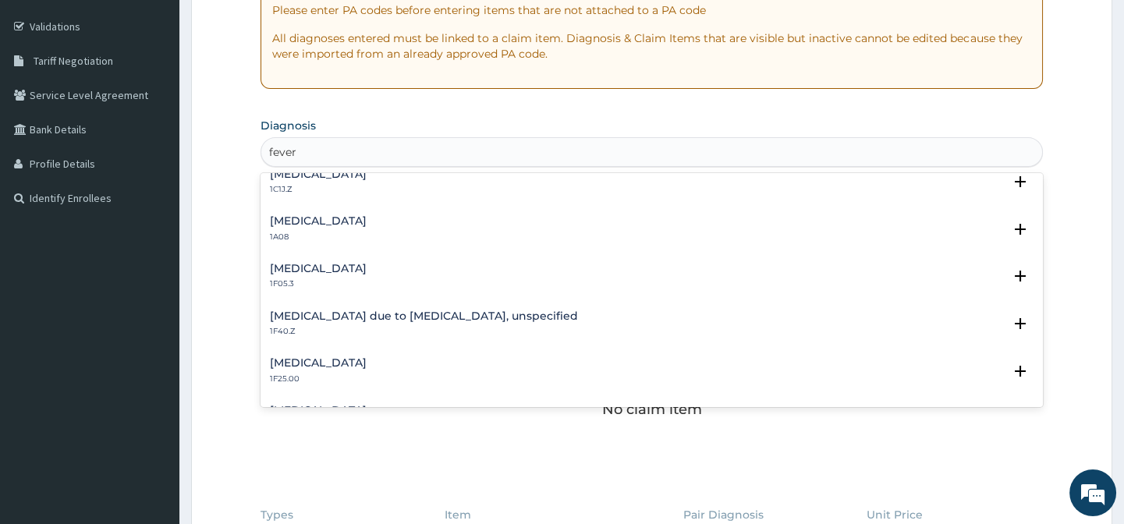
scroll to position [567, 0]
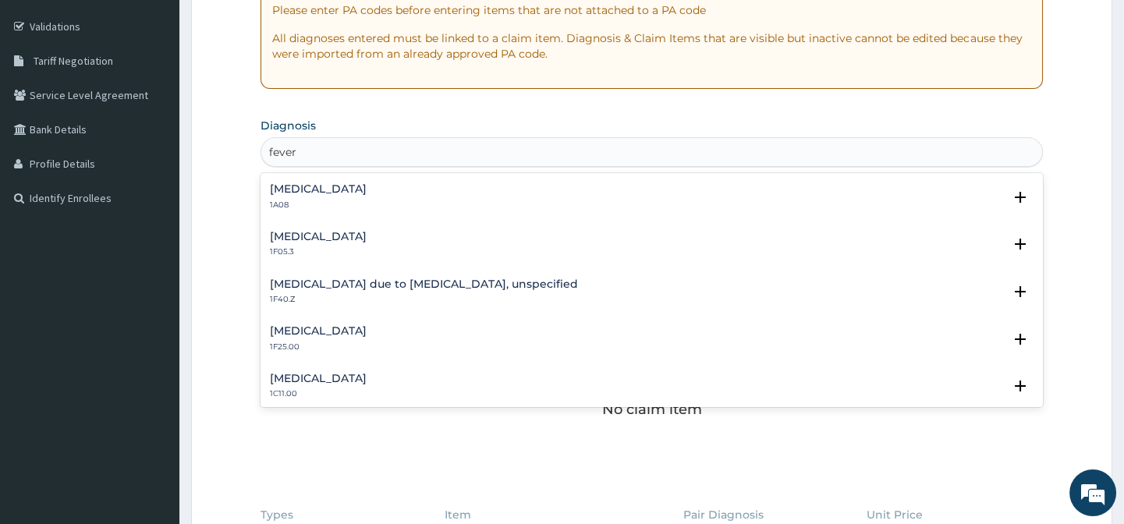
click at [360, 280] on h4 "Malaria due to Plasmodium falciparum, unspecified" at bounding box center [424, 284] width 308 height 12
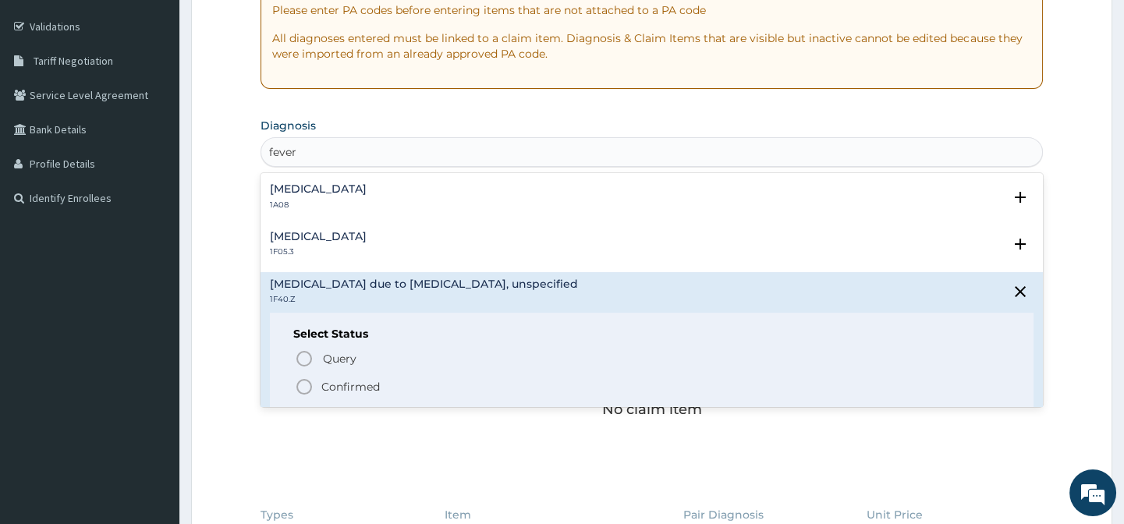
click at [304, 388] on icon "status option filled" at bounding box center [304, 386] width 19 height 19
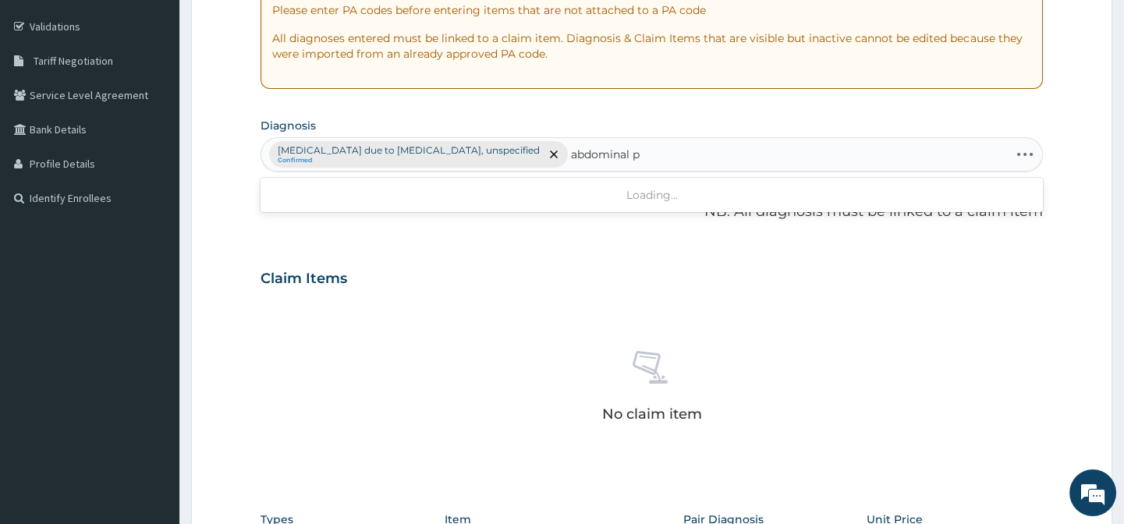
type input "abdominal"
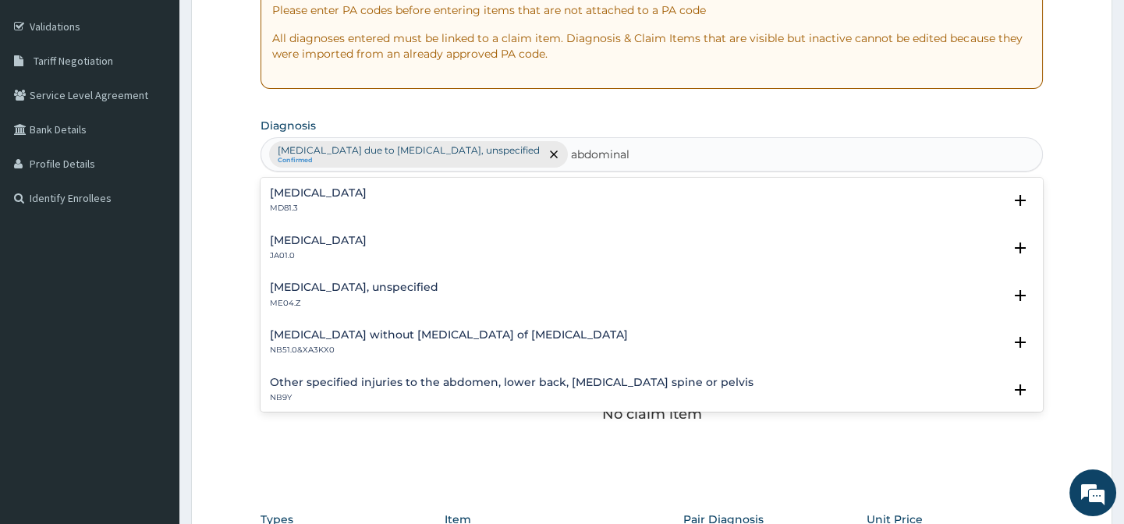
click at [350, 235] on h4 "Abdominal pregnancy" at bounding box center [318, 241] width 97 height 12
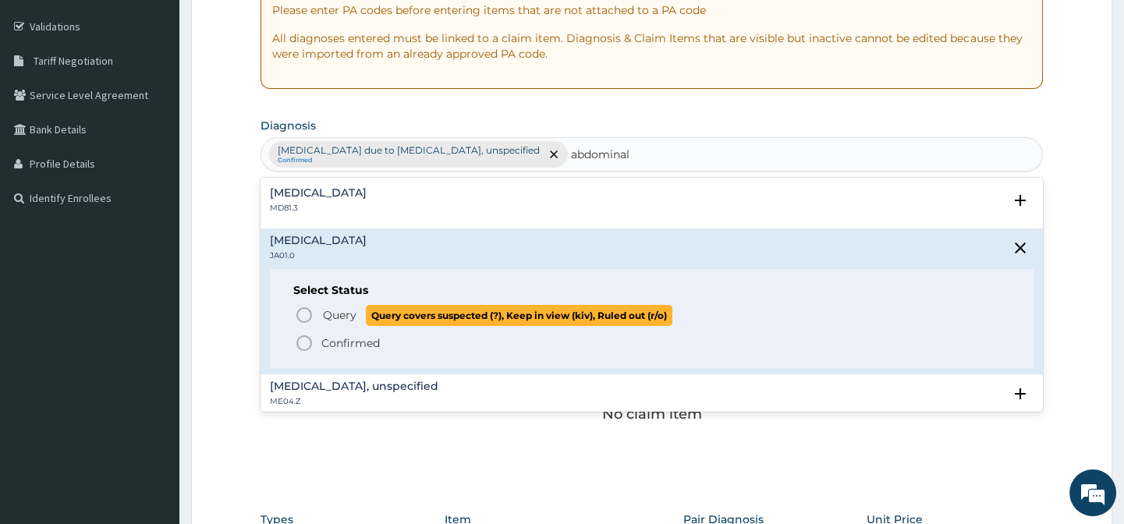
click at [303, 314] on icon "status option query" at bounding box center [304, 315] width 19 height 19
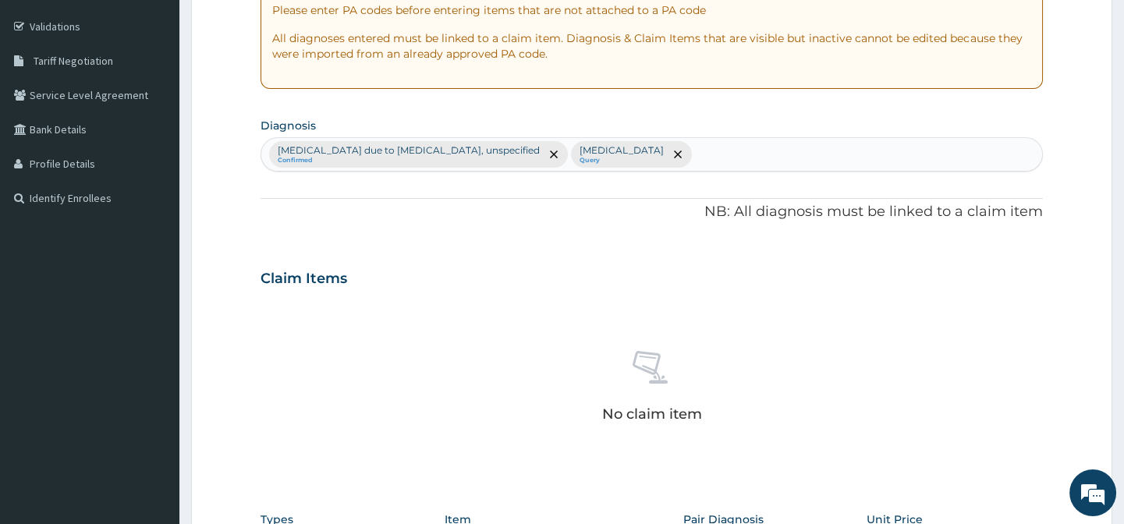
click at [480, 157] on small "Confirmed" at bounding box center [409, 161] width 262 height 8
click at [547, 148] on span "remove selection option" at bounding box center [554, 154] width 14 height 14
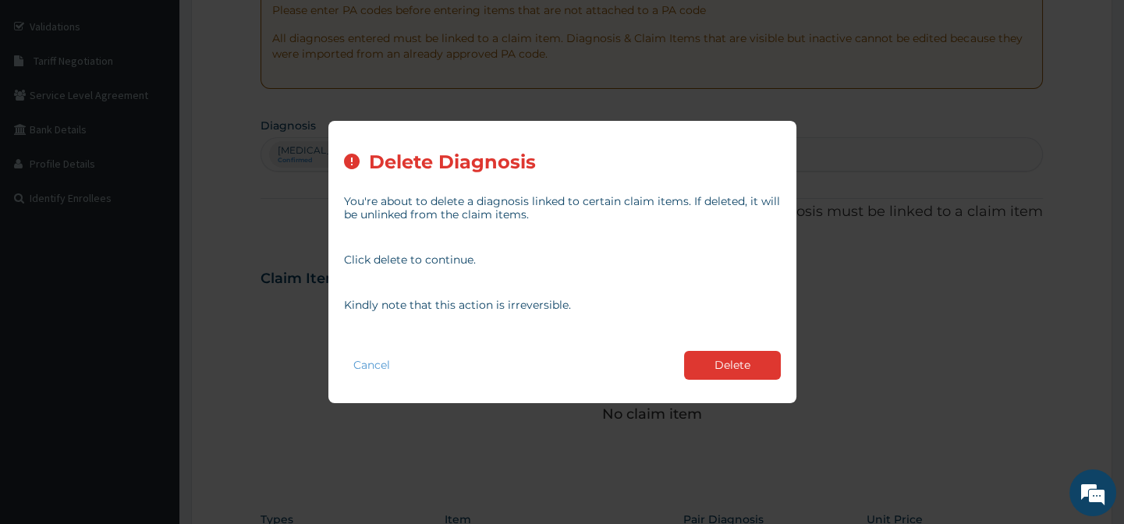
drag, startPoint x: 735, startPoint y: 361, endPoint x: 523, endPoint y: 174, distance: 282.9
click at [735, 363] on button "Delete" at bounding box center [732, 365] width 97 height 29
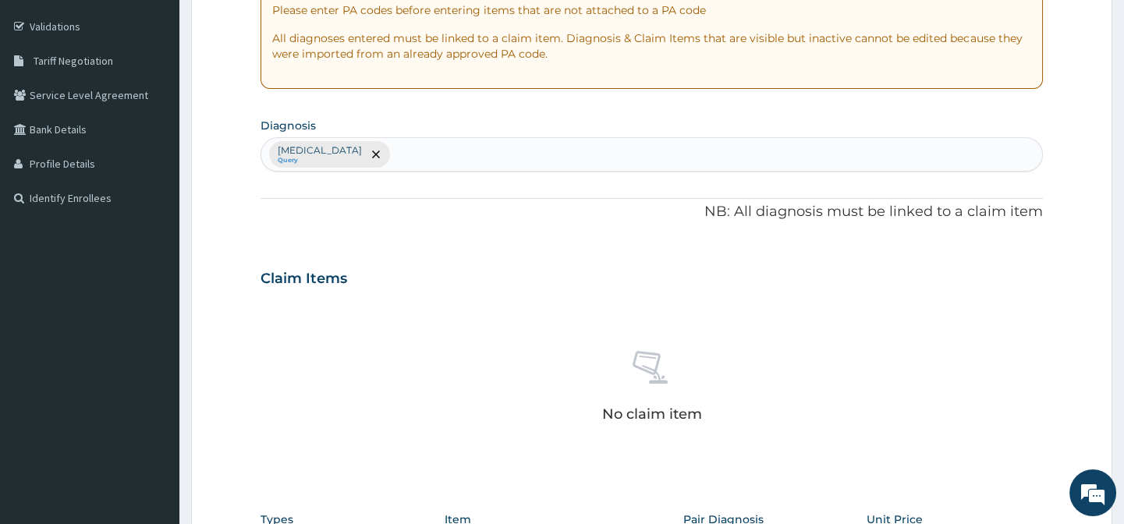
click at [433, 156] on div "Abdominal pregnancy Query" at bounding box center [651, 154] width 780 height 33
type input "a"
type input "b"
type input "a"
type input "fever"
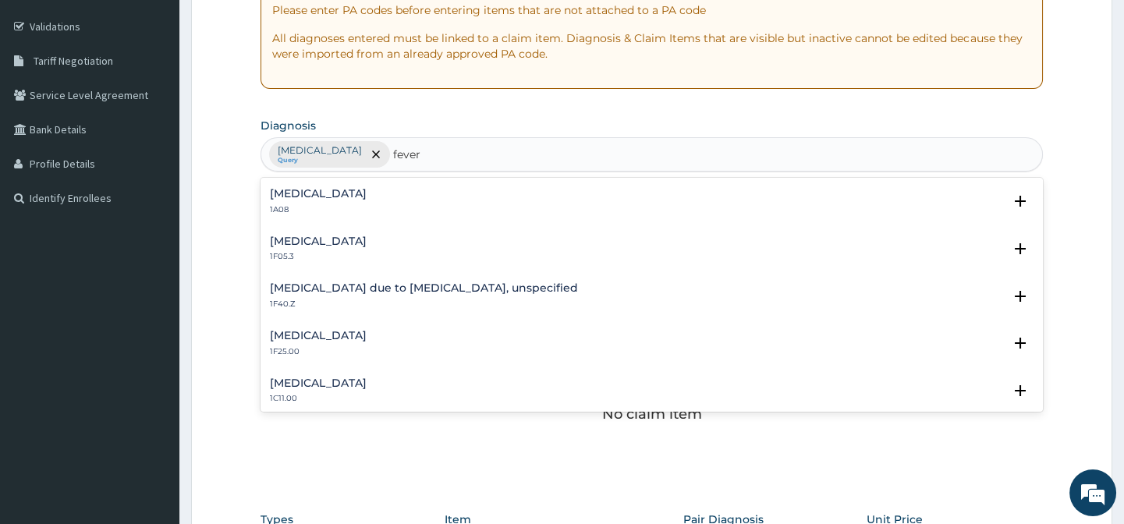
click at [370, 287] on h4 "Malaria due to Plasmodium falciparum, unspecified" at bounding box center [424, 288] width 308 height 12
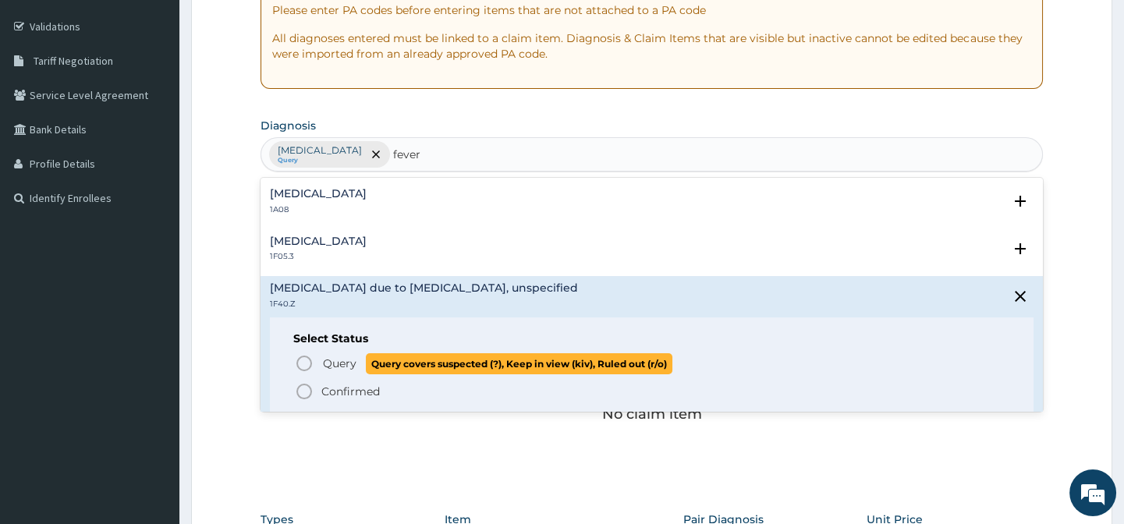
click at [310, 365] on icon "status option query" at bounding box center [304, 363] width 19 height 19
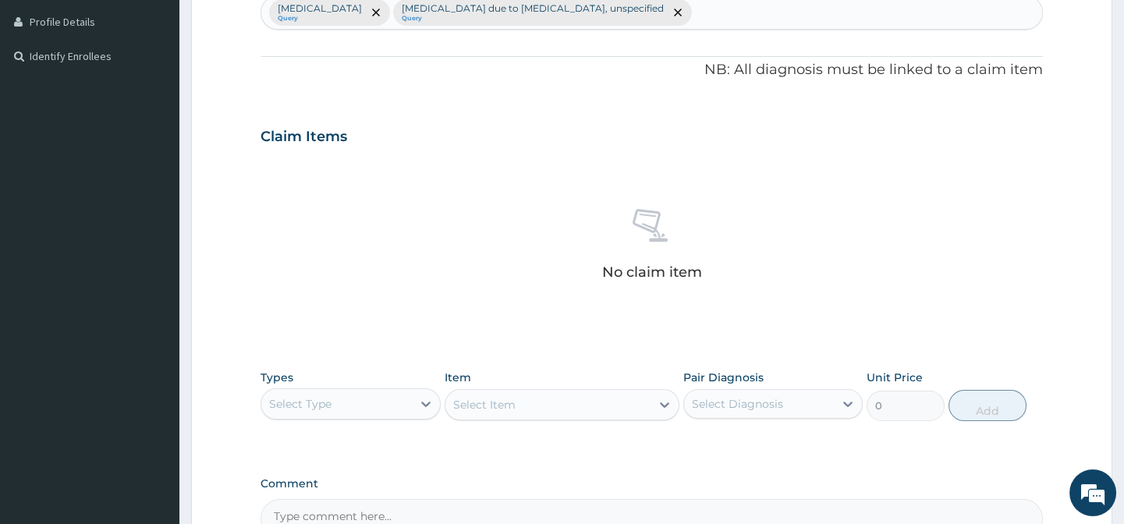
scroll to position [494, 0]
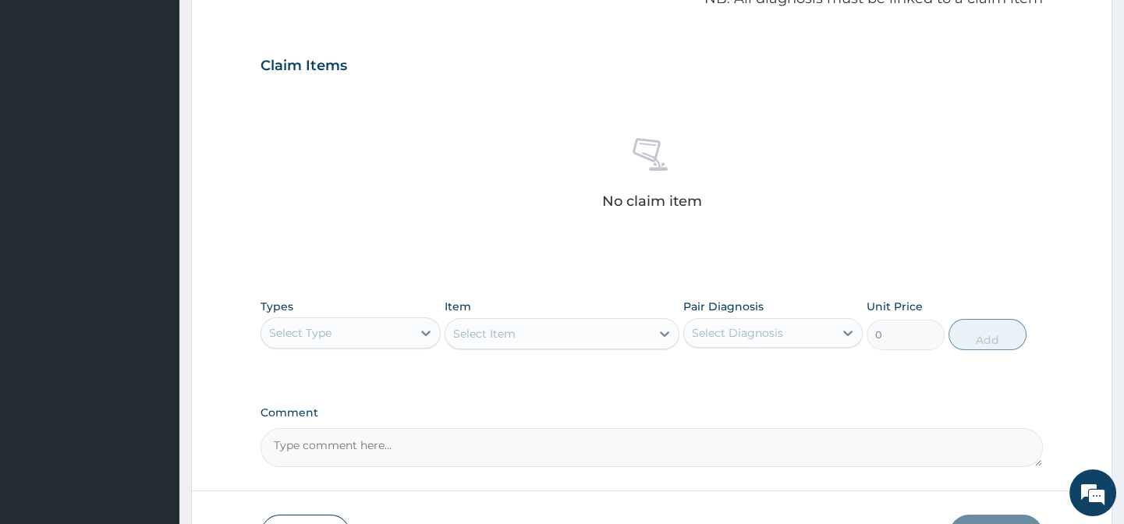
click at [403, 335] on div "Select Type" at bounding box center [336, 333] width 150 height 25
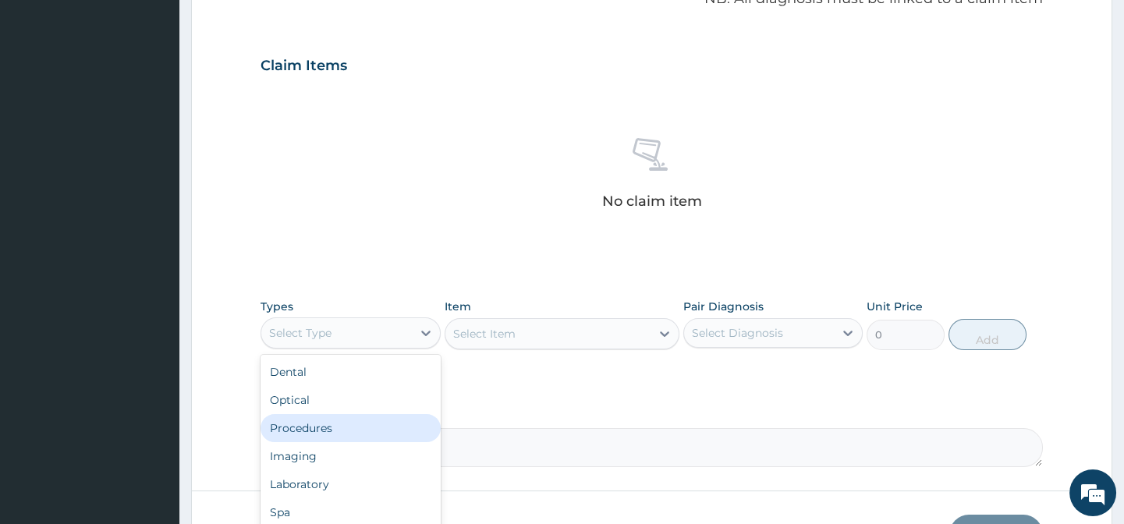
click at [324, 424] on div "Procedures" at bounding box center [349, 428] width 179 height 28
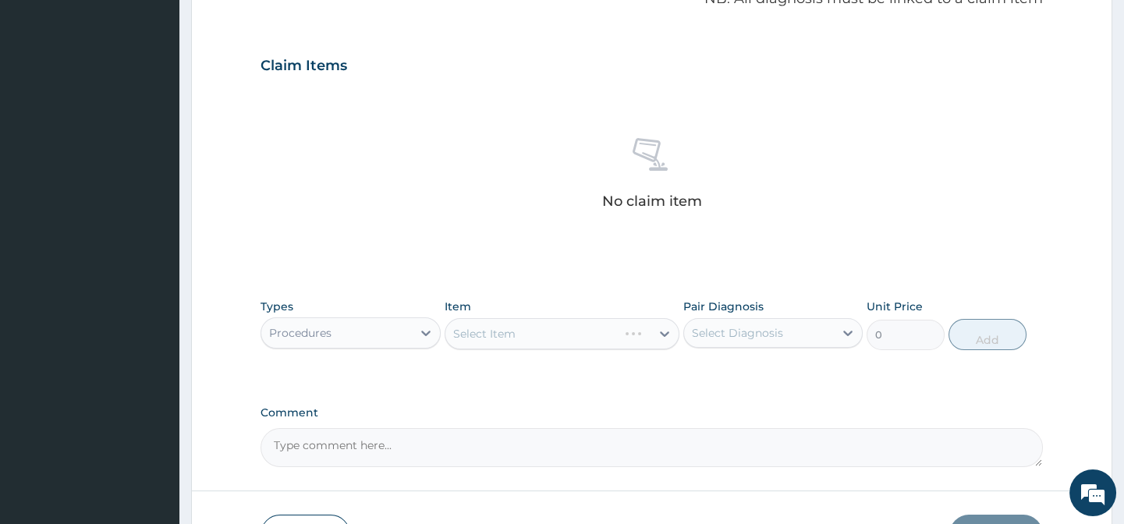
click at [803, 325] on div "Select Diagnosis" at bounding box center [759, 333] width 150 height 25
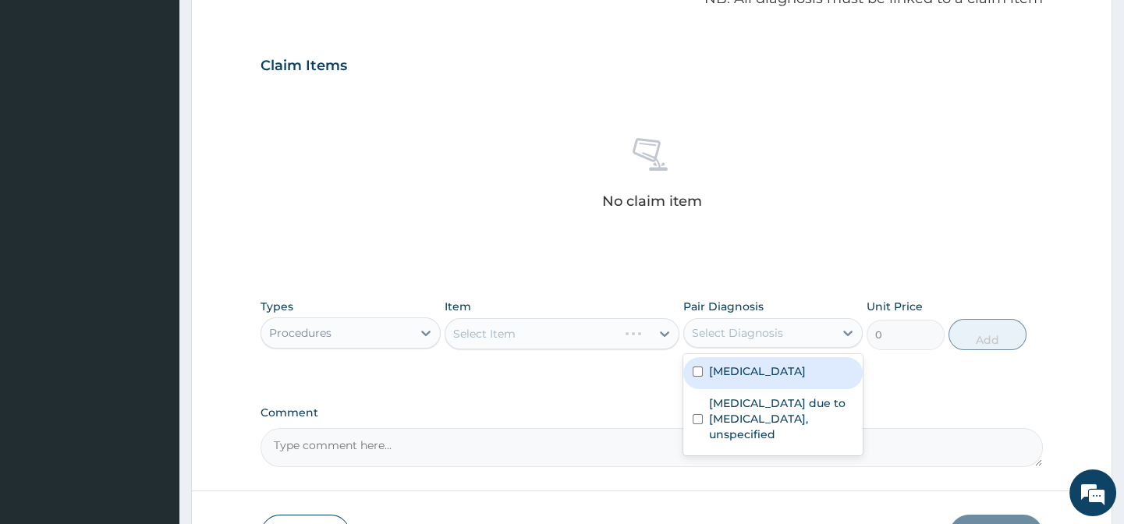
click at [762, 364] on label "Abdominal pregnancy" at bounding box center [757, 371] width 97 height 16
checkbox input "true"
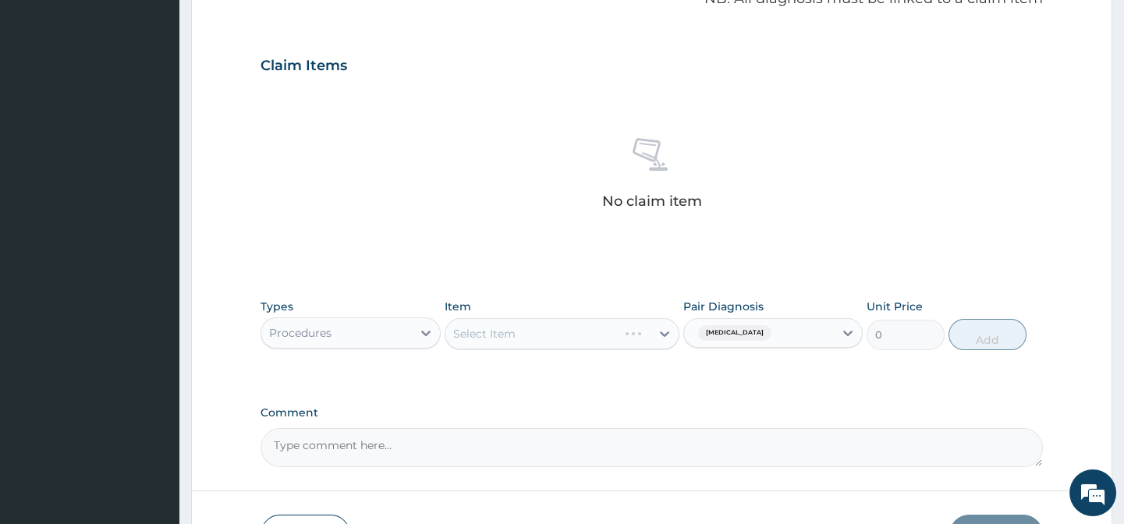
click at [542, 330] on div "Select Item" at bounding box center [562, 333] width 235 height 31
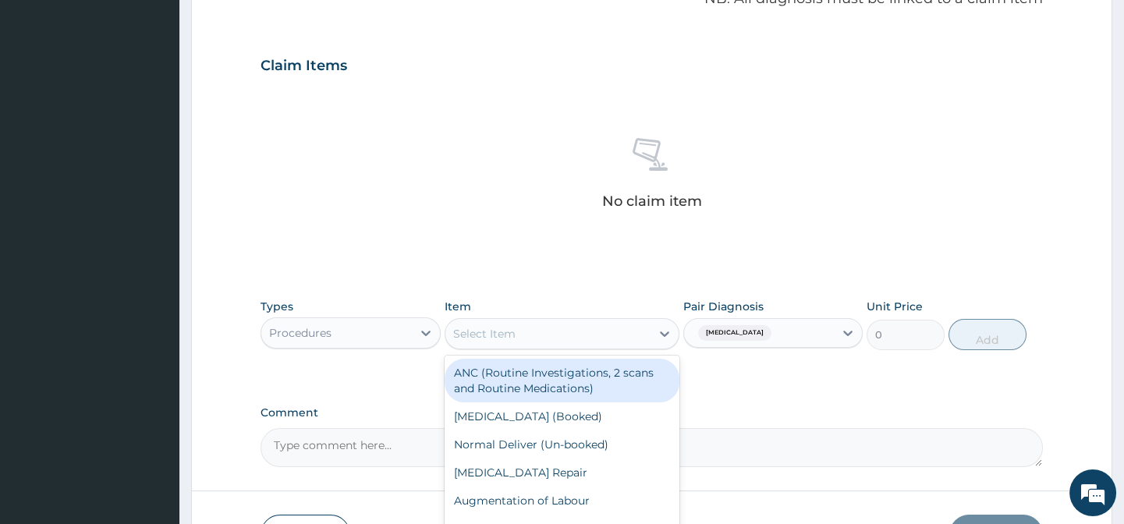
click at [580, 332] on div "Select Item" at bounding box center [547, 333] width 205 height 25
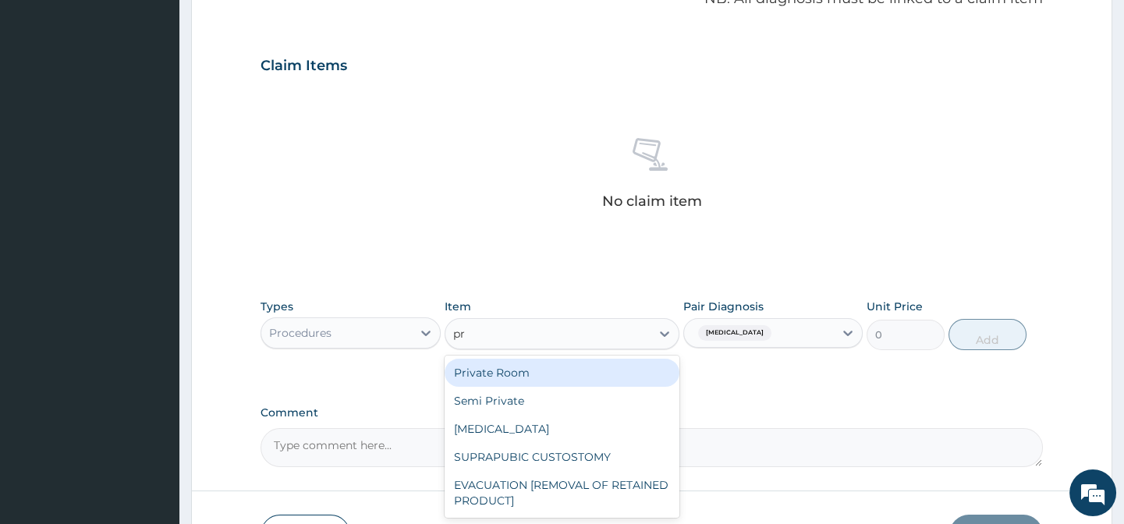
type input "p"
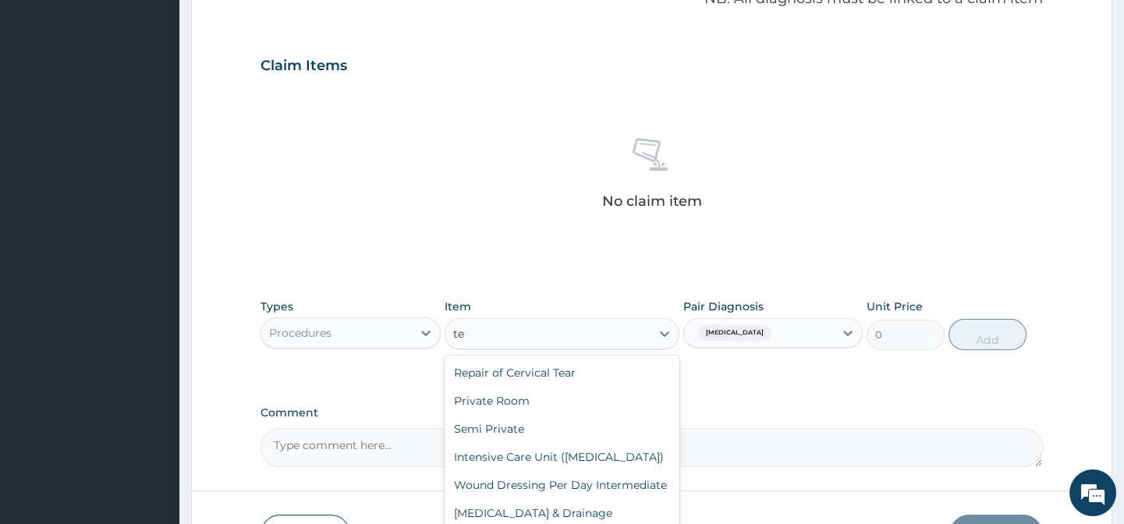
type input "t"
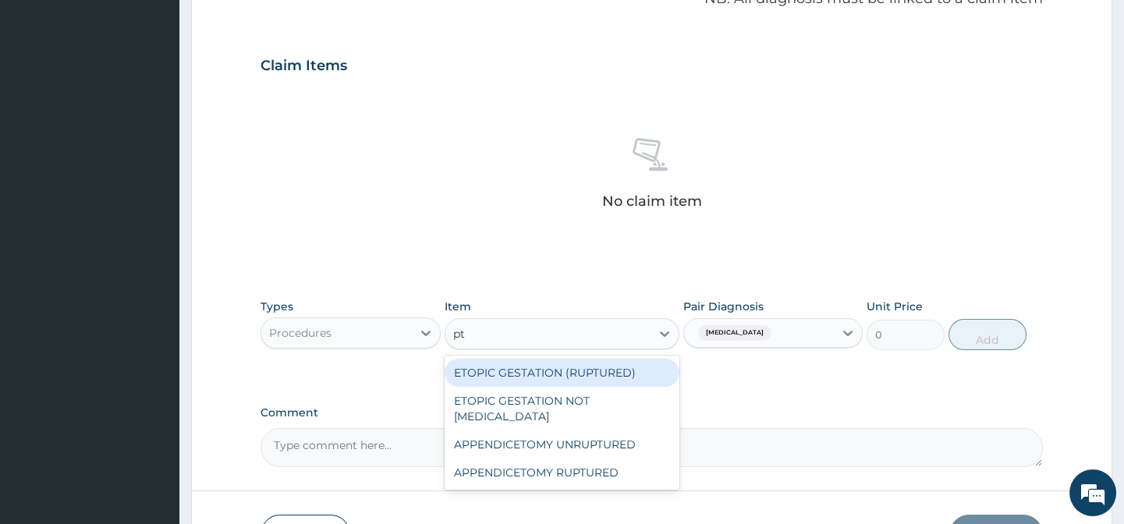
type input "p"
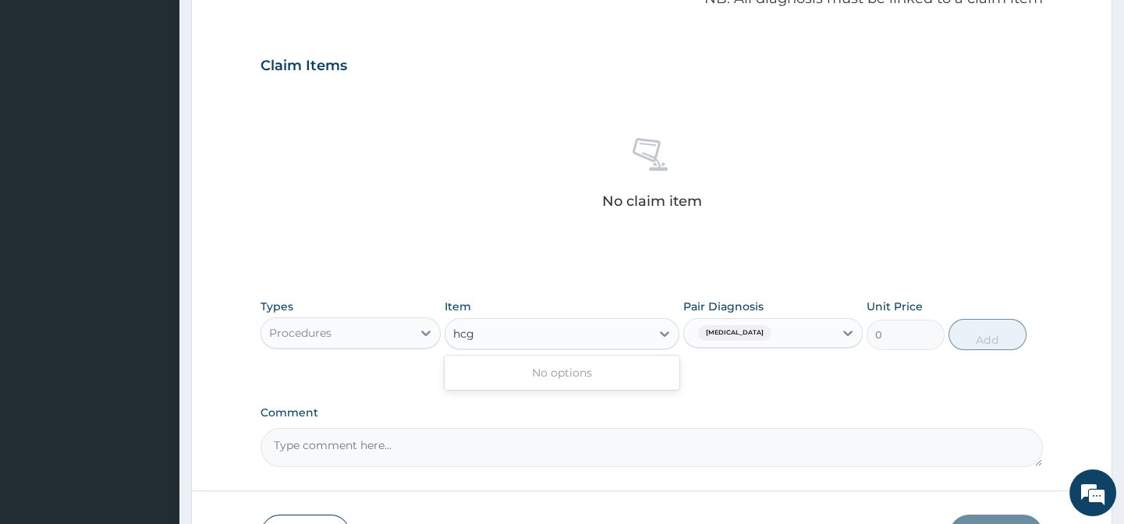
type input "hcg"
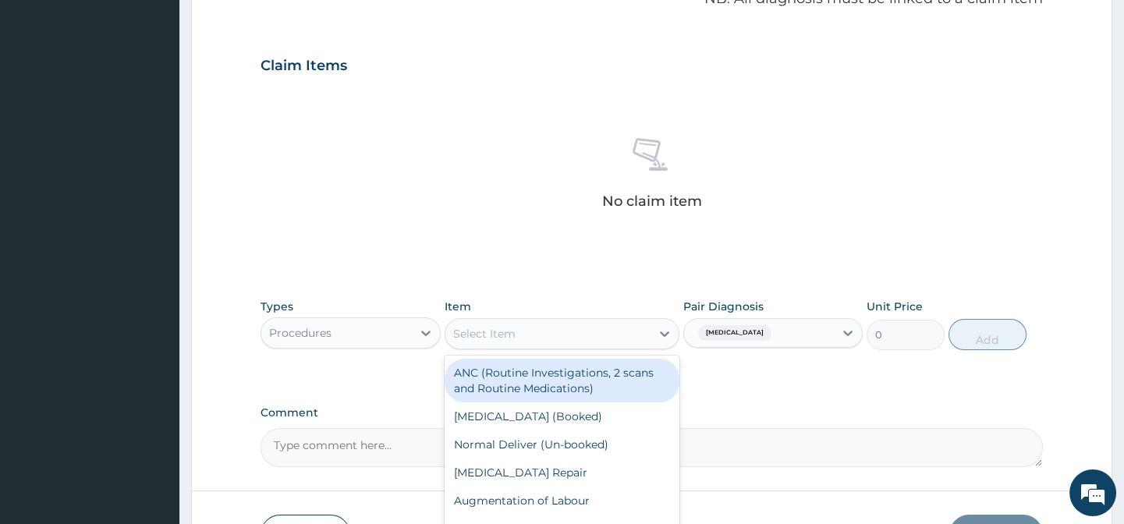
click at [494, 336] on div "Select Item" at bounding box center [484, 334] width 62 height 16
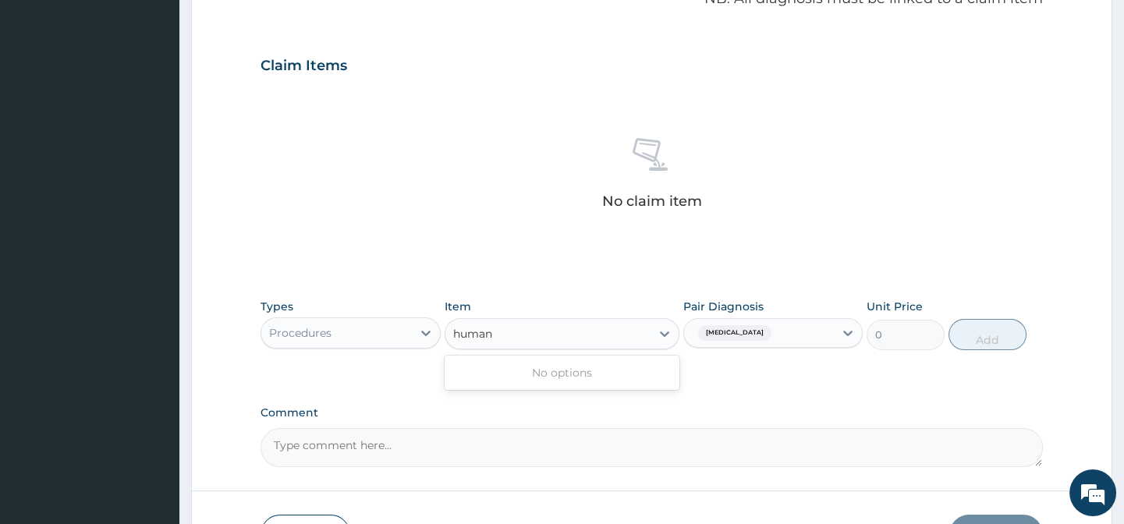
type input "human"
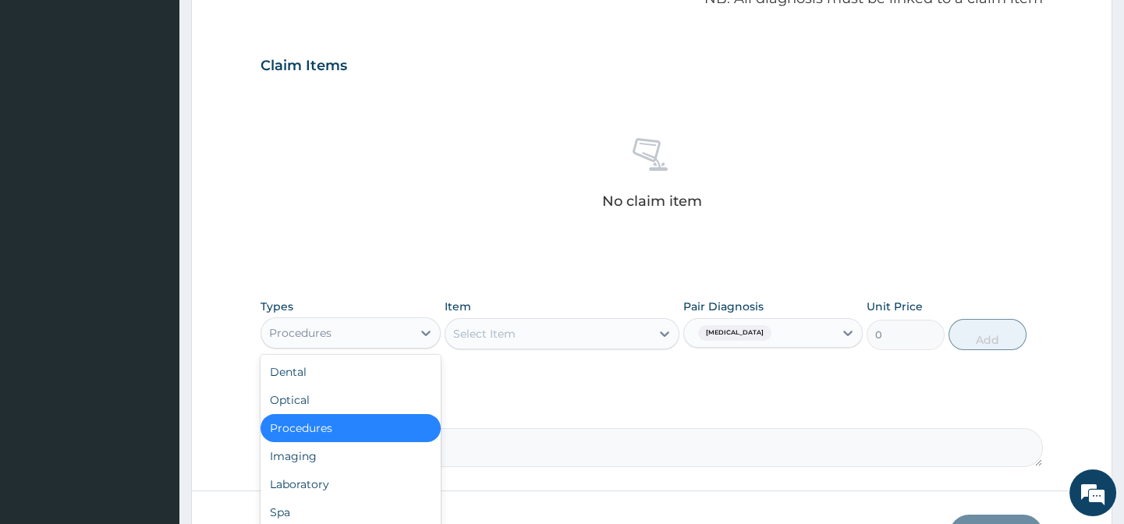
click at [373, 345] on div "Procedures" at bounding box center [349, 332] width 179 height 31
click at [311, 482] on div "Laboratory" at bounding box center [349, 484] width 179 height 28
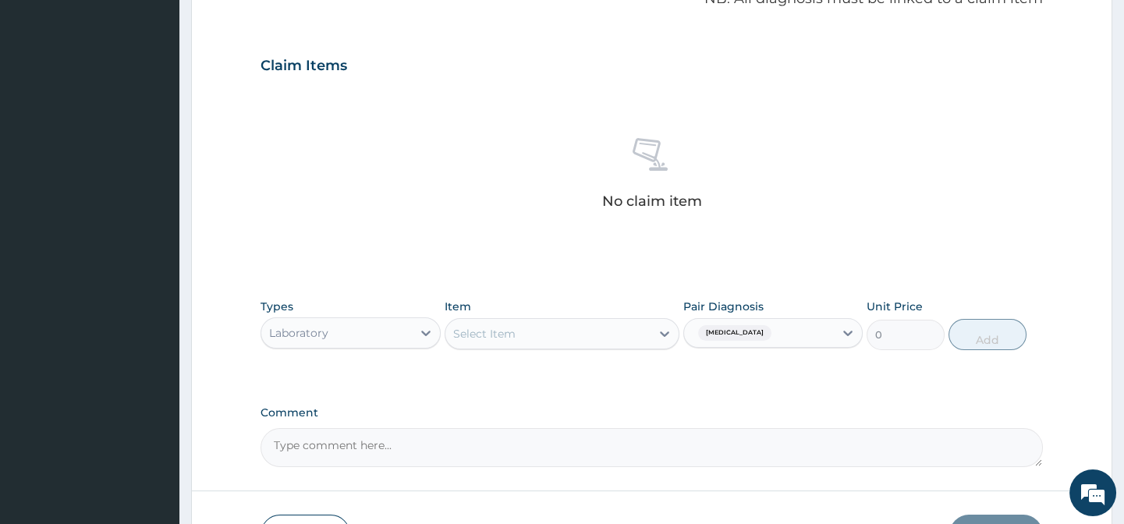
click at [534, 322] on div "Select Item" at bounding box center [547, 333] width 205 height 25
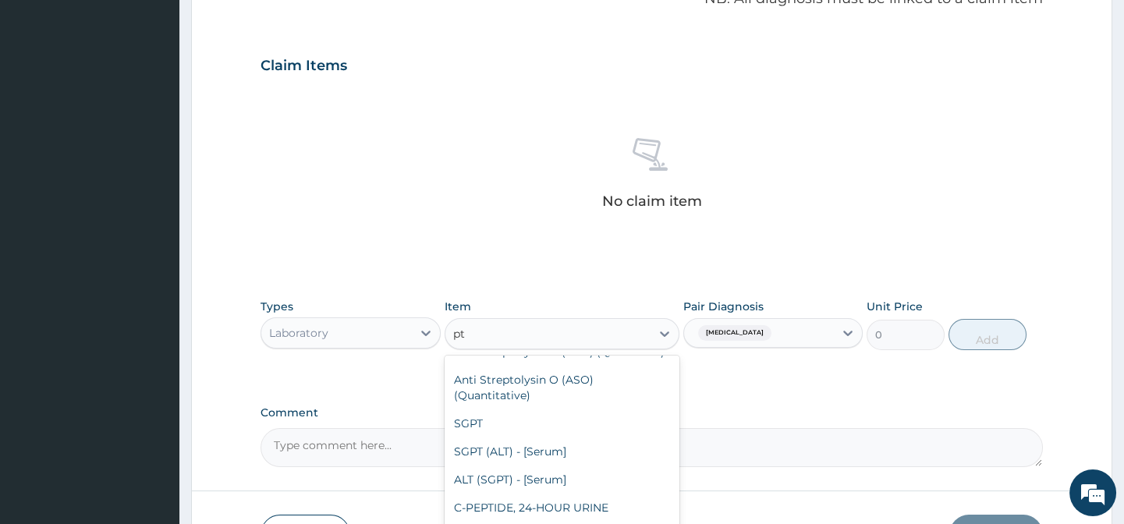
scroll to position [0, 0]
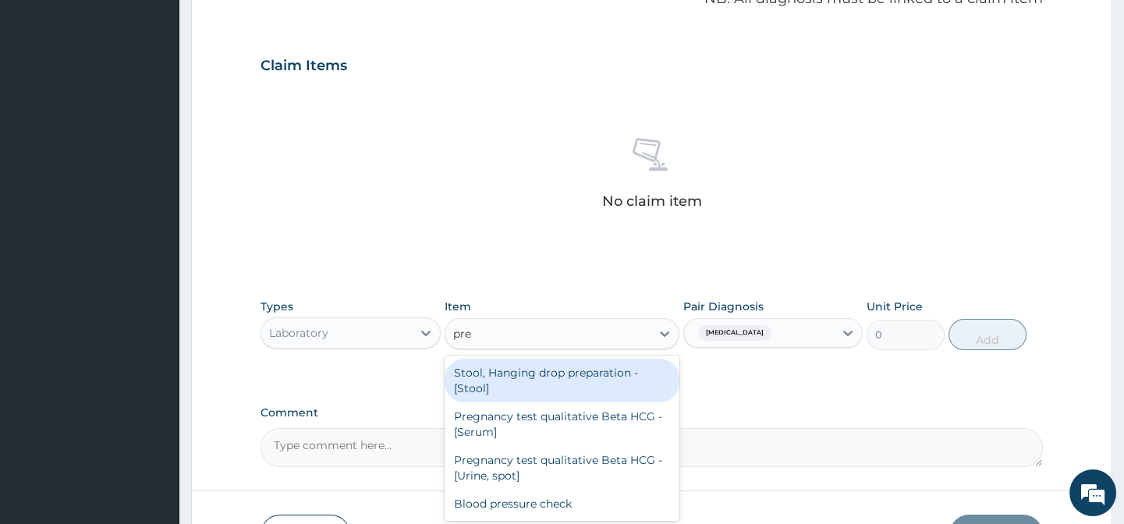
type input "preg"
click at [494, 377] on div "Pregnancy test qualitative Beta HCG - [Serum]" at bounding box center [562, 381] width 235 height 44
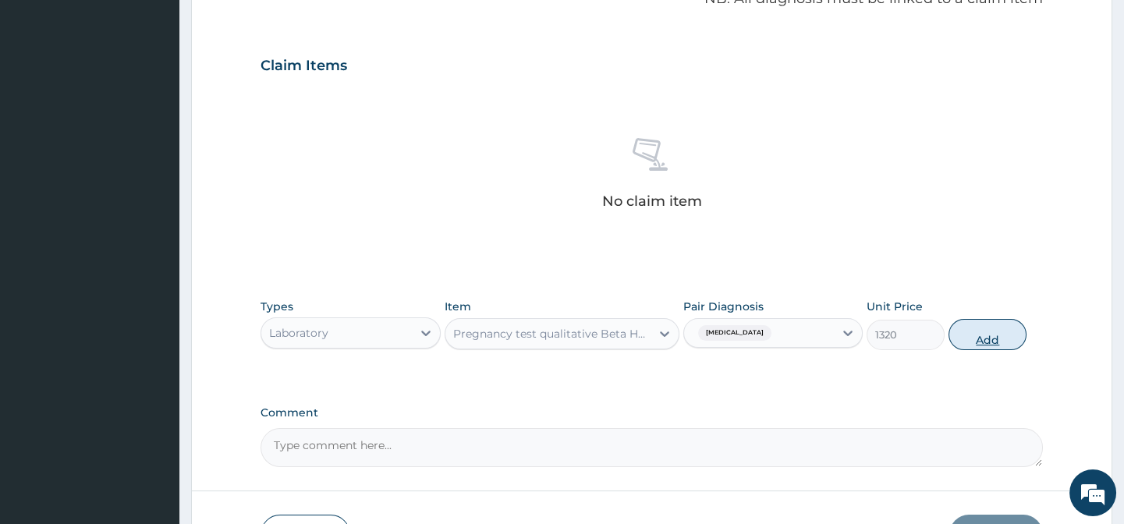
click at [967, 324] on button "Add" at bounding box center [987, 334] width 78 height 31
type input "0"
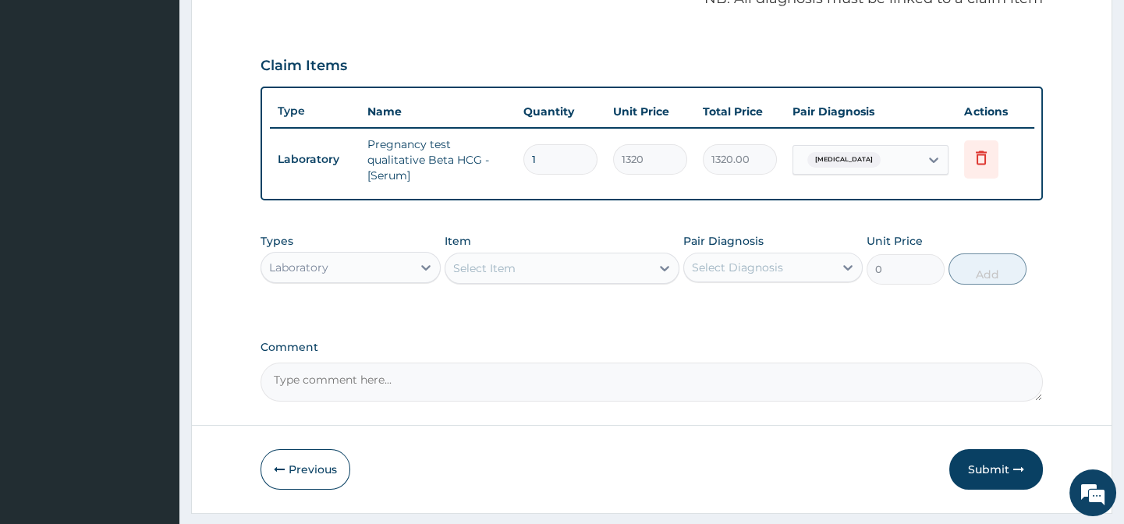
click at [530, 274] on div "Select Item" at bounding box center [547, 268] width 205 height 25
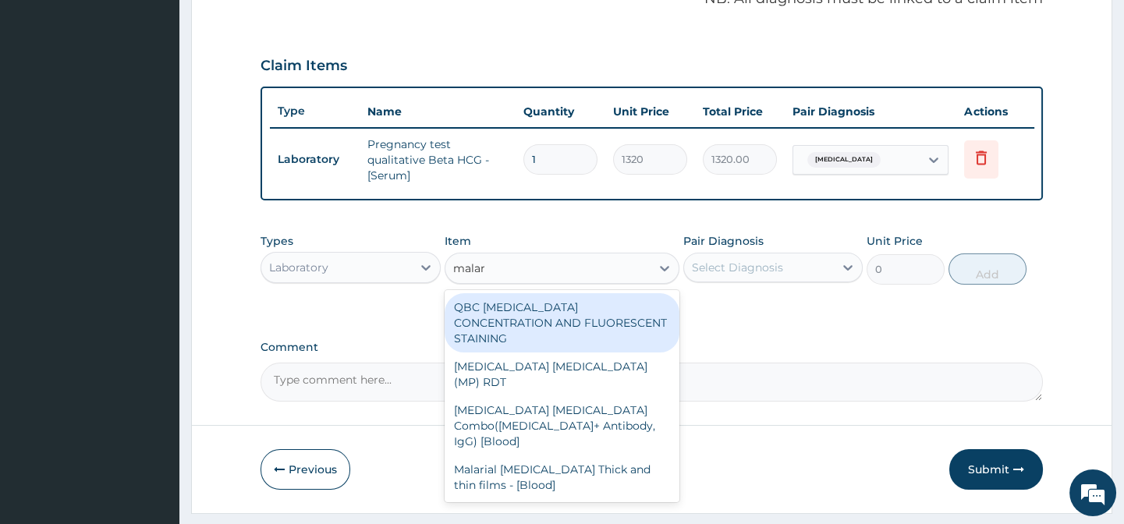
type input "malari"
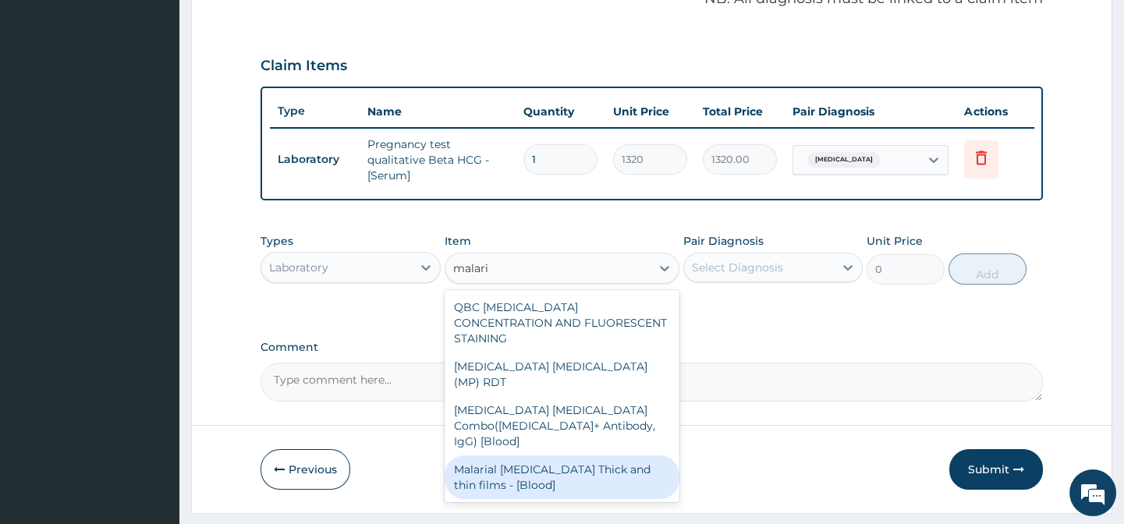
click at [530, 455] on div "Malarial Parasite Thick and thin films - [Blood]" at bounding box center [562, 477] width 235 height 44
type input "1650"
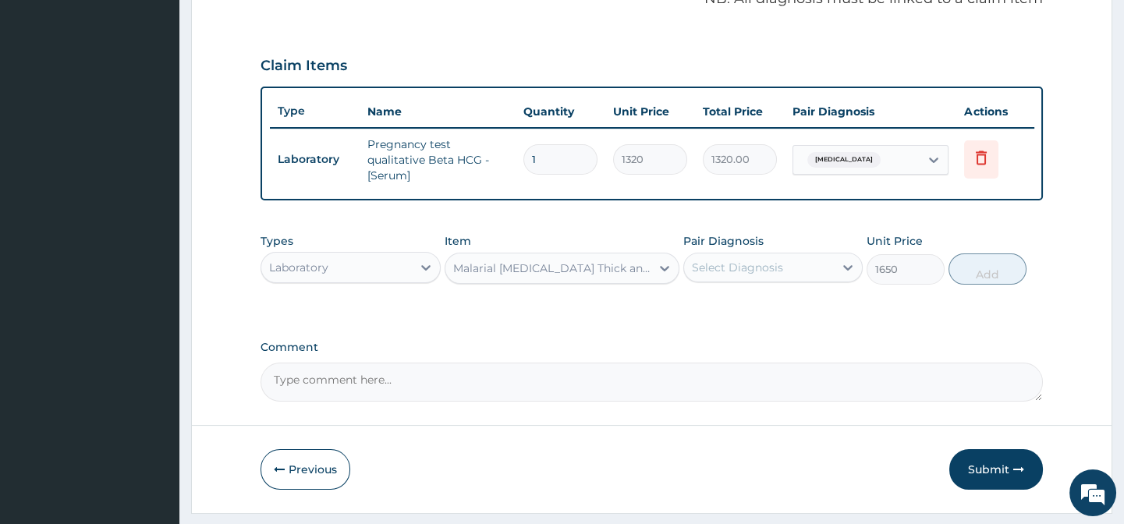
click at [779, 275] on div "Select Diagnosis" at bounding box center [737, 268] width 91 height 16
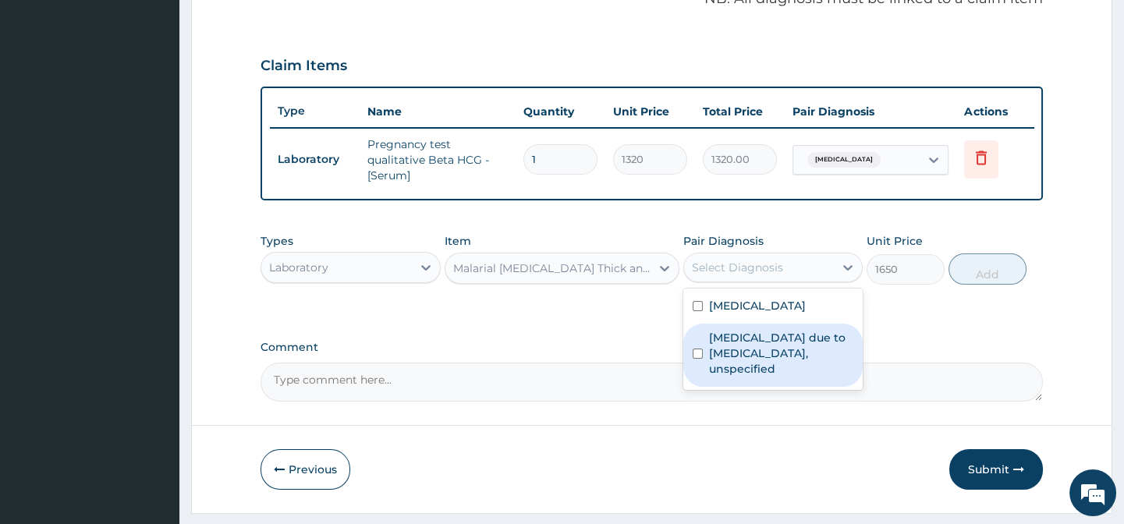
click at [762, 349] on label "Malaria due to Plasmodium falciparum, unspecified" at bounding box center [781, 353] width 144 height 47
checkbox input "true"
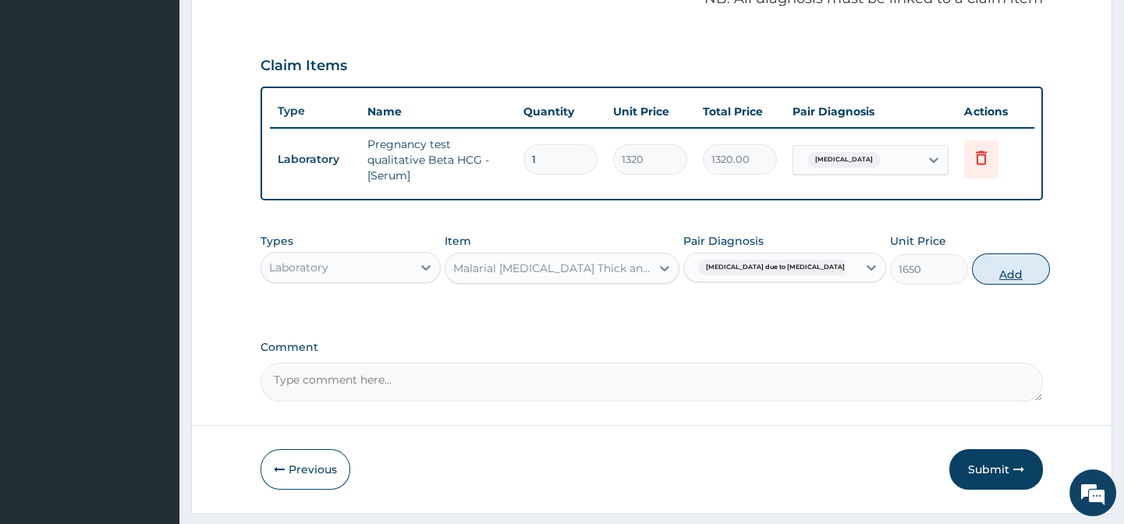
click at [1005, 271] on button "Add" at bounding box center [1011, 268] width 78 height 31
type input "0"
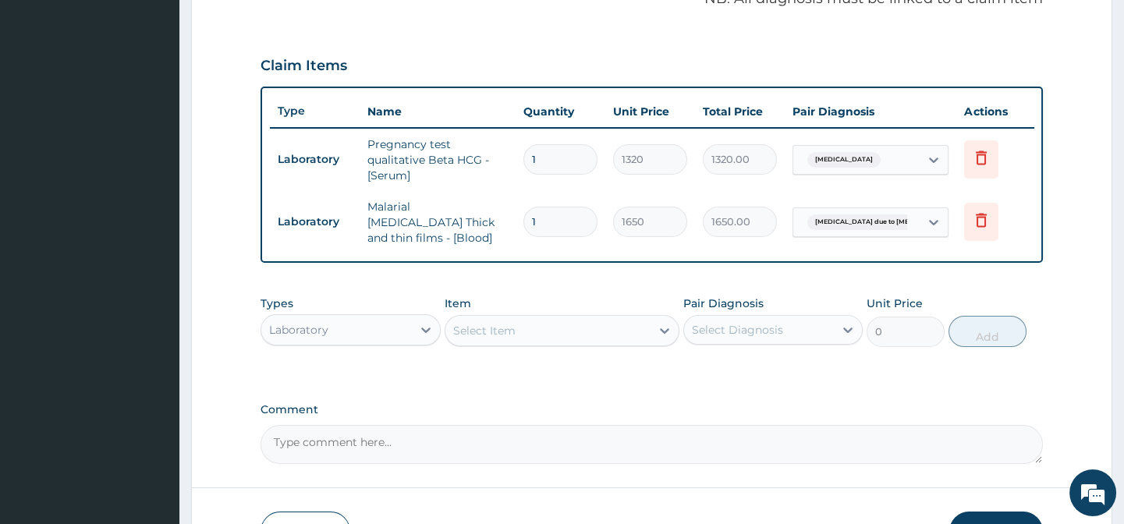
click at [569, 338] on div "Select Item" at bounding box center [547, 330] width 205 height 25
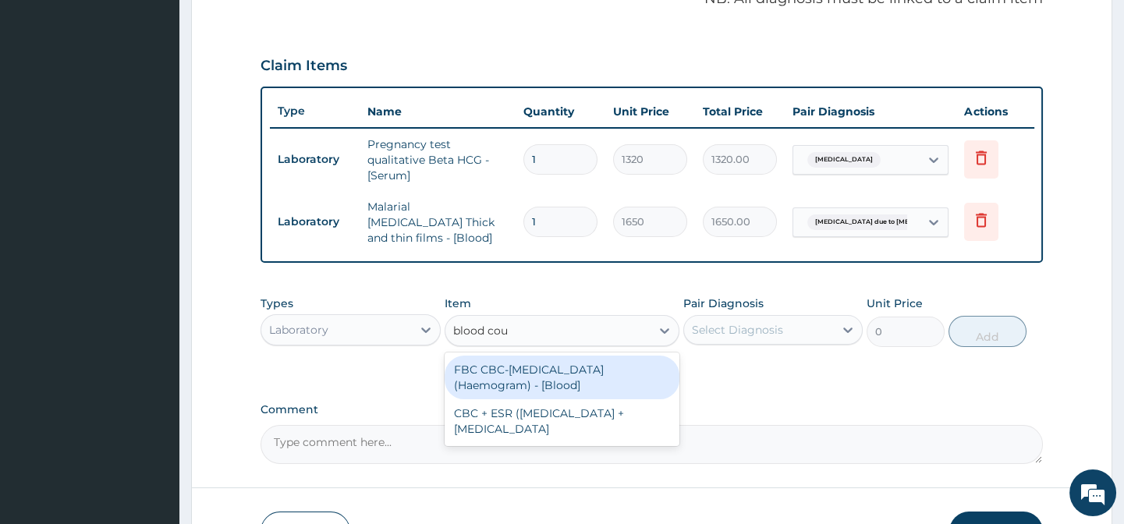
type input "blood coun"
click at [530, 369] on div "FBC CBC-Complete Blood Count (Haemogram) - [Blood]" at bounding box center [562, 378] width 235 height 44
type input "3300"
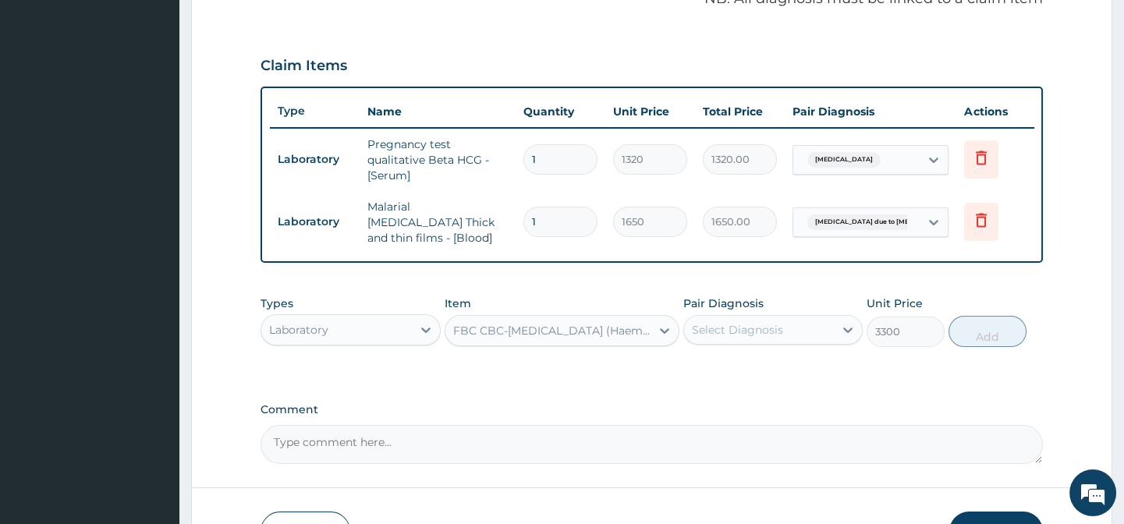
click at [772, 321] on div "Select Diagnosis" at bounding box center [759, 329] width 150 height 25
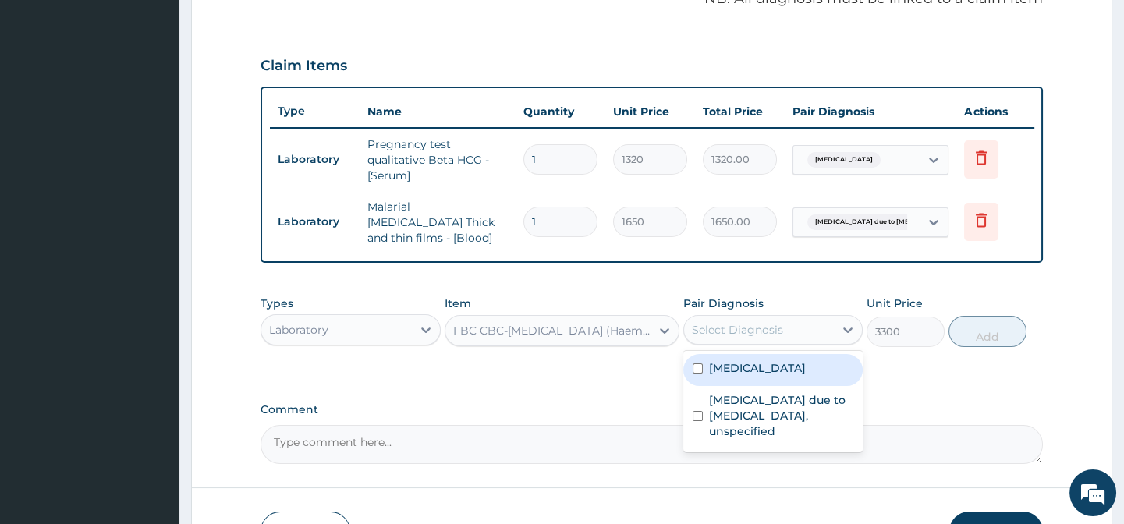
click at [760, 353] on div "Abdominal pregnancy Malaria due to Plasmodium falciparum, unspecified" at bounding box center [772, 401] width 179 height 101
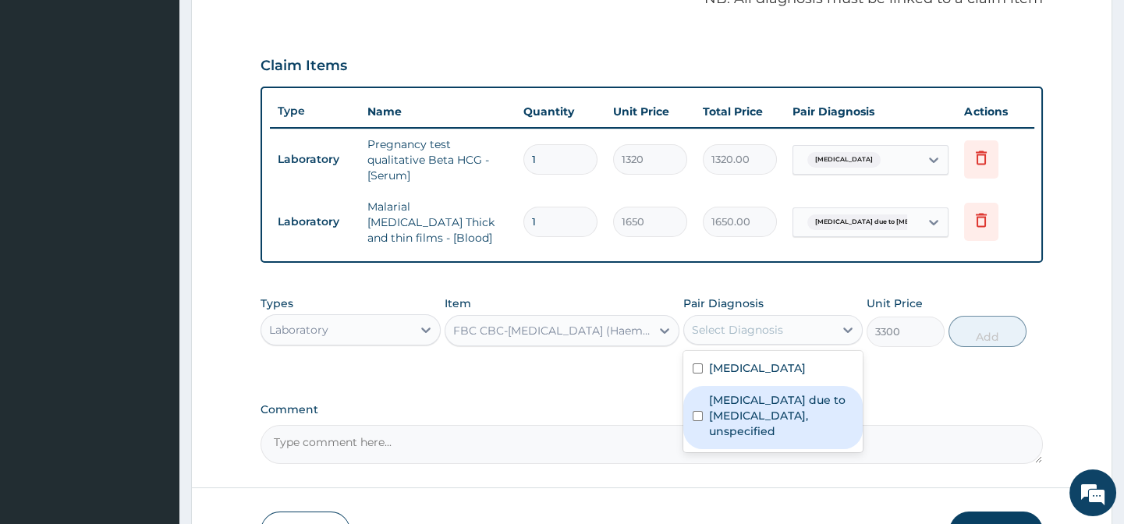
click at [752, 395] on label "Malaria due to Plasmodium falciparum, unspecified" at bounding box center [781, 415] width 144 height 47
checkbox input "true"
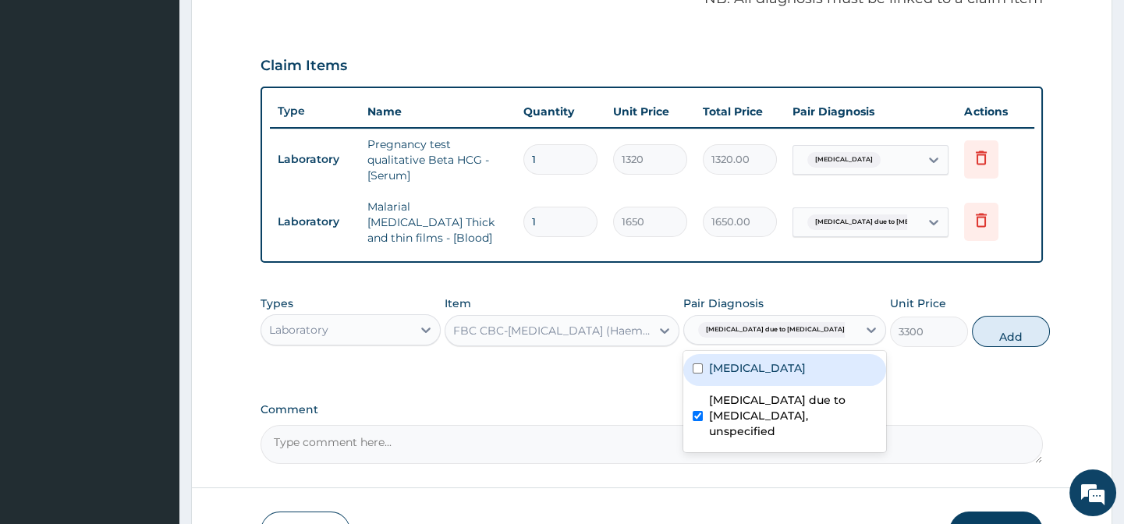
click at [759, 370] on label "Abdominal pregnancy" at bounding box center [757, 368] width 97 height 16
checkbox input "true"
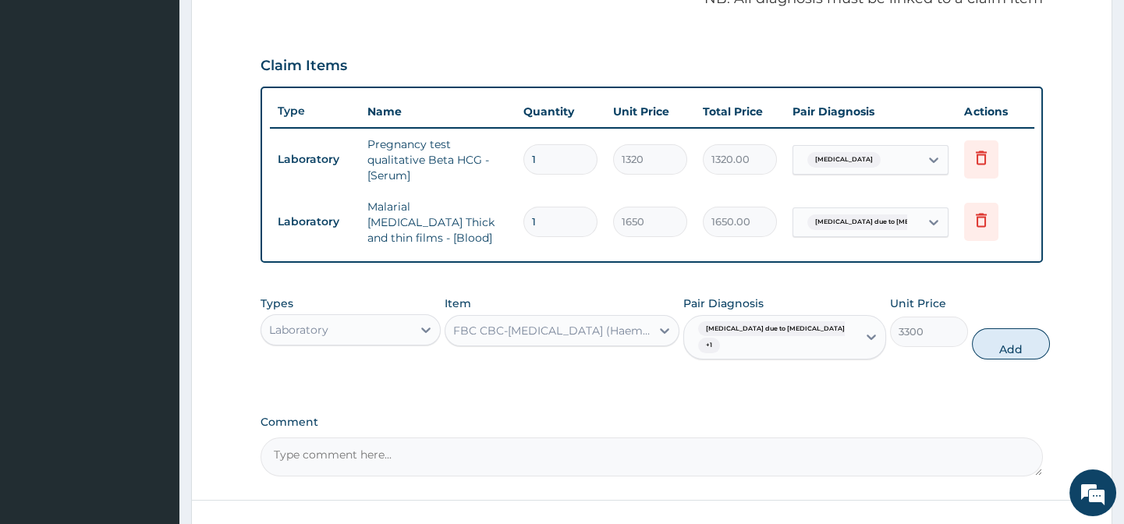
drag, startPoint x: 985, startPoint y: 342, endPoint x: 898, endPoint y: 341, distance: 87.4
click at [985, 344] on button "Add" at bounding box center [1011, 343] width 78 height 31
type input "0"
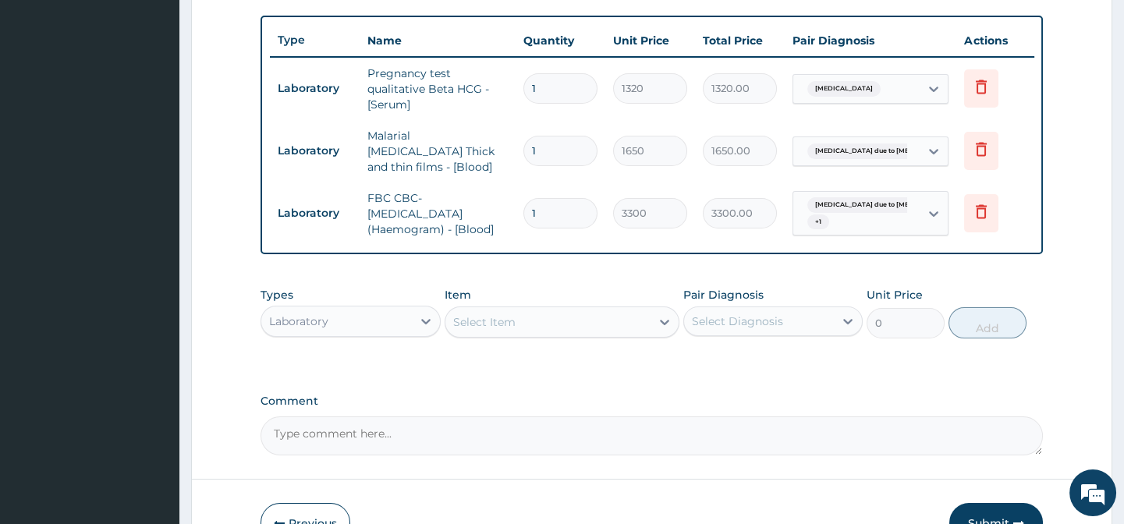
scroll to position [636, 0]
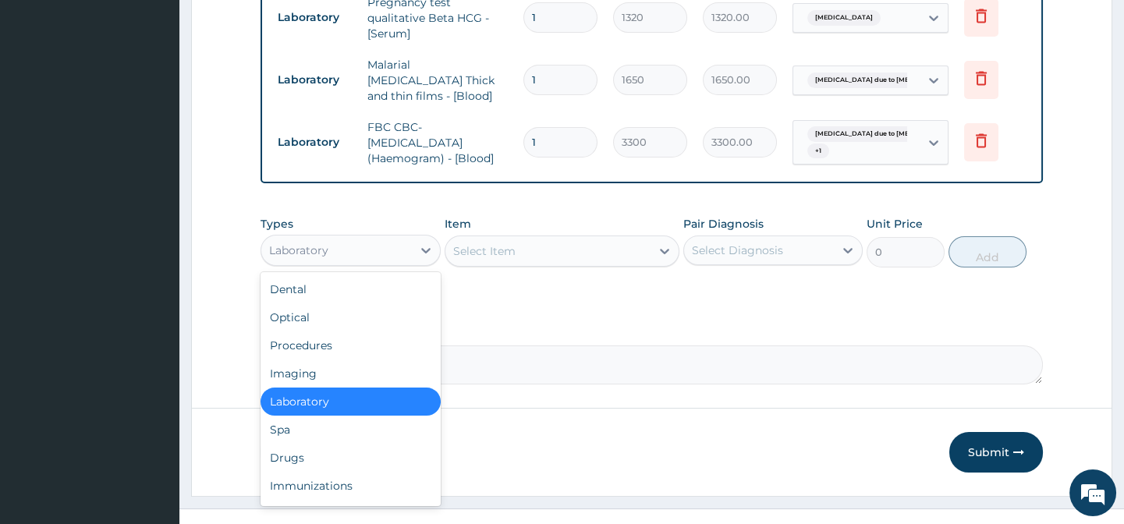
click at [344, 248] on div "Laboratory" at bounding box center [336, 250] width 150 height 25
click at [328, 340] on div "Procedures" at bounding box center [349, 345] width 179 height 28
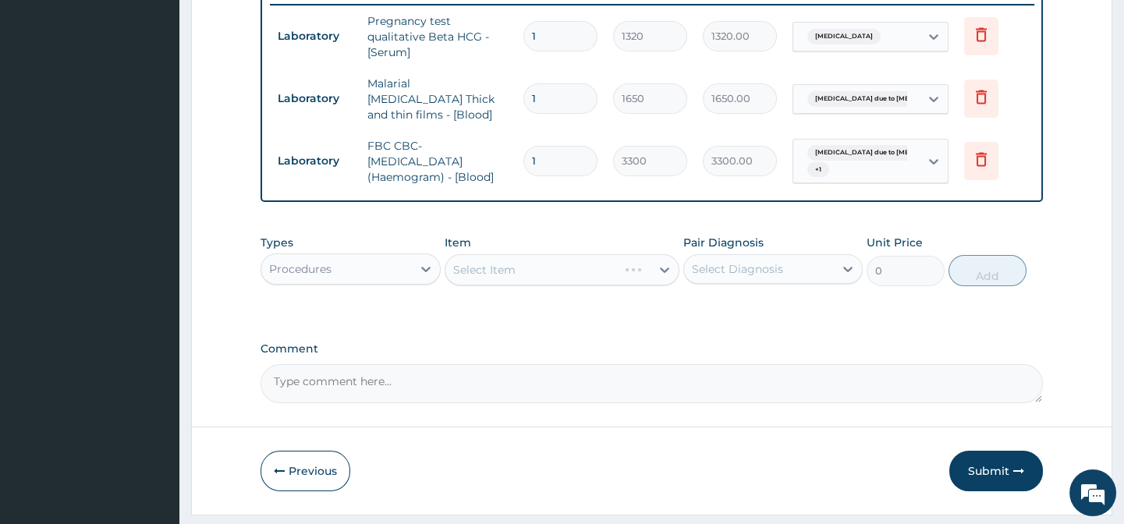
scroll to position [661, 0]
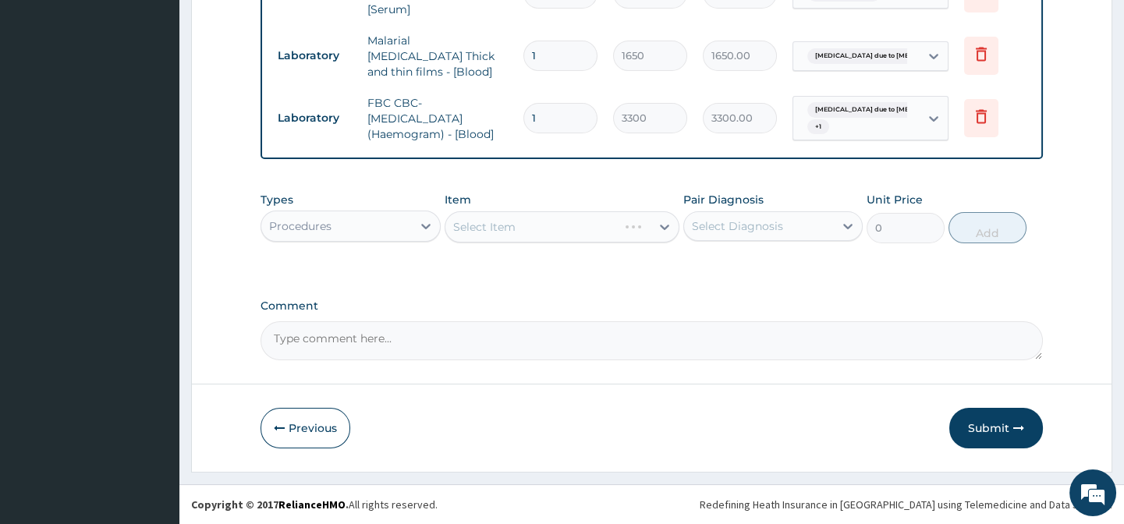
click at [717, 235] on div "Select Diagnosis" at bounding box center [759, 226] width 150 height 25
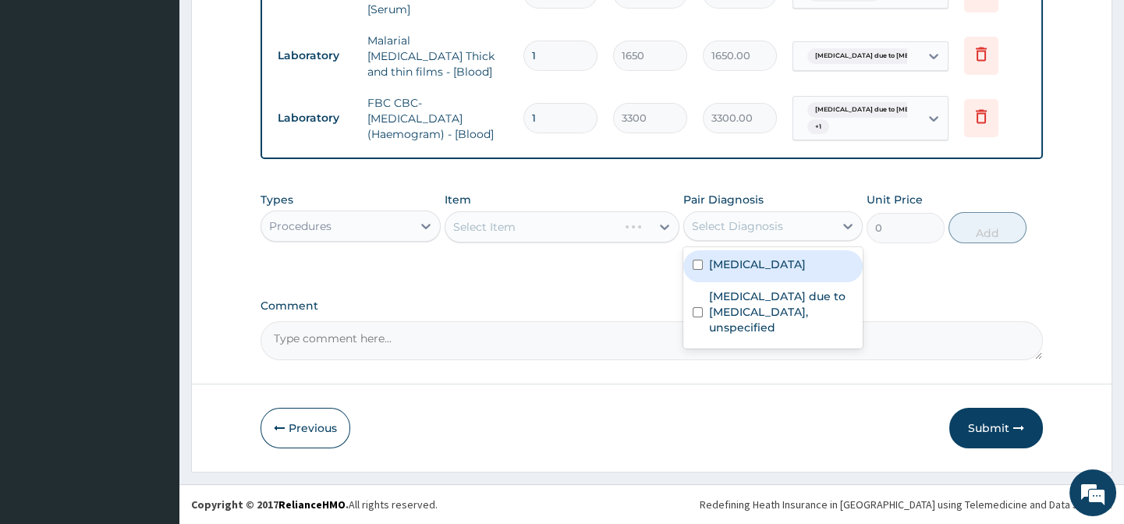
click at [713, 264] on label "Abdominal pregnancy" at bounding box center [757, 265] width 97 height 16
checkbox input "true"
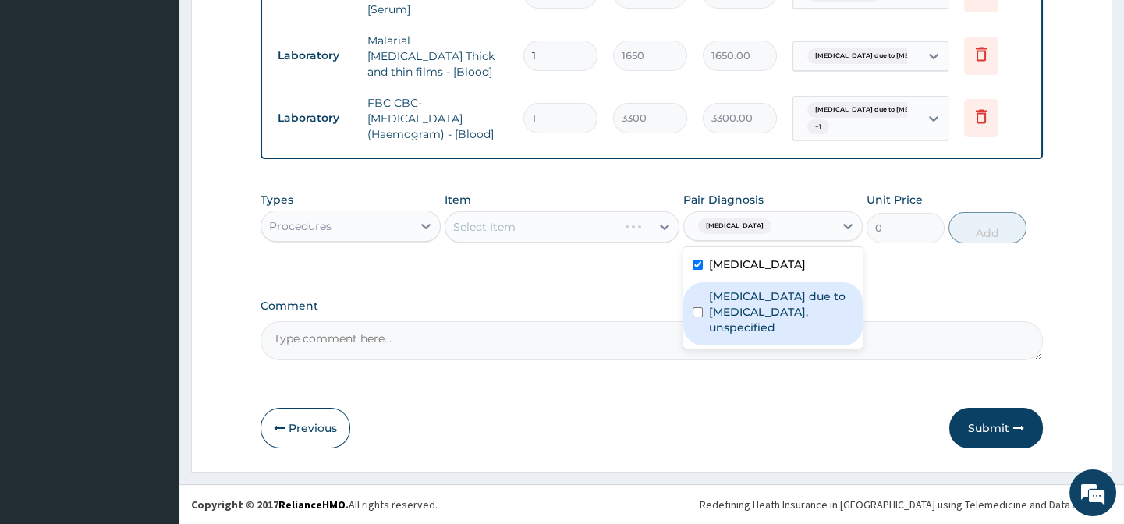
click at [716, 301] on label "Malaria due to Plasmodium falciparum, unspecified" at bounding box center [781, 312] width 144 height 47
checkbox input "true"
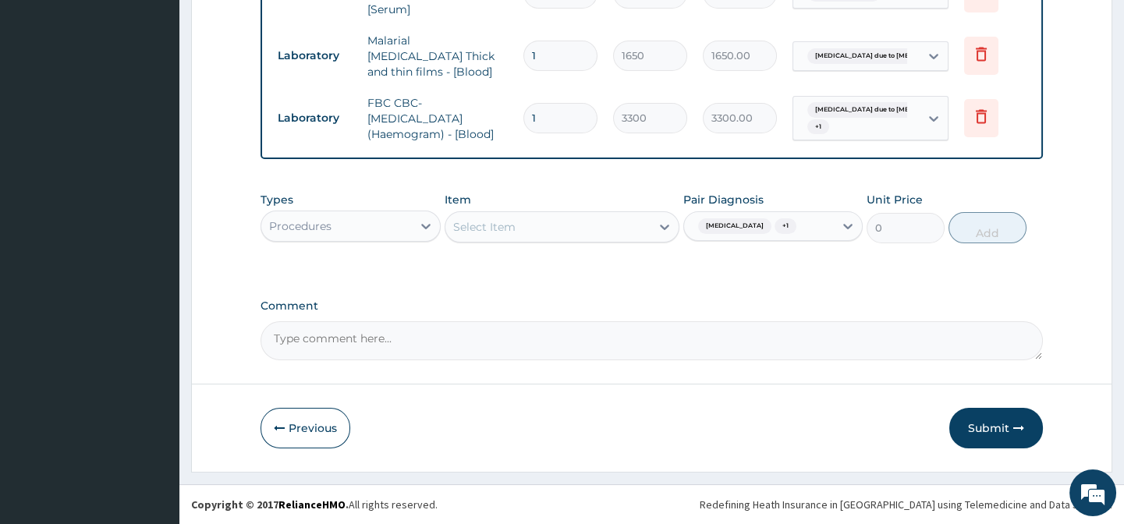
click at [595, 224] on div "Select Item" at bounding box center [547, 226] width 205 height 25
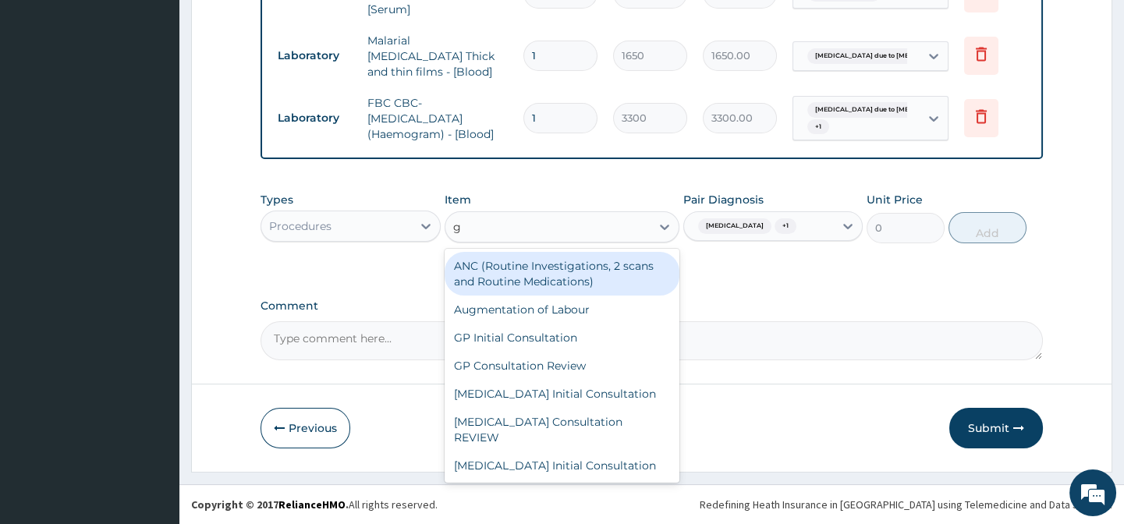
type input "gp"
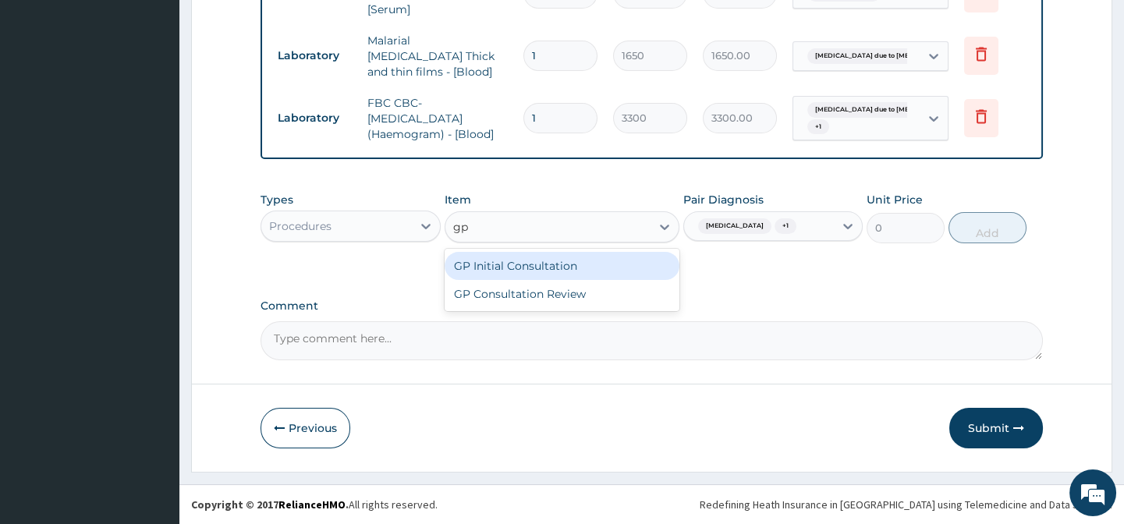
click at [573, 265] on div "GP Initial Consultation" at bounding box center [562, 266] width 235 height 28
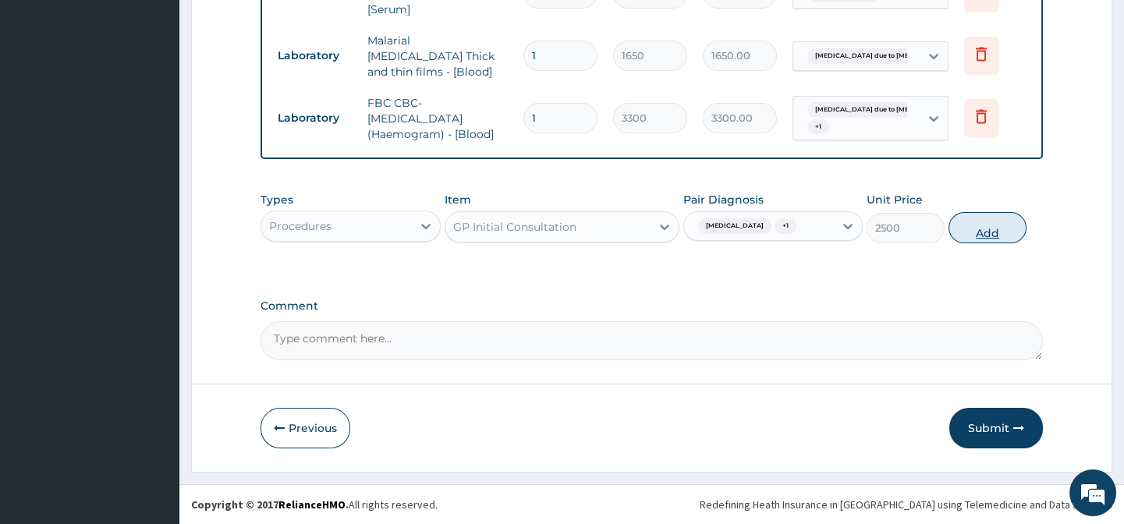
click at [1005, 230] on button "Add" at bounding box center [987, 227] width 78 height 31
type input "0"
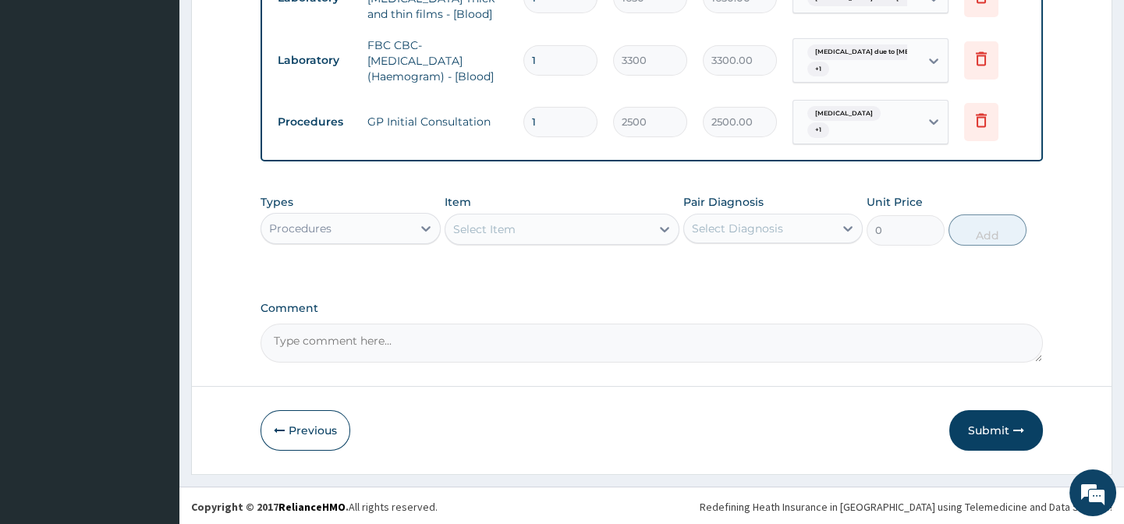
scroll to position [721, 0]
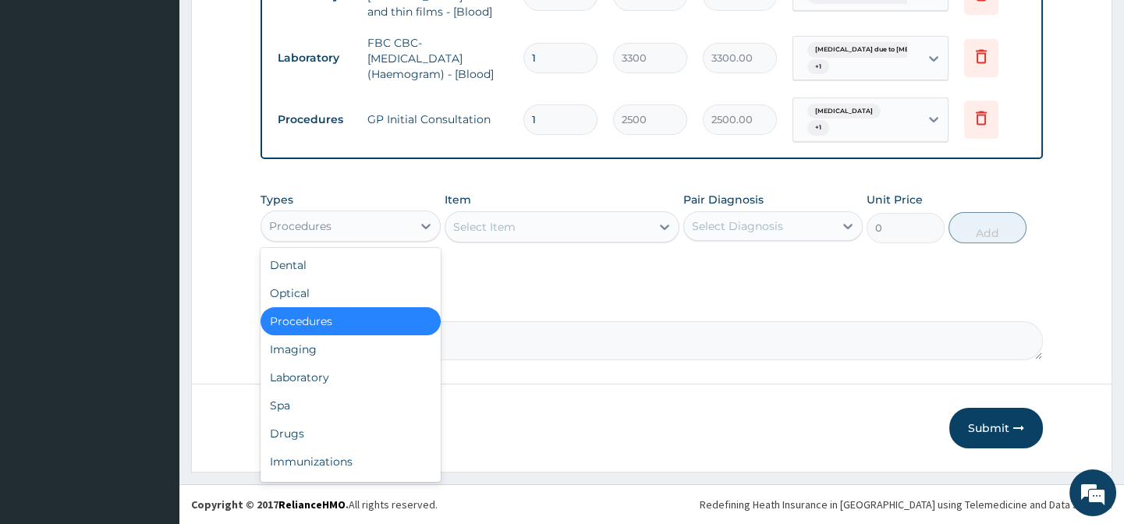
click at [346, 228] on div "Procedures" at bounding box center [336, 226] width 150 height 25
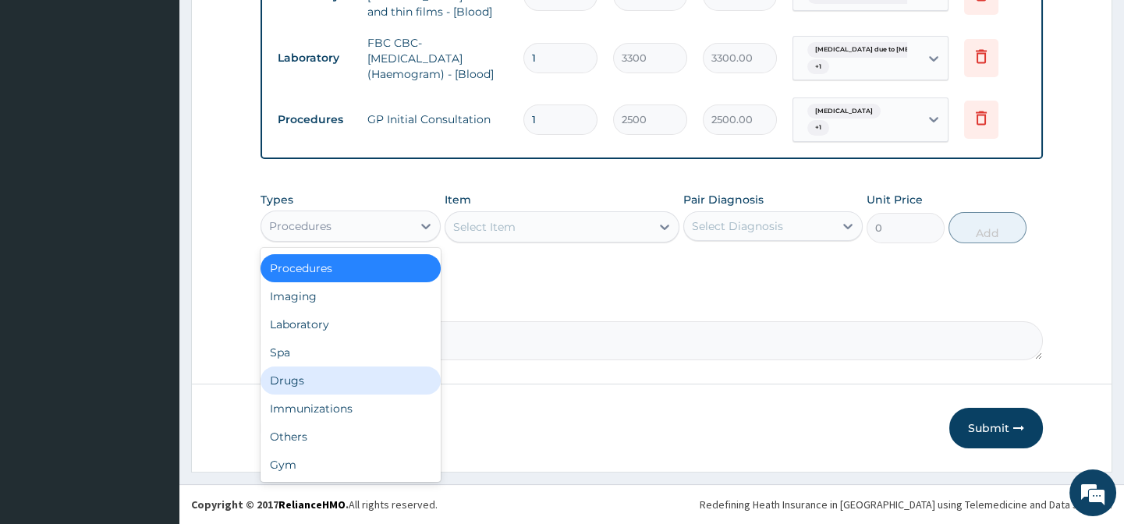
click at [312, 372] on div "Drugs" at bounding box center [349, 381] width 179 height 28
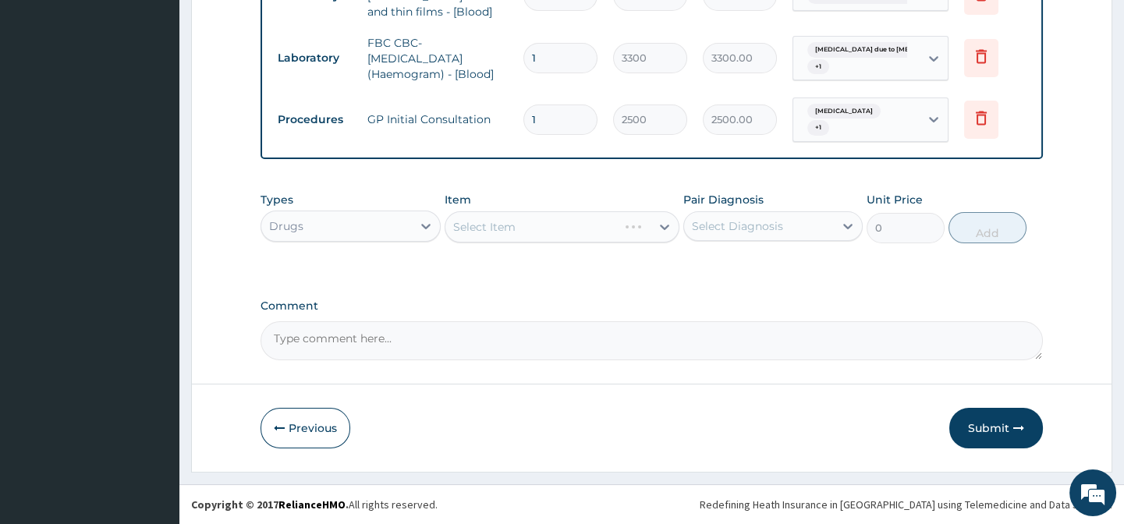
click at [762, 227] on div "Select Diagnosis" at bounding box center [737, 226] width 91 height 16
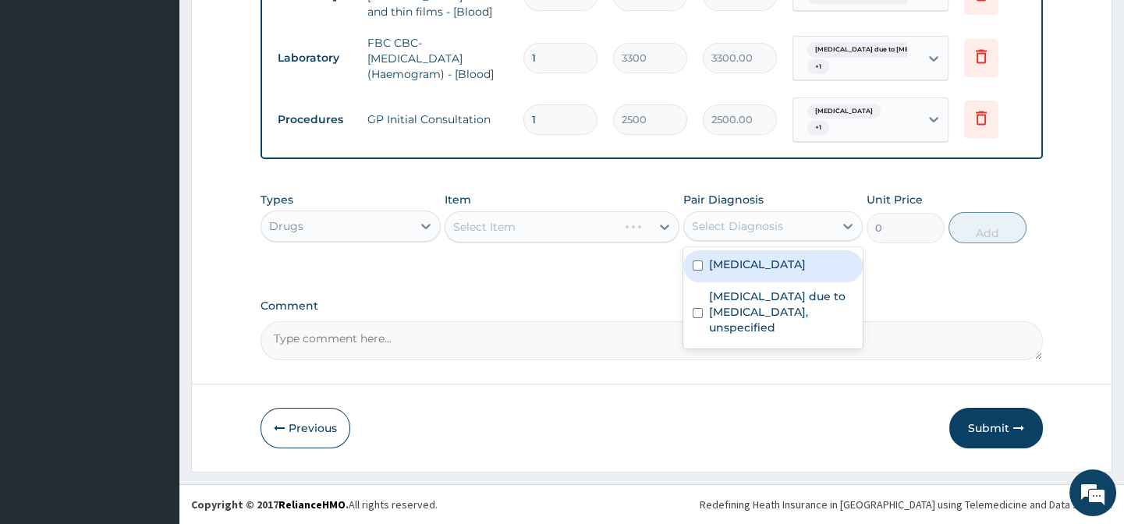
click at [750, 273] on div "Abdominal pregnancy" at bounding box center [772, 266] width 179 height 32
checkbox input "true"
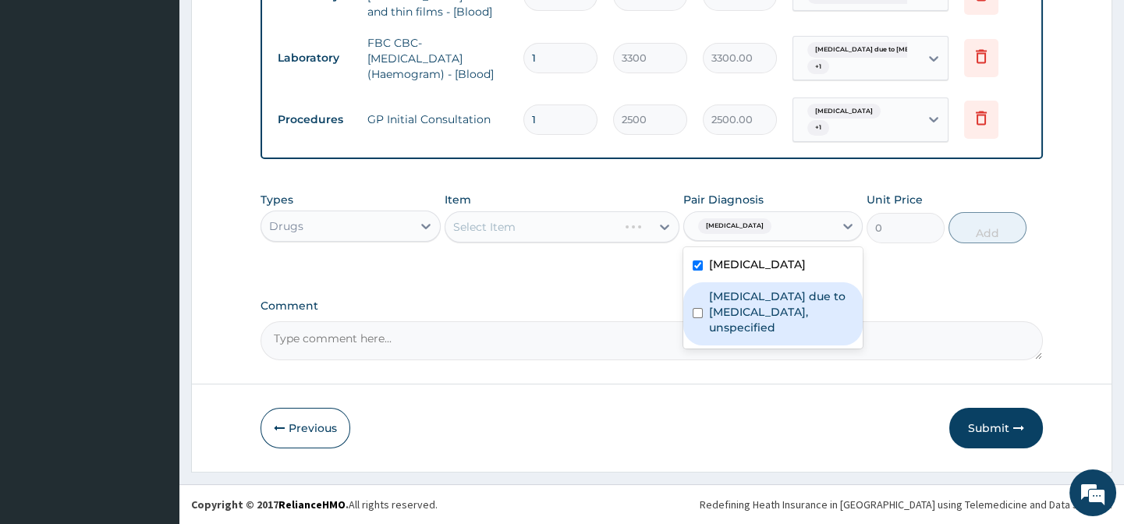
click at [748, 310] on label "Malaria due to Plasmodium falciparum, unspecified" at bounding box center [781, 312] width 144 height 47
checkbox input "true"
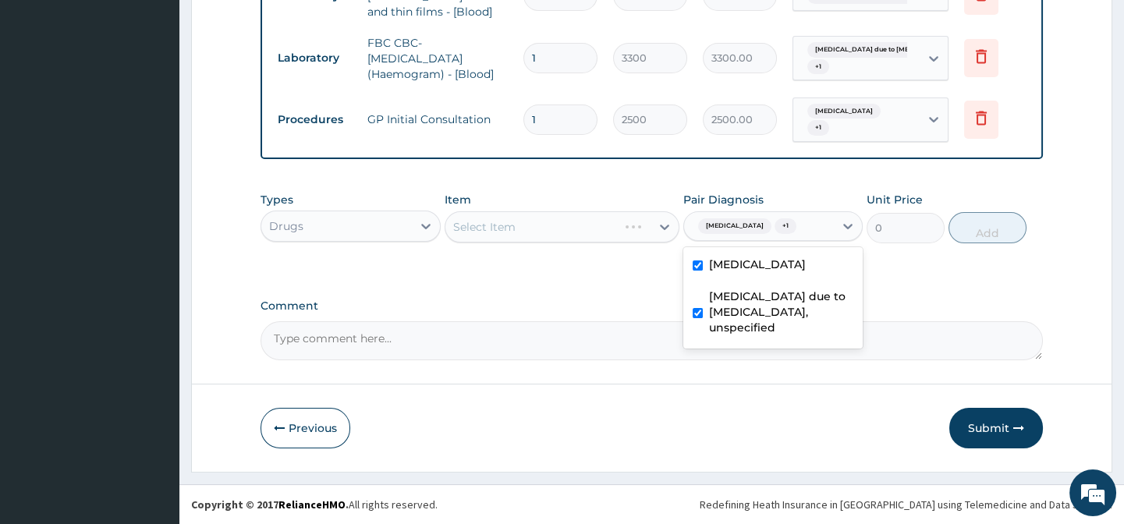
click at [740, 264] on label "Abdominal pregnancy" at bounding box center [757, 265] width 97 height 16
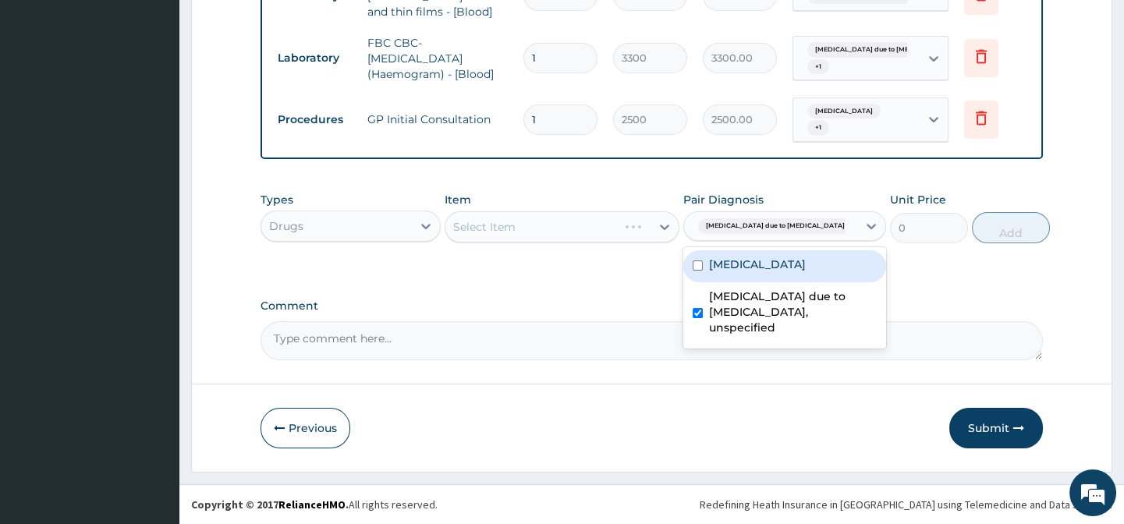
checkbox input "false"
click at [579, 226] on div "Select Item" at bounding box center [547, 226] width 205 height 25
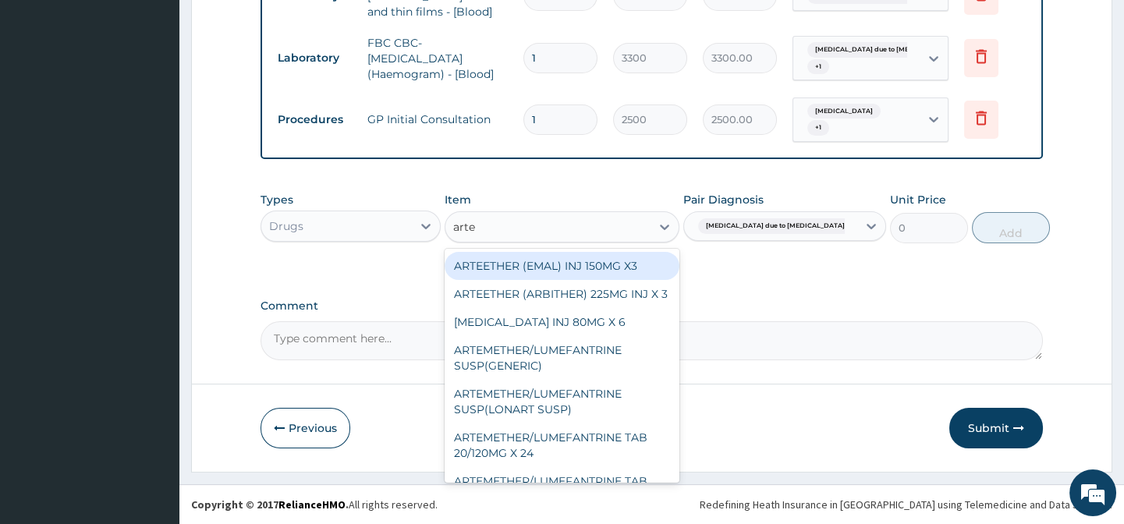
type input "artem"
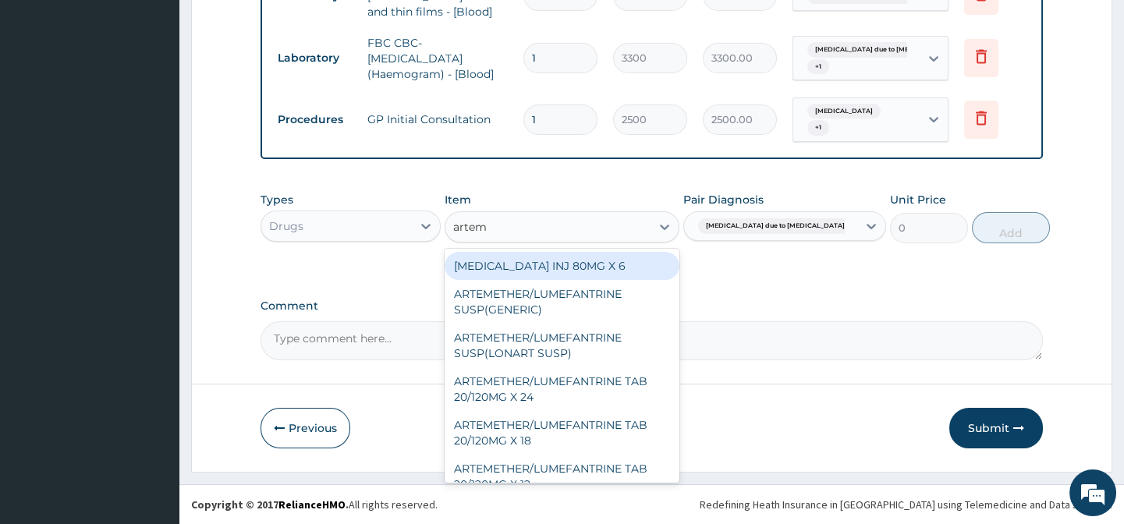
click at [570, 262] on div "ARTEMETHER INJ 80MG X 6" at bounding box center [562, 266] width 235 height 28
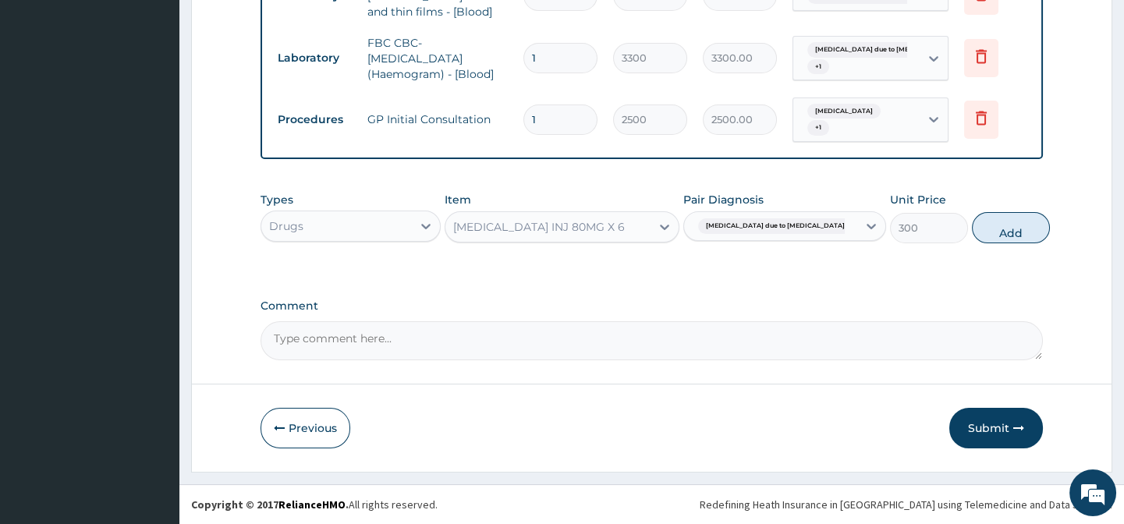
drag, startPoint x: 959, startPoint y: 227, endPoint x: 824, endPoint y: 225, distance: 134.9
click at [972, 227] on button "Add" at bounding box center [1011, 227] width 78 height 31
type input "0"
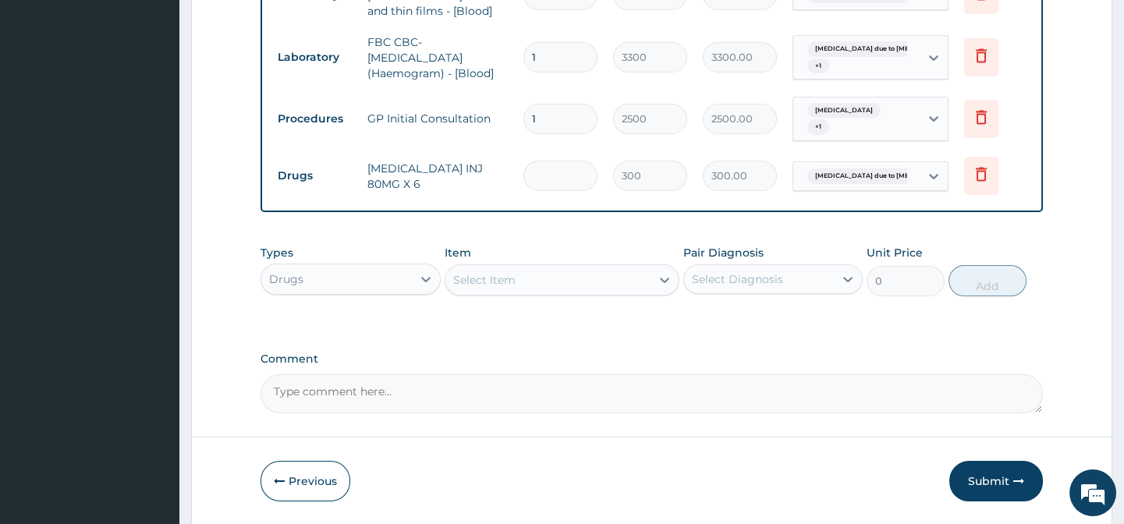
type input "0.00"
type input "6"
type input "1800.00"
type input "6"
click at [499, 283] on div "Select Item" at bounding box center [484, 280] width 62 height 16
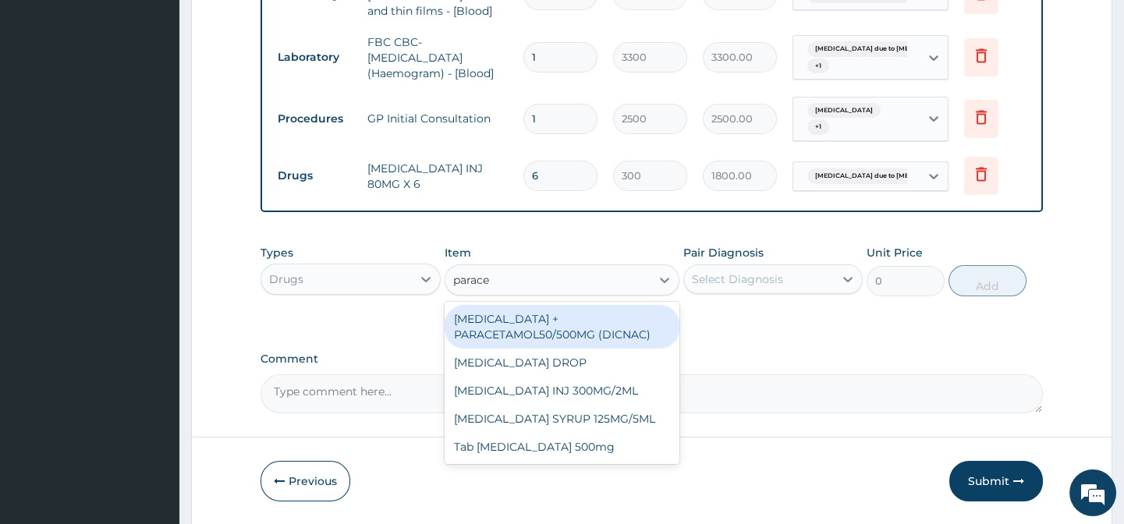
type input "paracet"
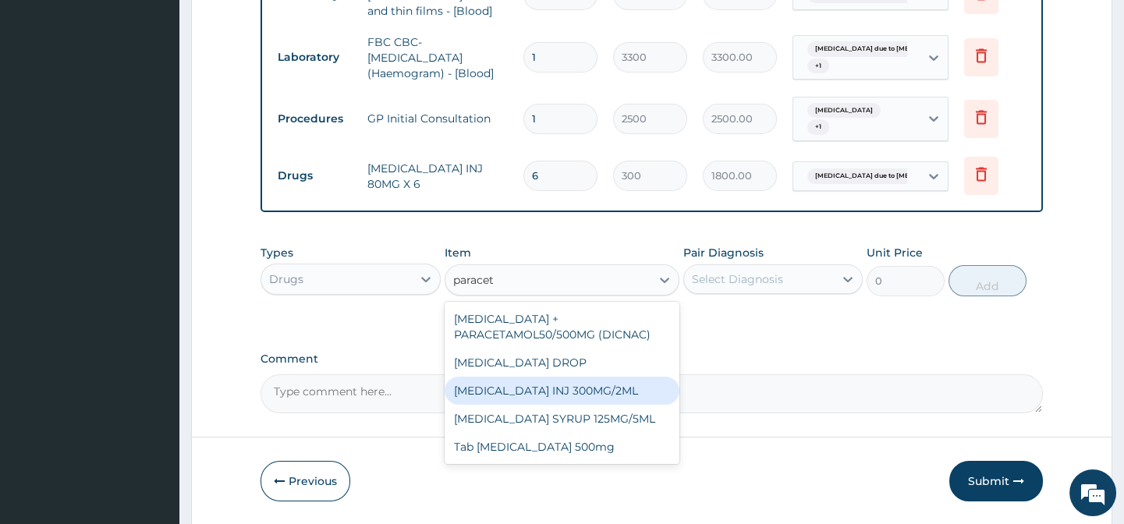
click at [523, 392] on div "PARACETAMOL INJ 300MG/2ML" at bounding box center [562, 391] width 235 height 28
type input "200"
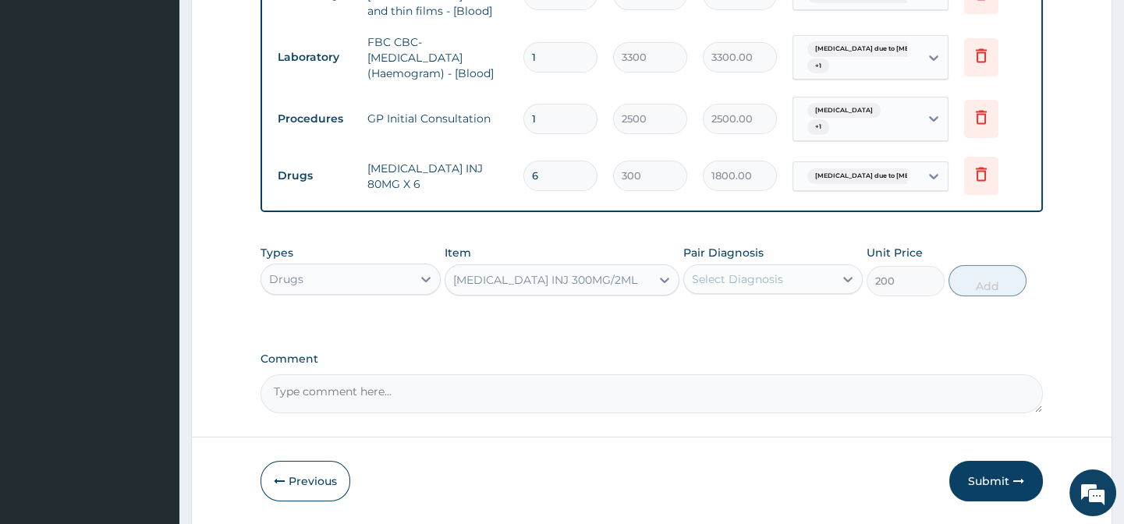
click at [735, 287] on div "Select Diagnosis" at bounding box center [737, 279] width 91 height 16
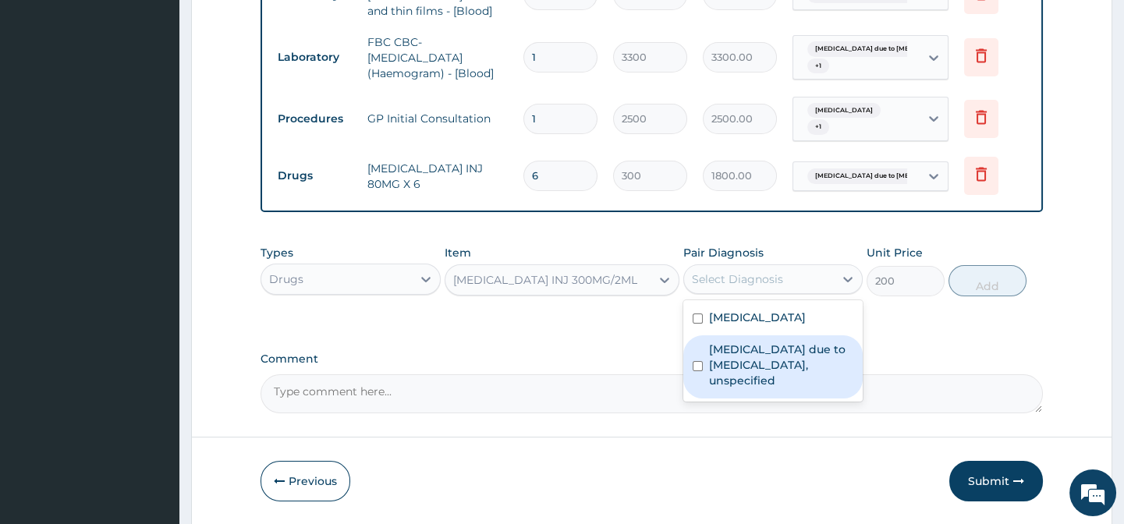
click at [742, 365] on label "Malaria due to Plasmodium falciparum, unspecified" at bounding box center [781, 365] width 144 height 47
checkbox input "true"
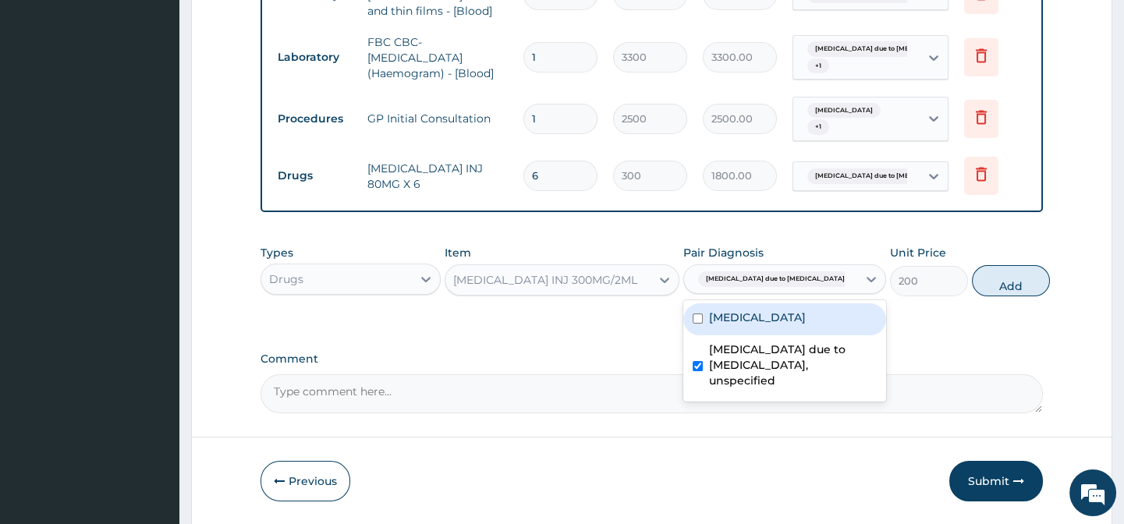
click at [983, 285] on button "Add" at bounding box center [1011, 280] width 78 height 31
type input "0"
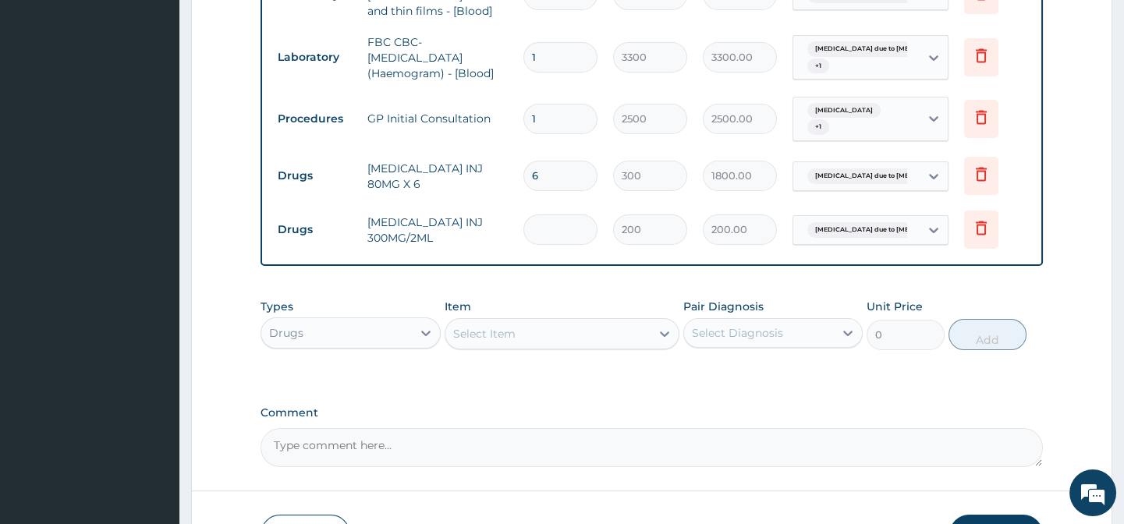
type input "0.00"
type input "2"
type input "400.00"
type input "2"
click at [507, 337] on div "Select Item" at bounding box center [484, 334] width 62 height 16
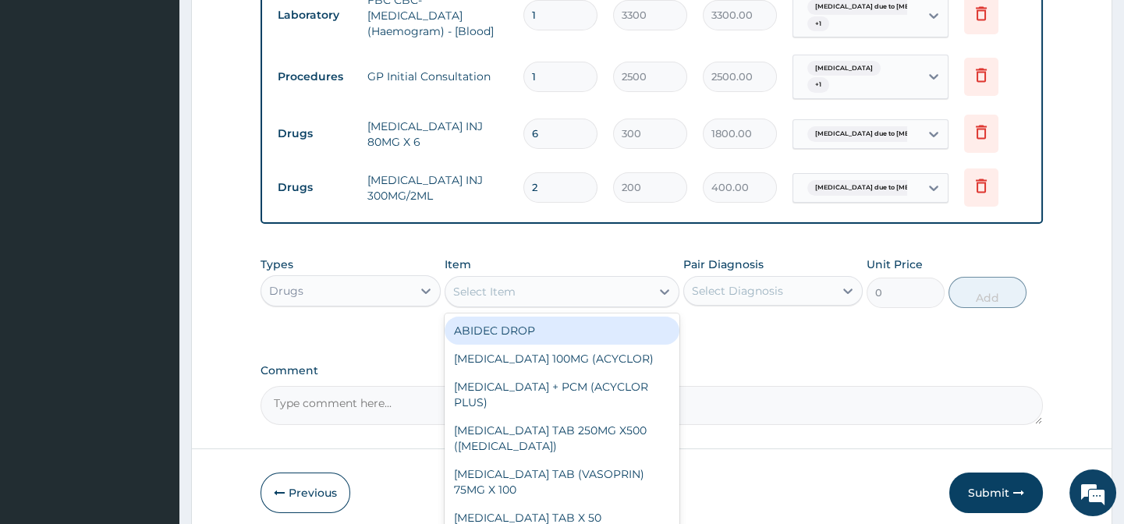
scroll to position [829, 0]
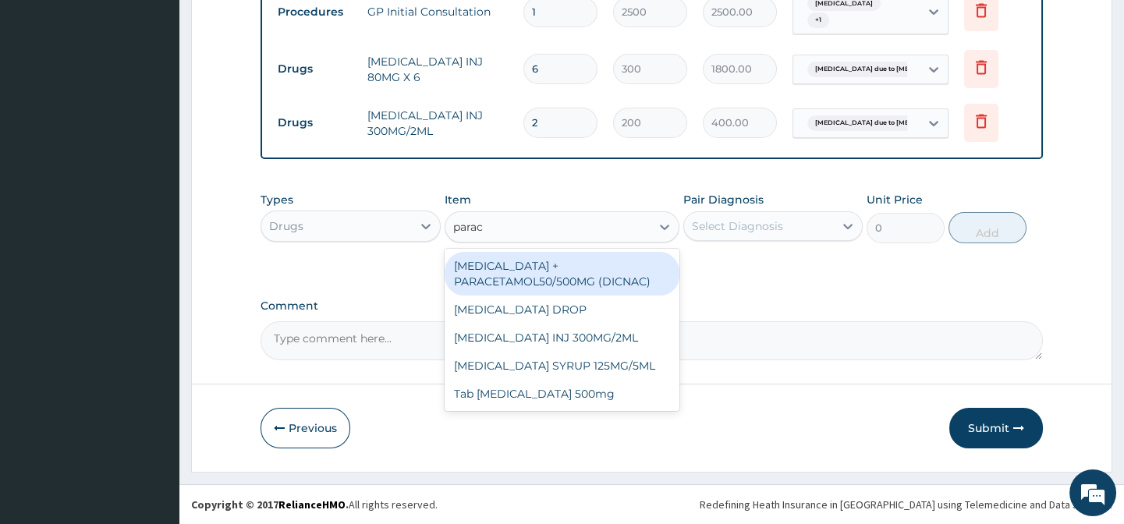
type input "parace"
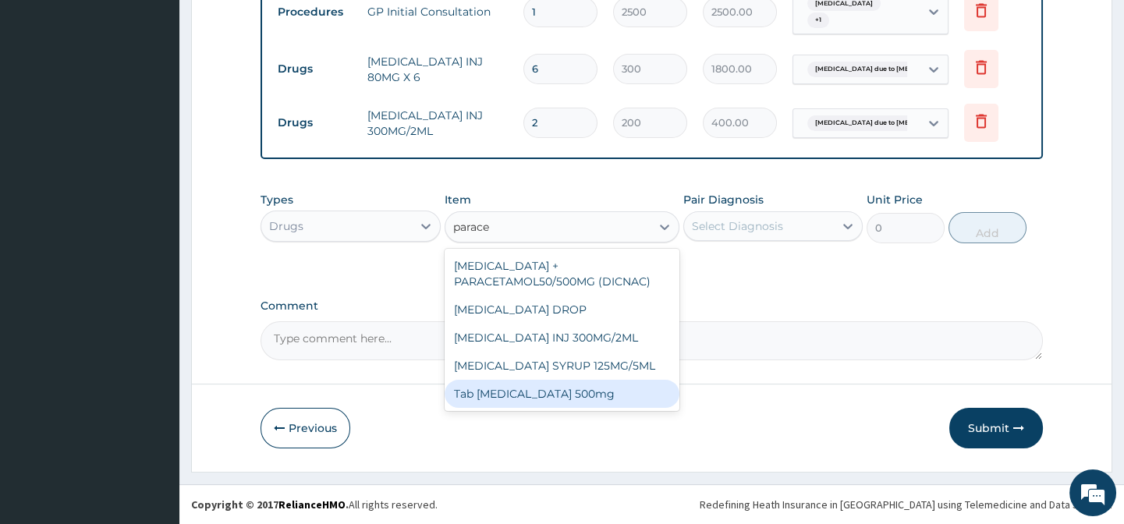
click at [539, 402] on div "Tab Paracetamol 500mg" at bounding box center [562, 394] width 235 height 28
type input "40"
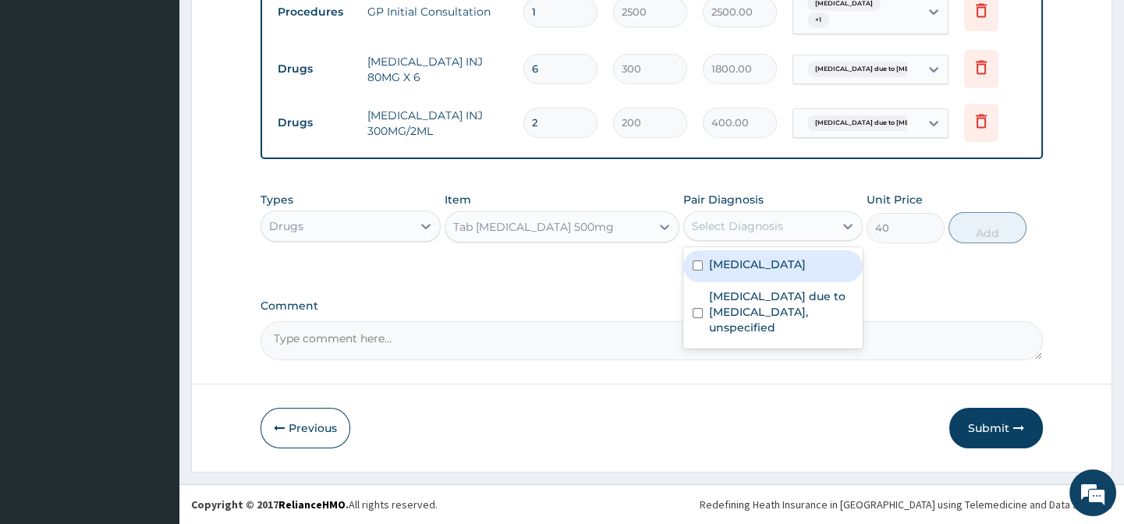
click at [757, 231] on div "Select Diagnosis" at bounding box center [737, 226] width 91 height 16
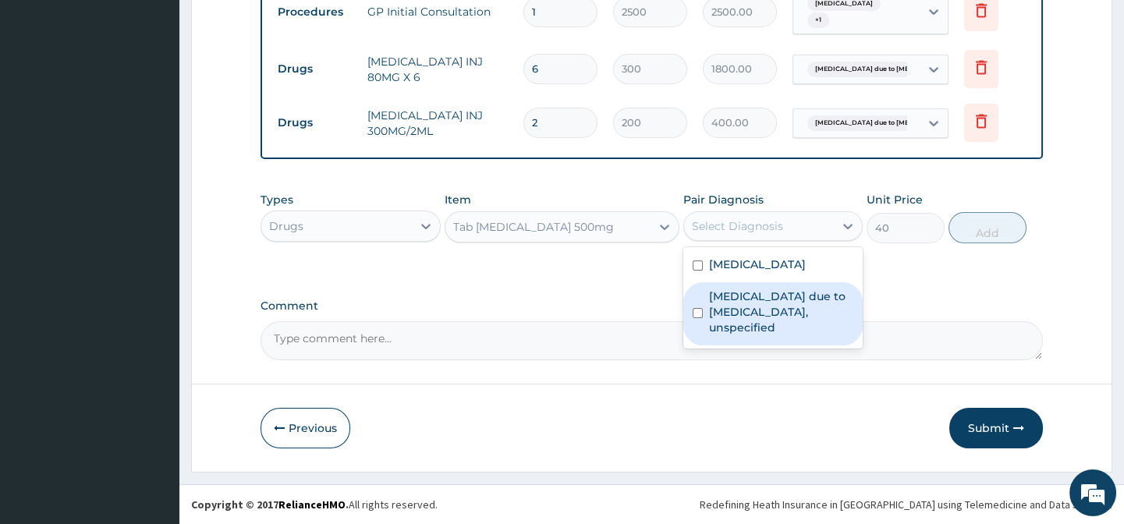
click at [739, 320] on label "Malaria due to Plasmodium falciparum, unspecified" at bounding box center [781, 312] width 144 height 47
checkbox input "true"
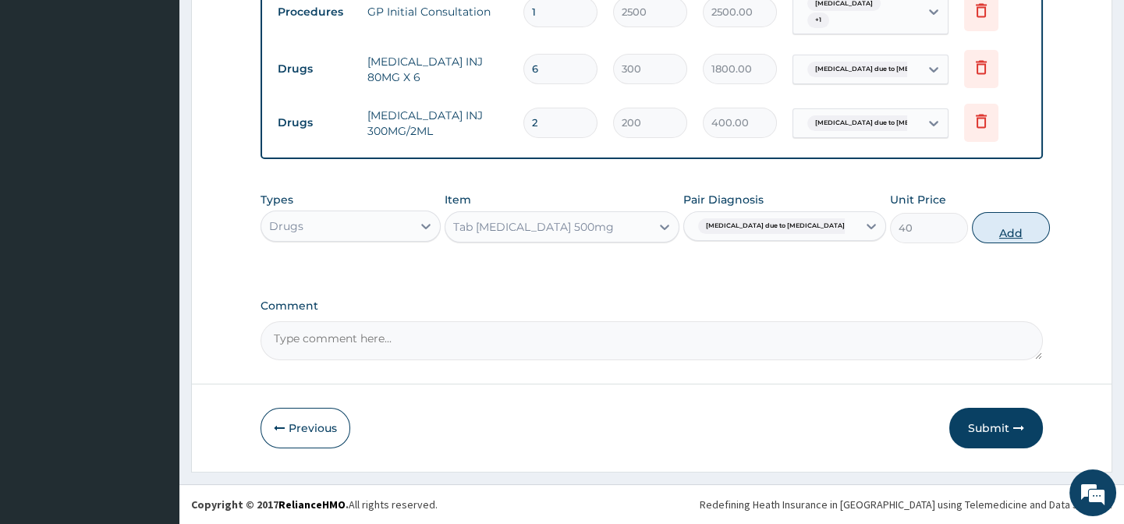
click at [994, 232] on button "Add" at bounding box center [1011, 227] width 78 height 31
type input "0"
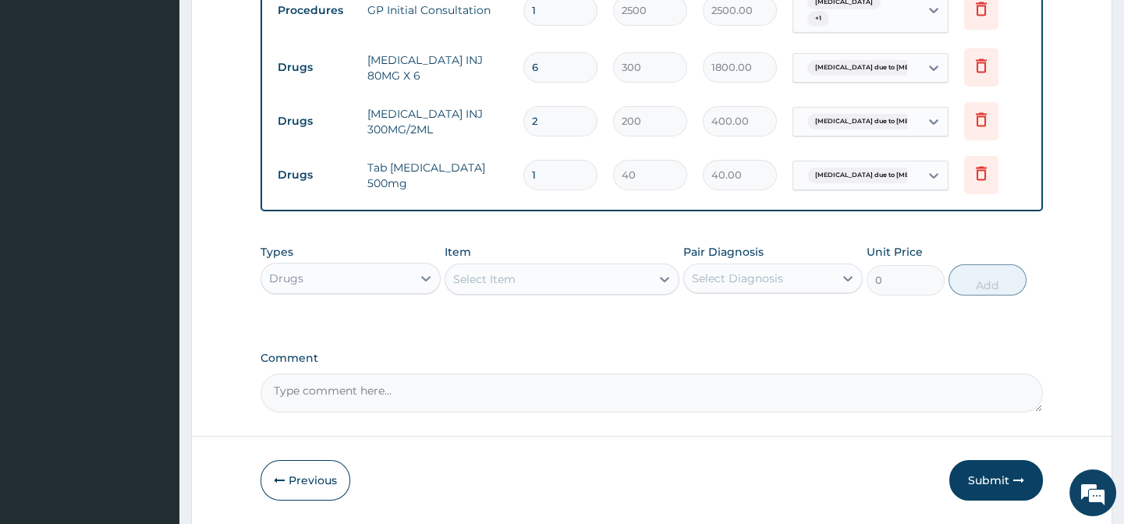
type input "0.00"
type input "3"
type input "120.00"
type input "30"
type input "1200.00"
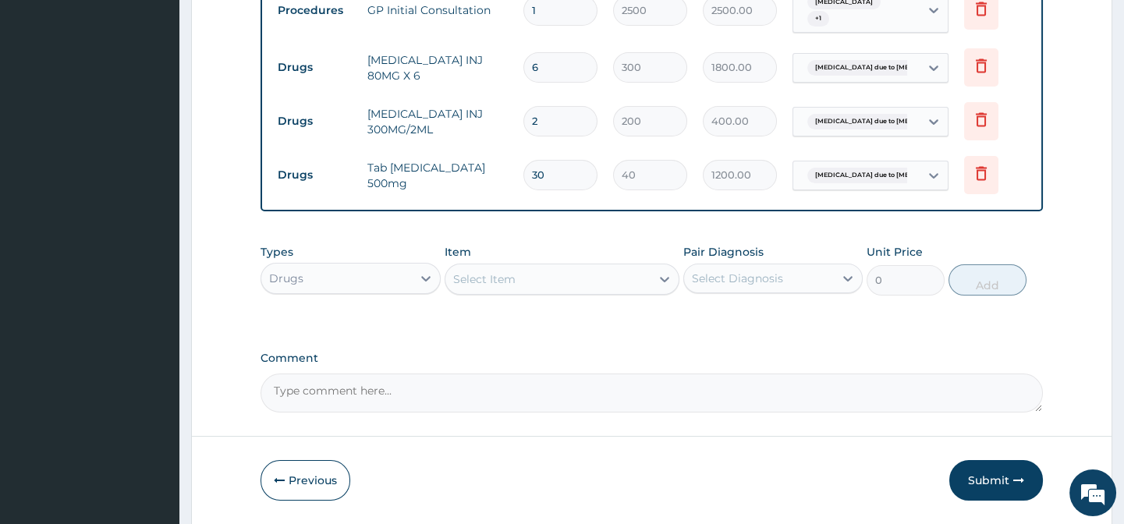
type input "30"
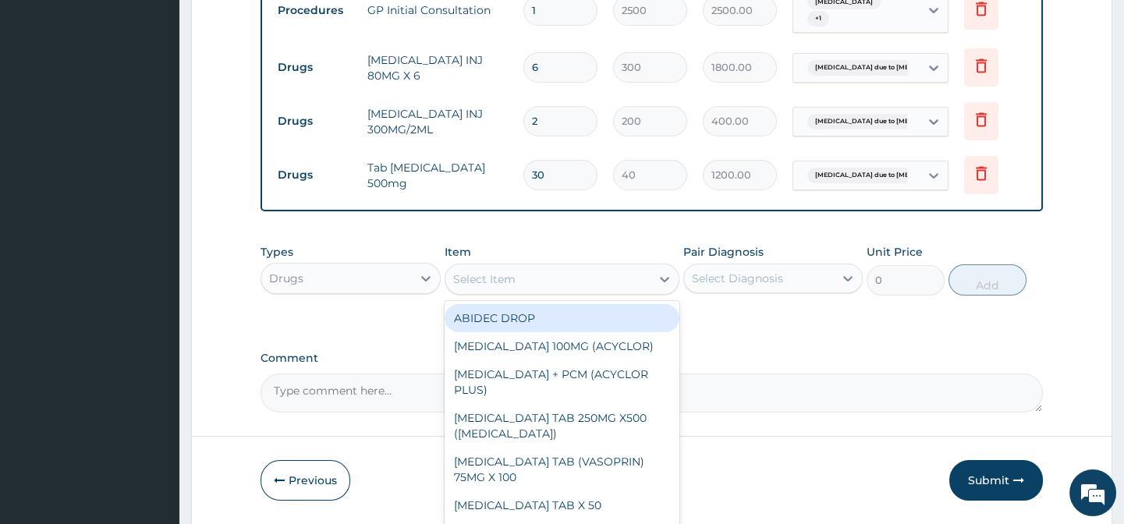
click at [613, 278] on div "Select Item" at bounding box center [547, 279] width 205 height 25
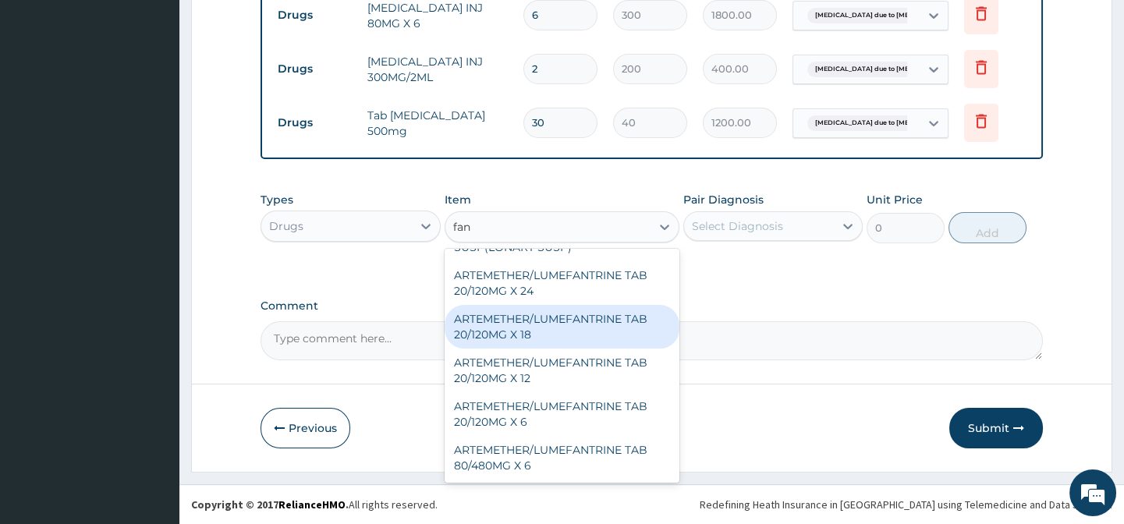
scroll to position [0, 0]
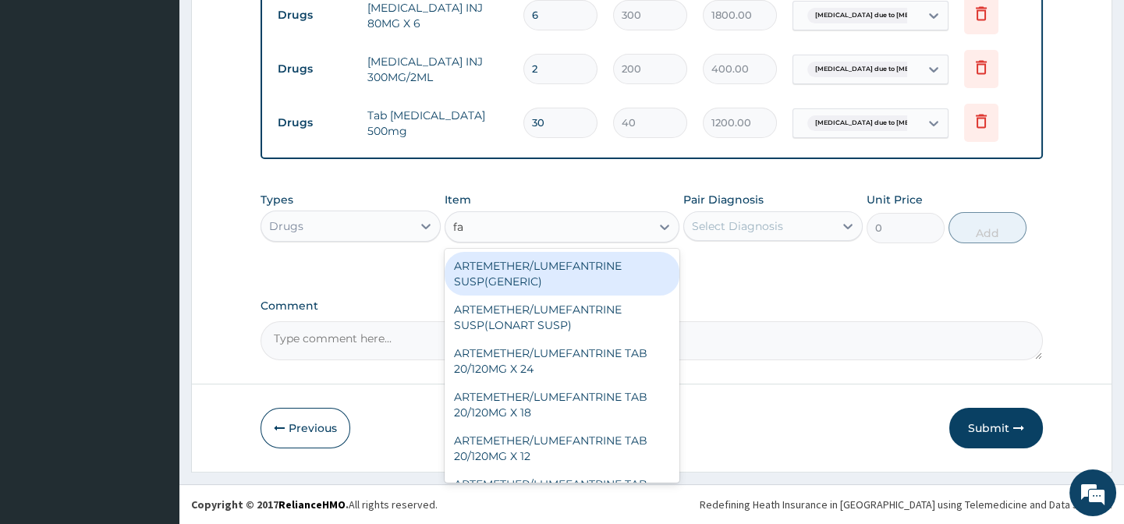
type input "f"
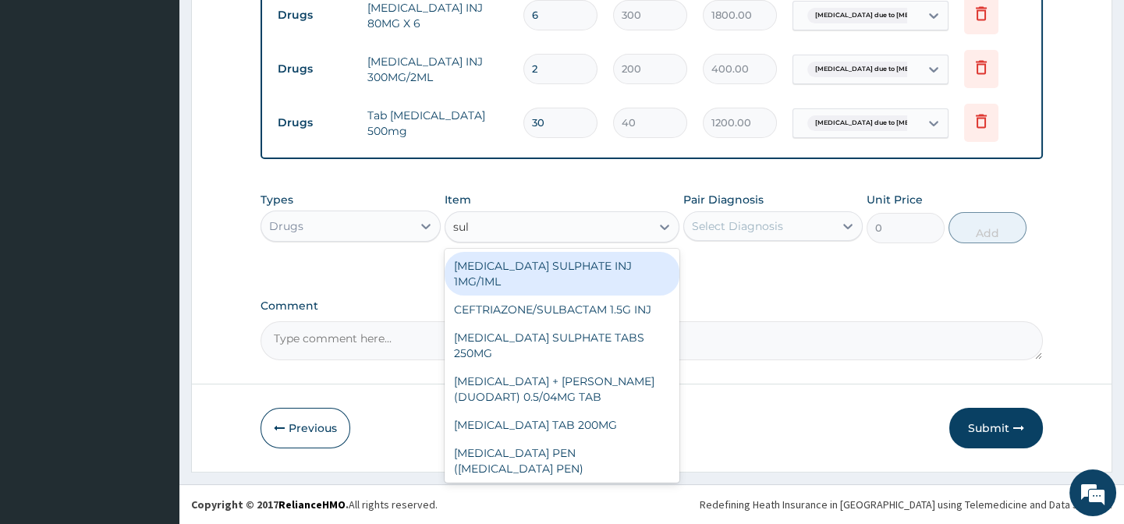
type input "sulp"
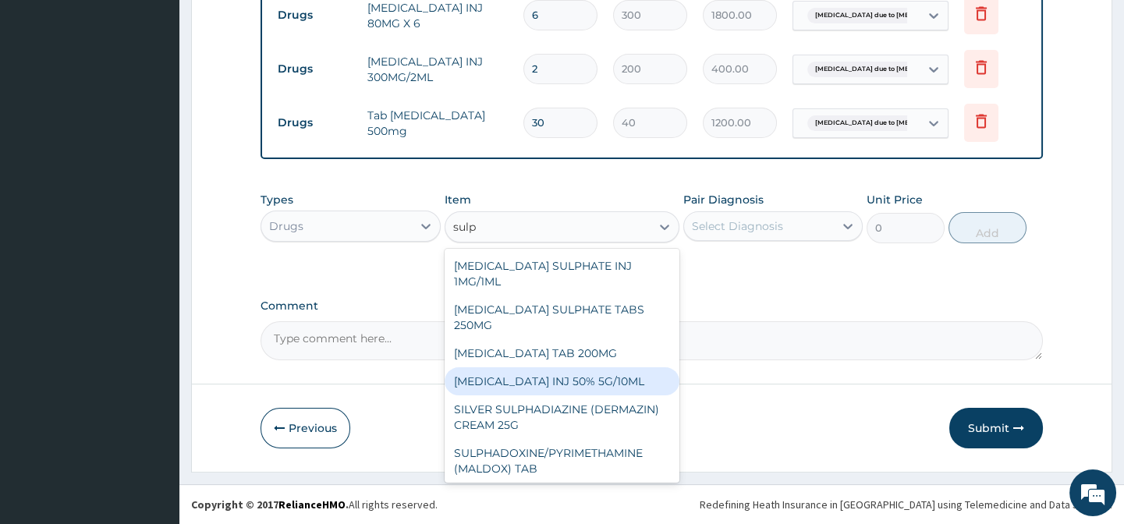
scroll to position [2, 0]
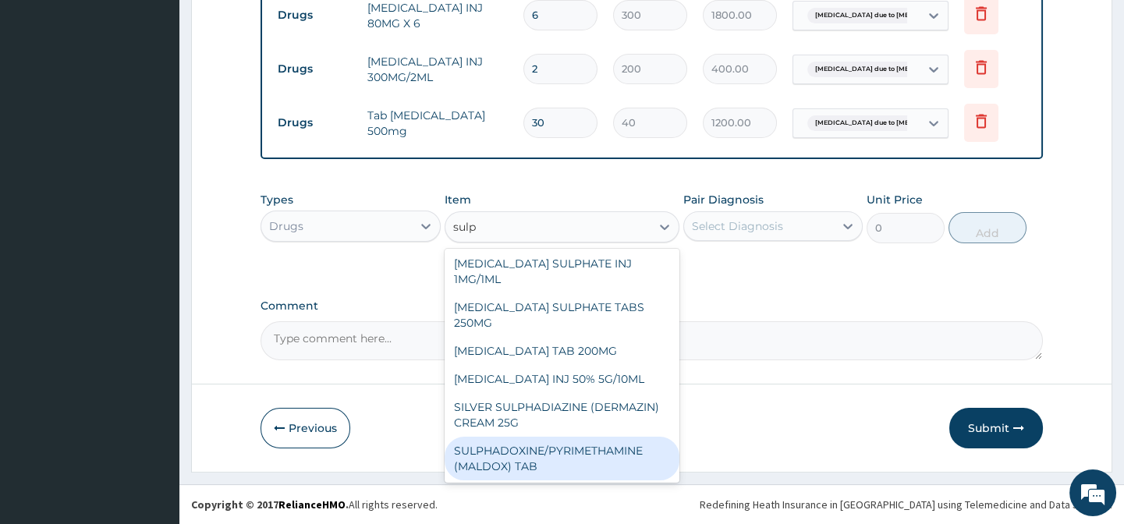
click at [527, 452] on div "SULPHADOXINE/PYRIMETHAMINE (MALDOX) TAB" at bounding box center [562, 459] width 235 height 44
type input "150"
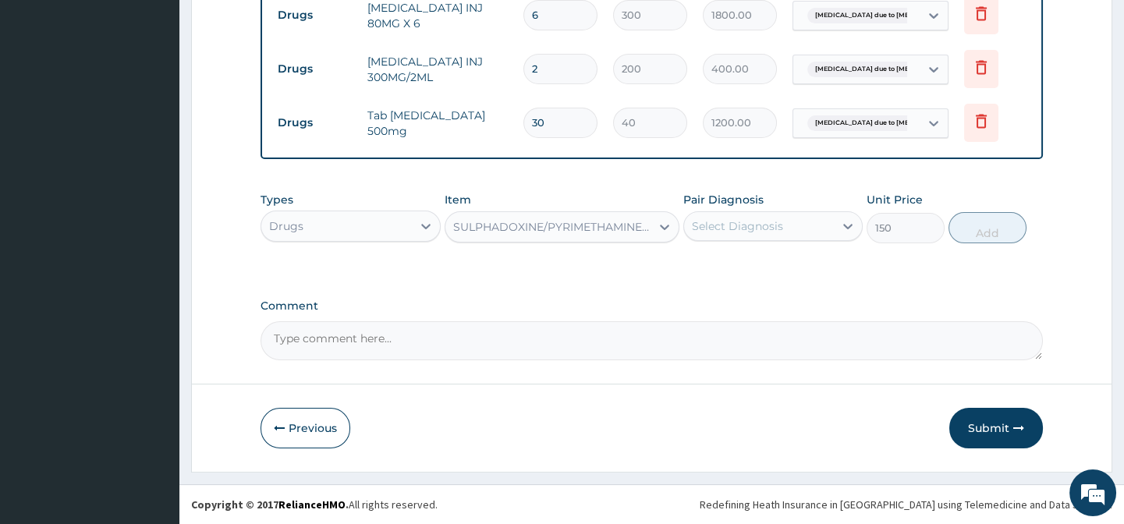
click at [754, 226] on div "Select Diagnosis" at bounding box center [737, 226] width 91 height 16
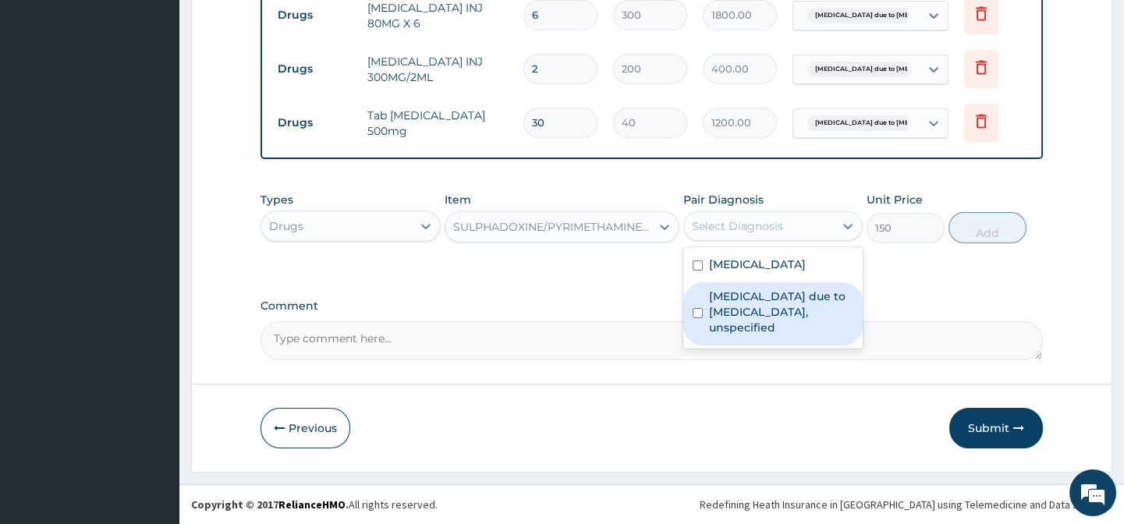
click at [737, 306] on label "Malaria due to Plasmodium falciparum, unspecified" at bounding box center [781, 312] width 144 height 47
checkbox input "true"
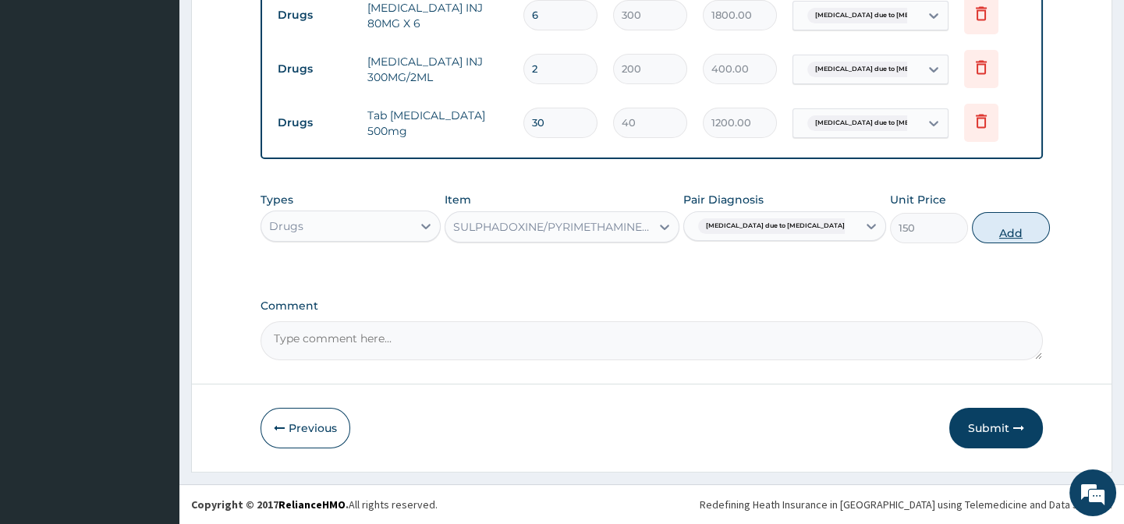
click at [973, 231] on button "Add" at bounding box center [1011, 227] width 78 height 31
type input "0"
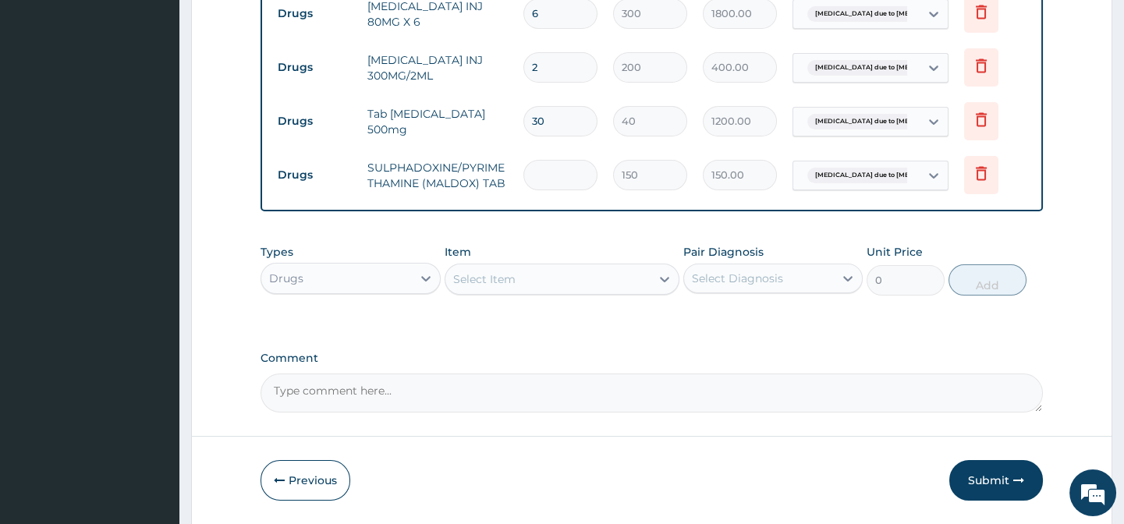
type input "0.00"
type input "3"
type input "450.00"
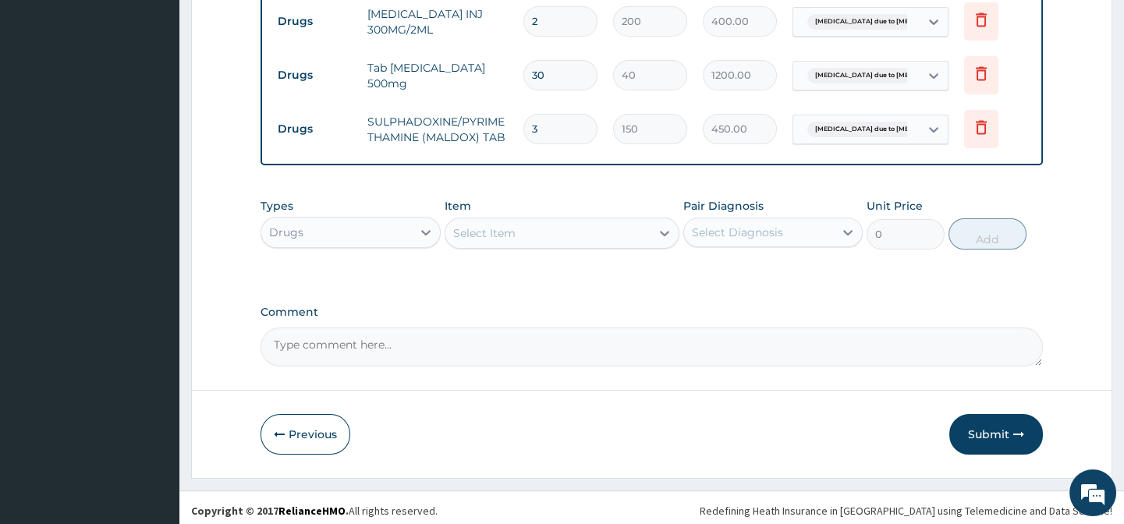
scroll to position [937, 0]
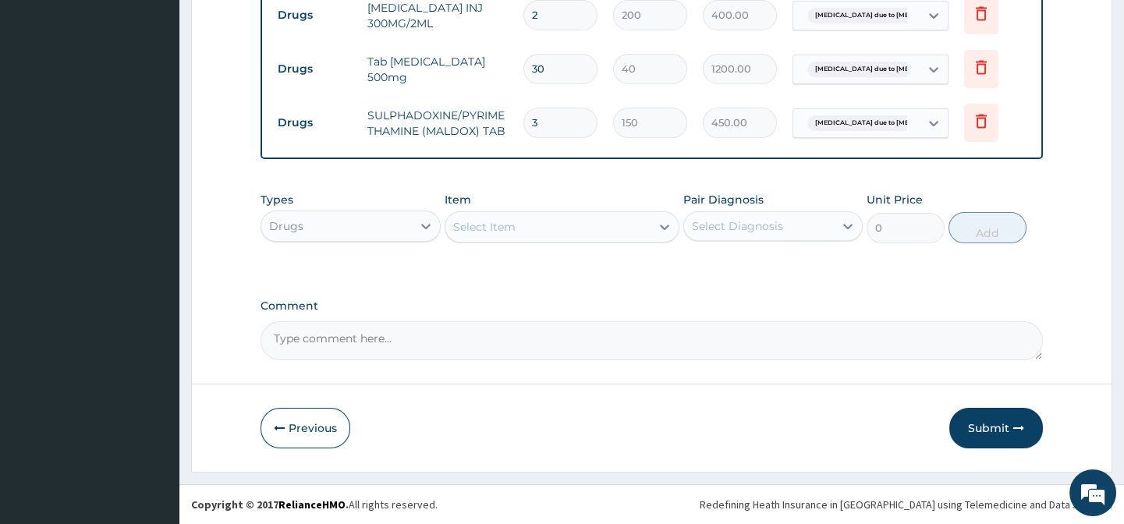
type input "3"
click at [982, 417] on button "Submit" at bounding box center [996, 428] width 94 height 41
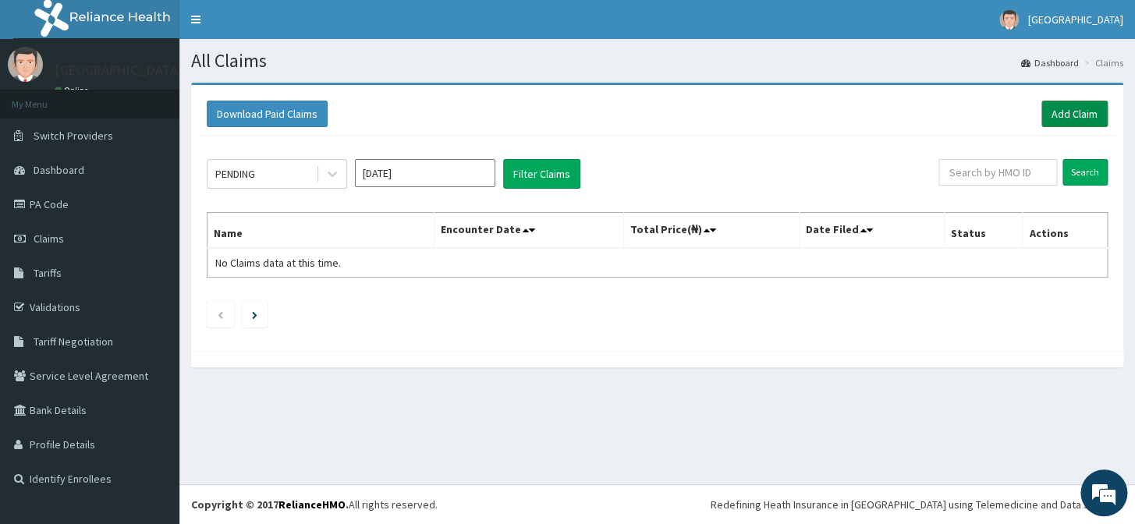
click at [1083, 118] on link "Add Claim" at bounding box center [1074, 114] width 66 height 27
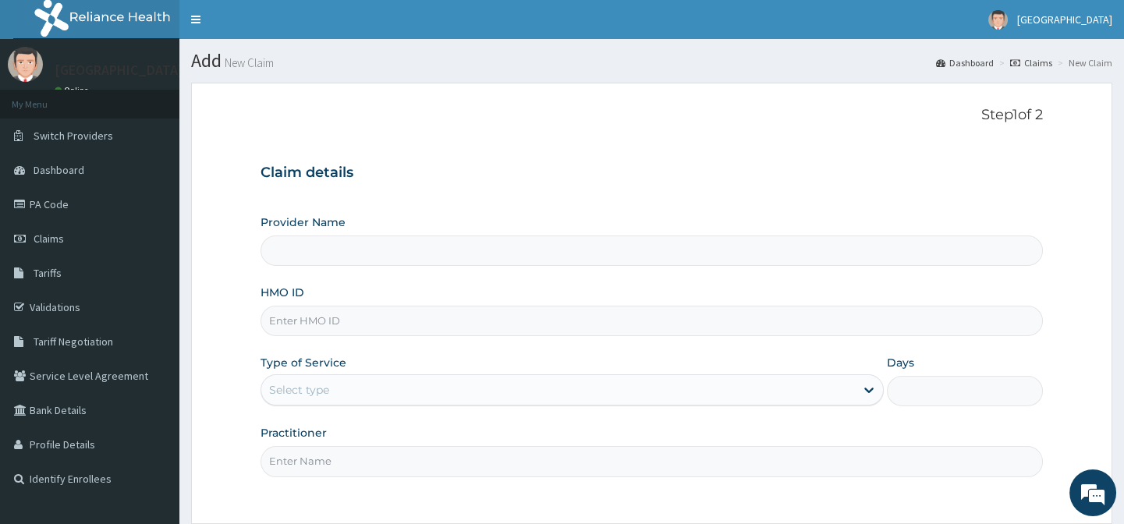
type input "[GEOGRAPHIC_DATA]"
